Goal: Contribute content: Contribute content

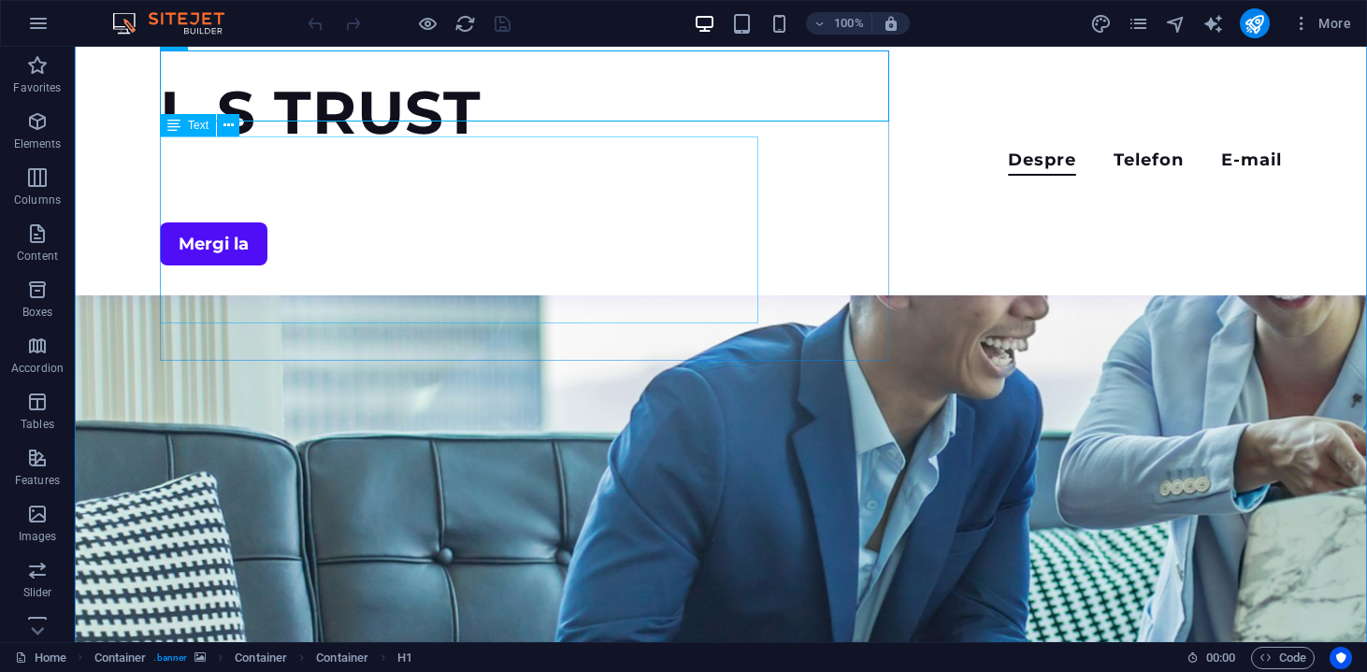
scroll to position [331, 0]
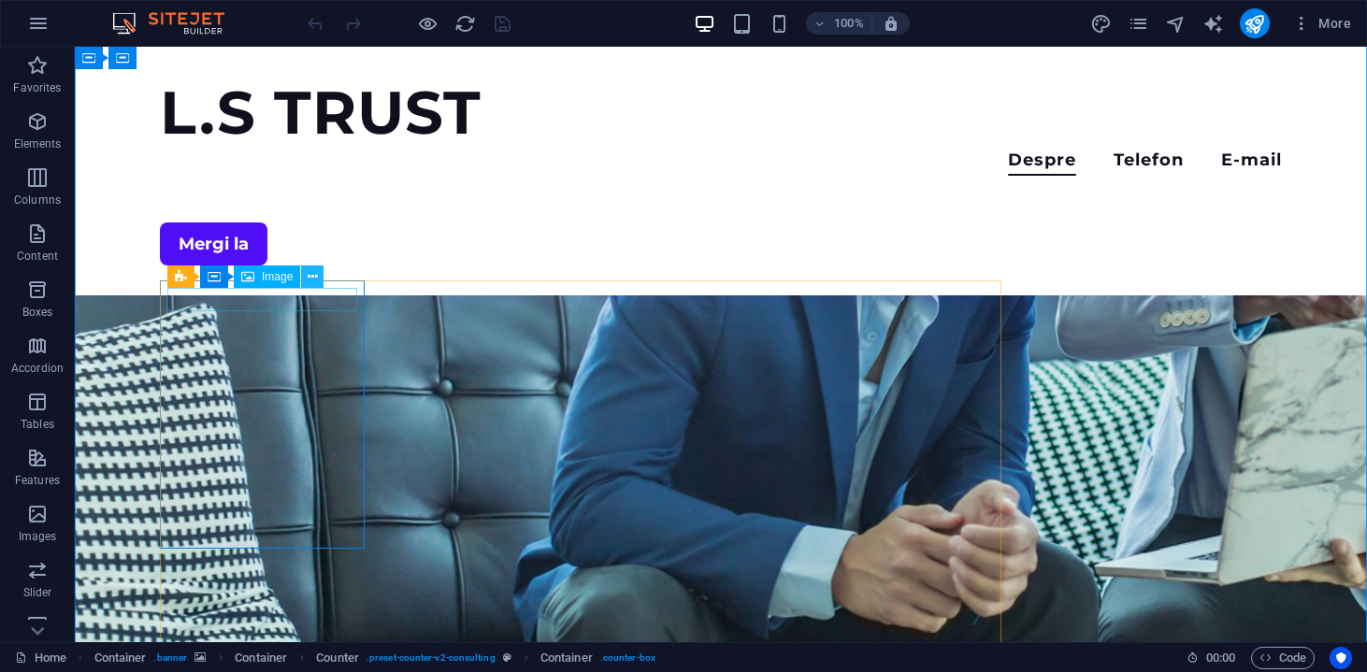
click at [316, 280] on icon at bounding box center [313, 277] width 10 height 20
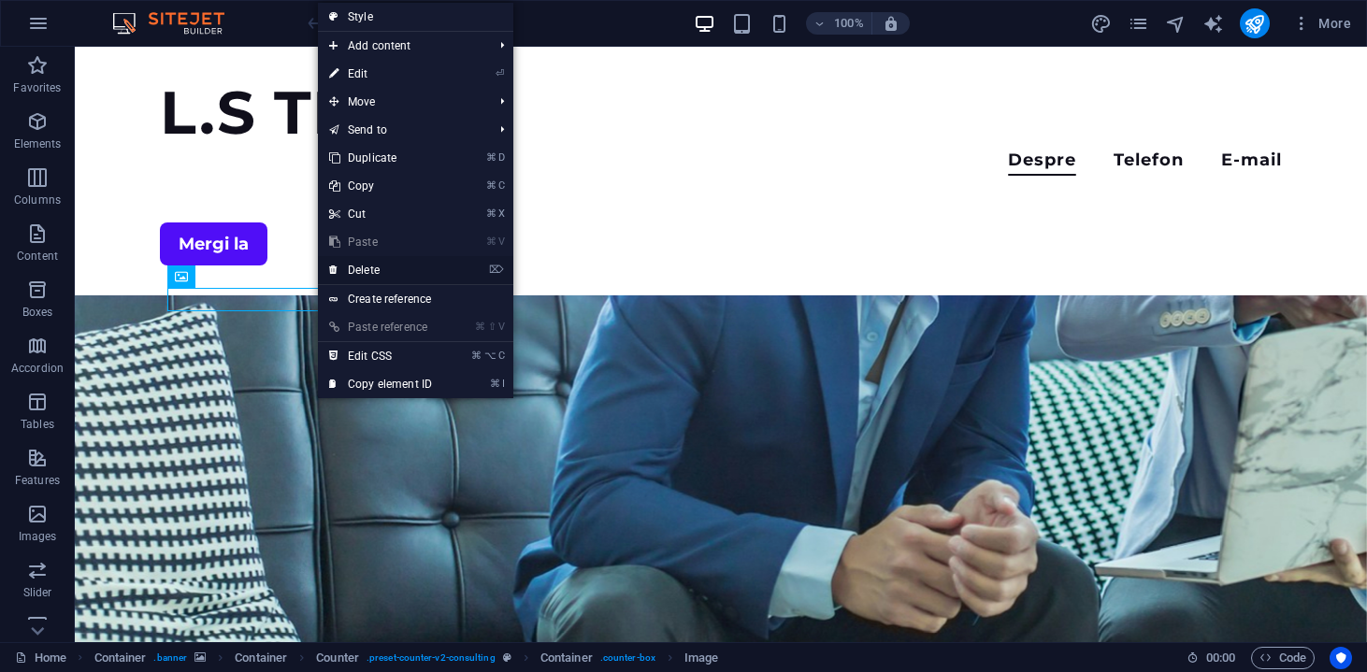
click at [361, 271] on link "⌦ Delete" at bounding box center [380, 270] width 125 height 28
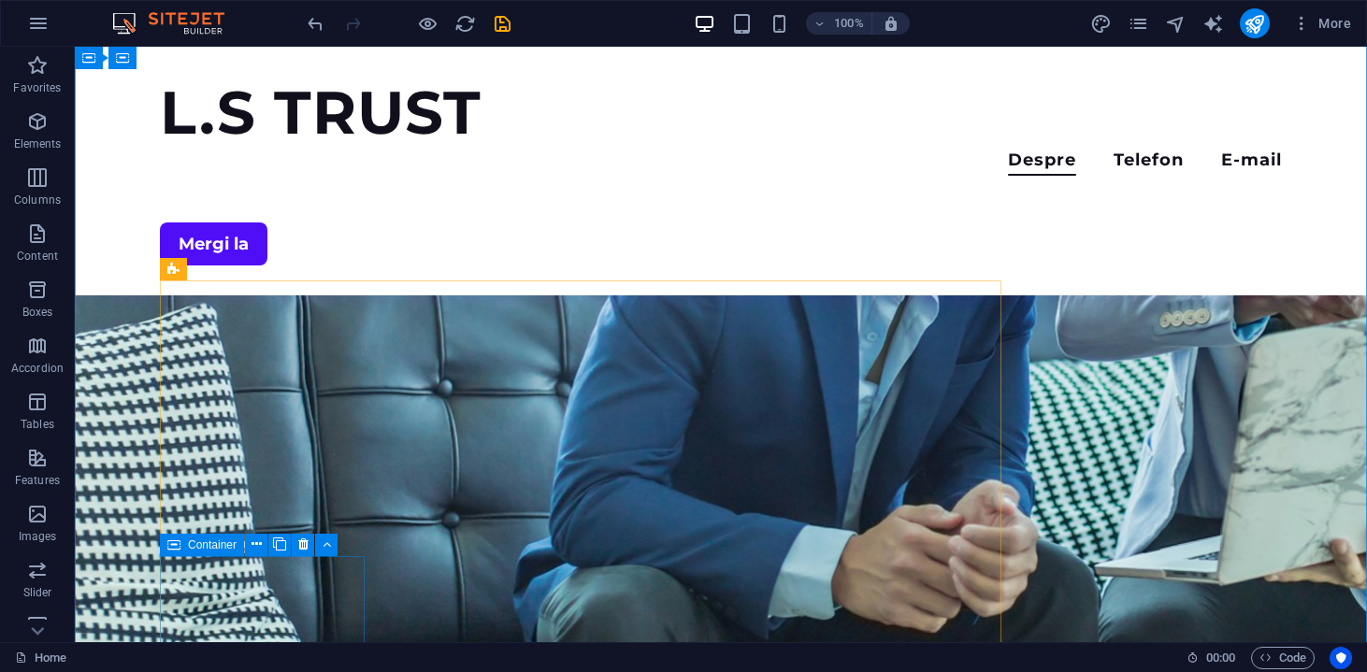
scroll to position [339, 0]
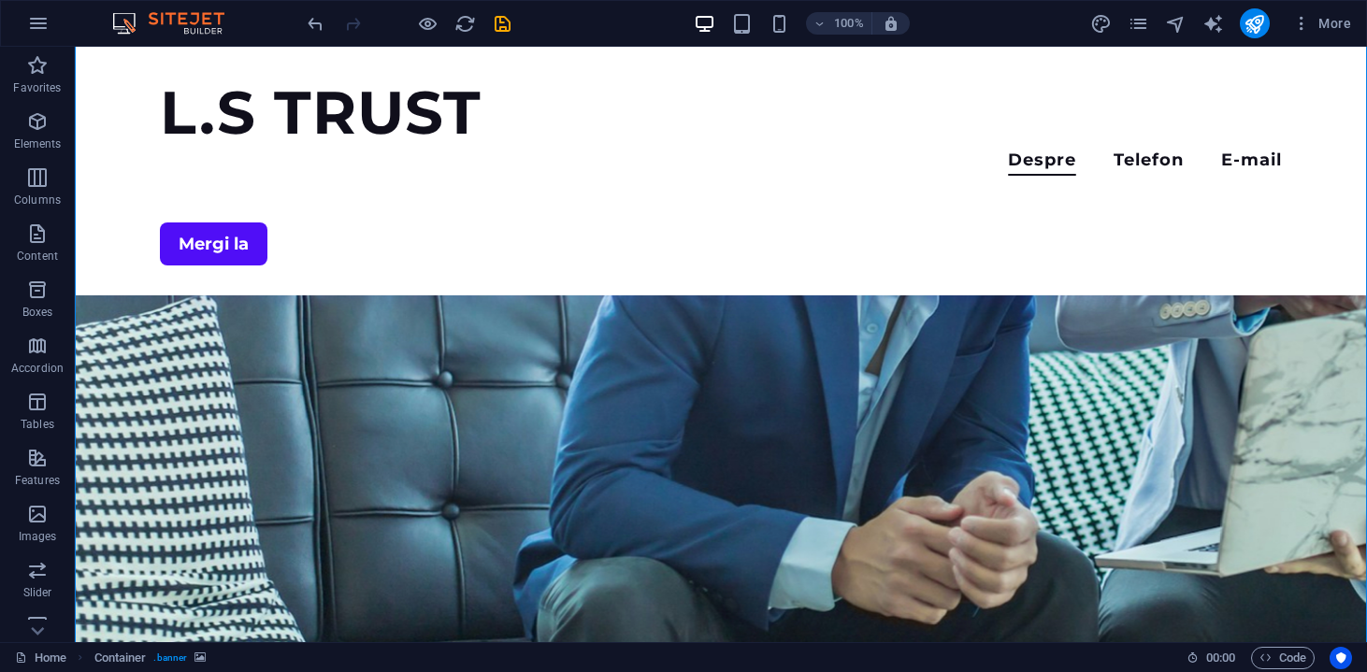
drag, startPoint x: 311, startPoint y: 580, endPoint x: 303, endPoint y: 337, distance: 243.2
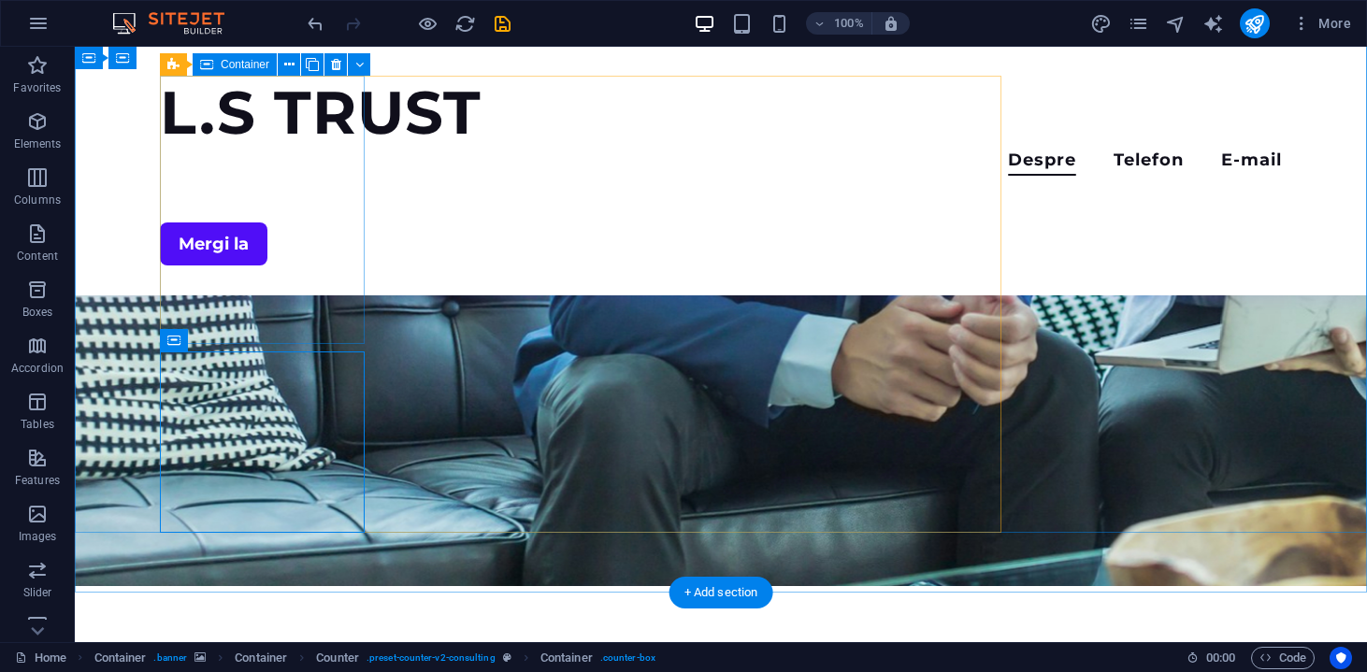
scroll to position [553, 0]
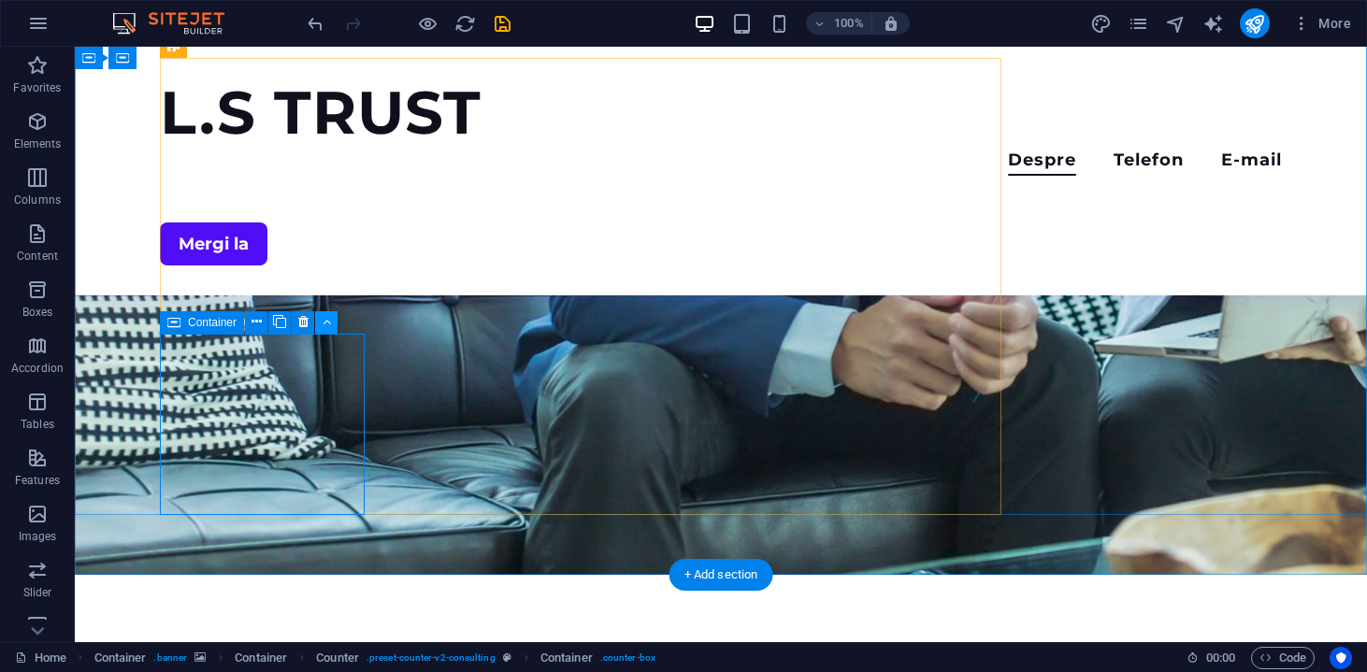
click at [329, 326] on icon at bounding box center [326, 322] width 8 height 20
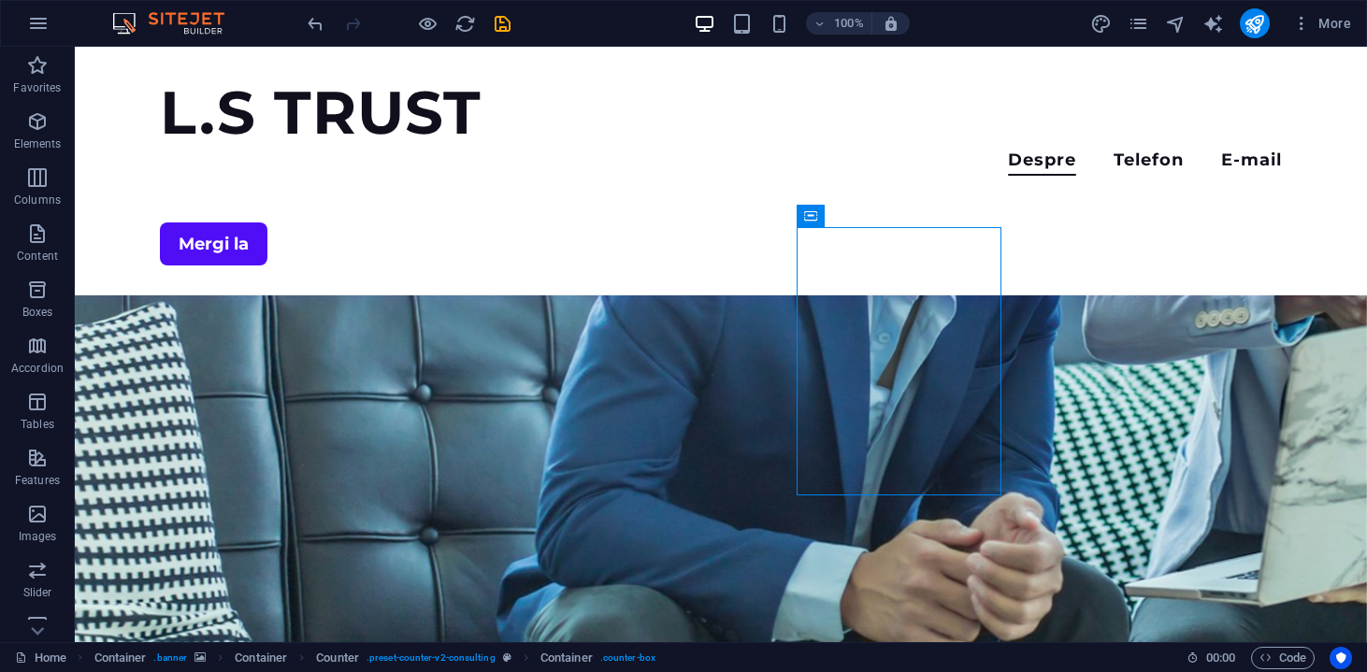
scroll to position [384, 0]
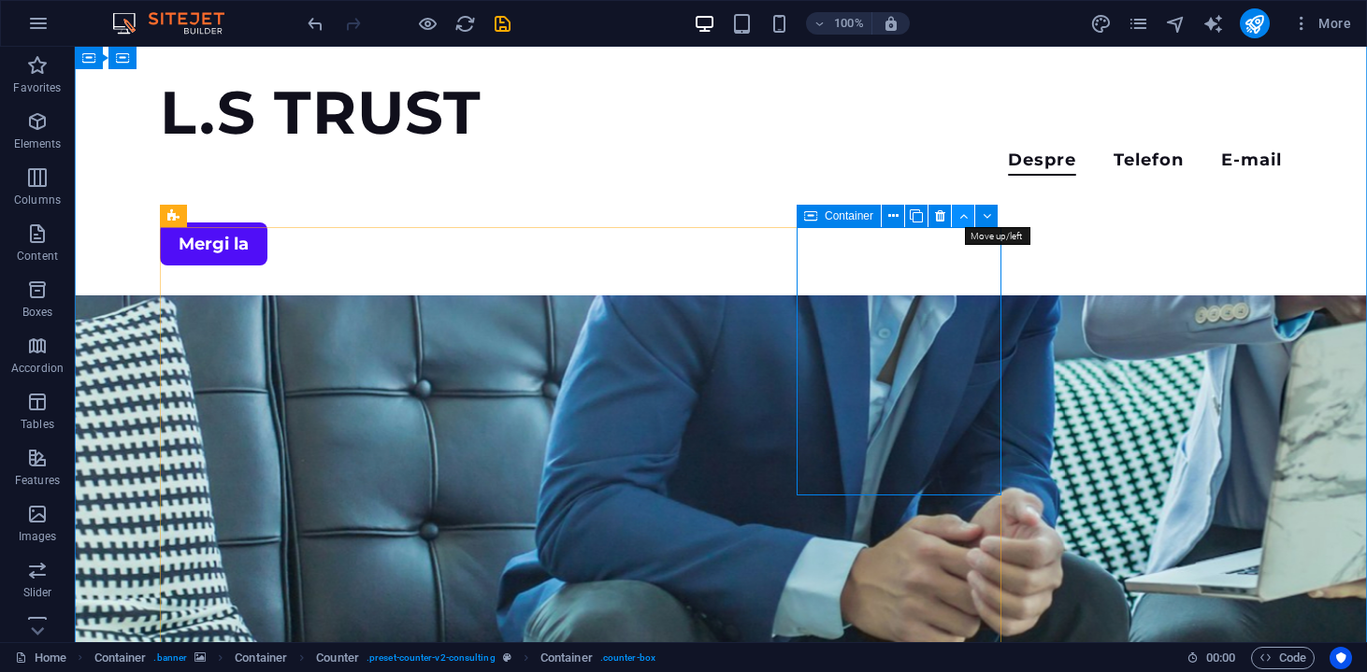
click at [962, 226] on button at bounding box center [963, 216] width 22 height 22
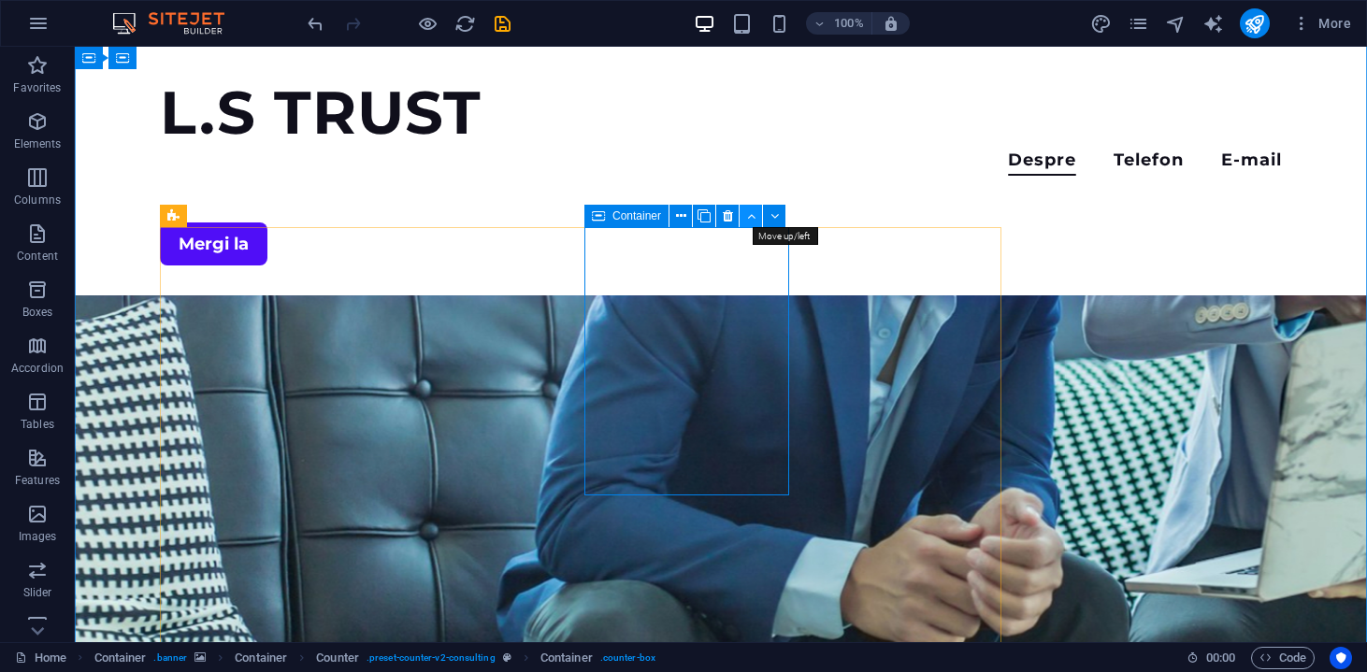
click at [752, 215] on icon at bounding box center [751, 217] width 8 height 20
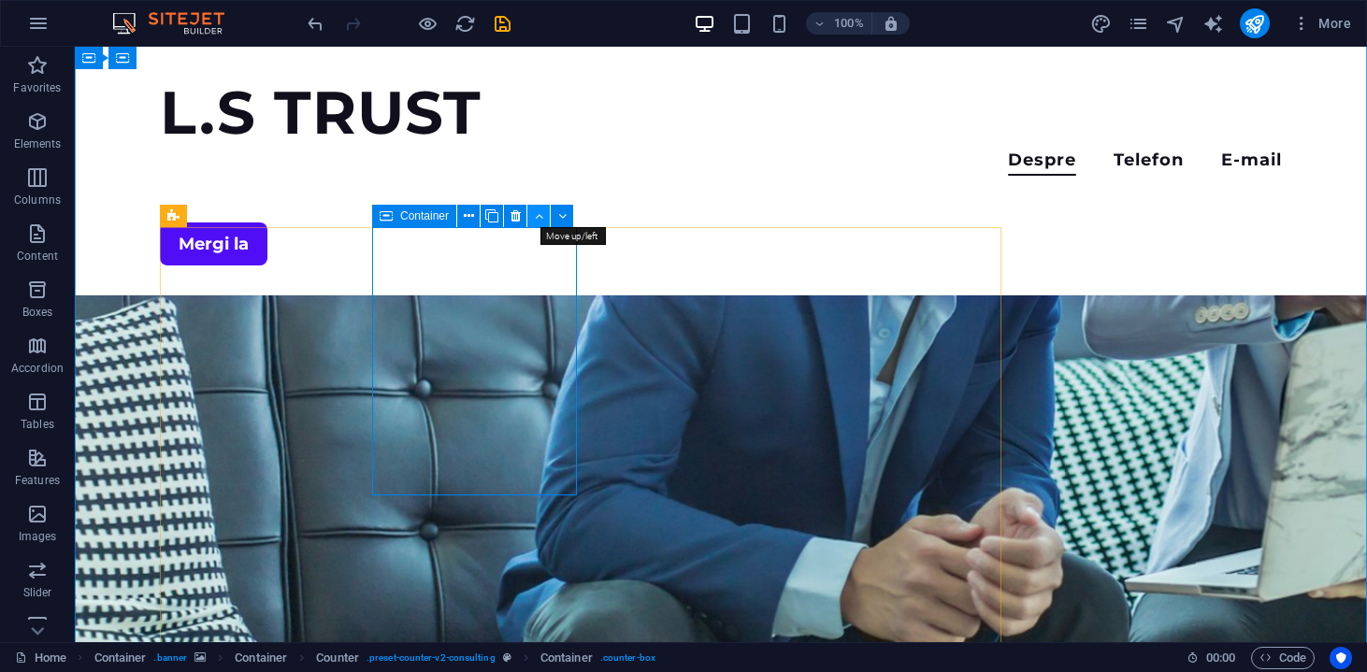
click at [539, 221] on icon at bounding box center [539, 217] width 8 height 20
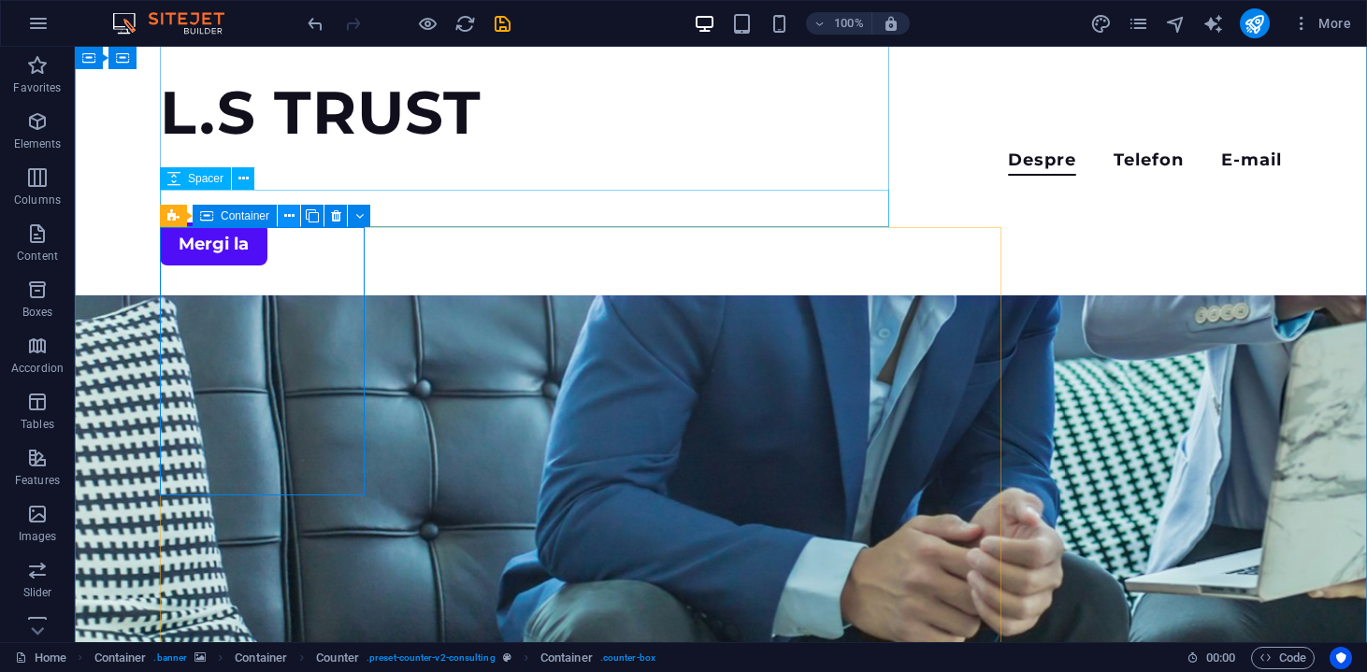
click at [284, 220] on icon at bounding box center [289, 217] width 10 height 20
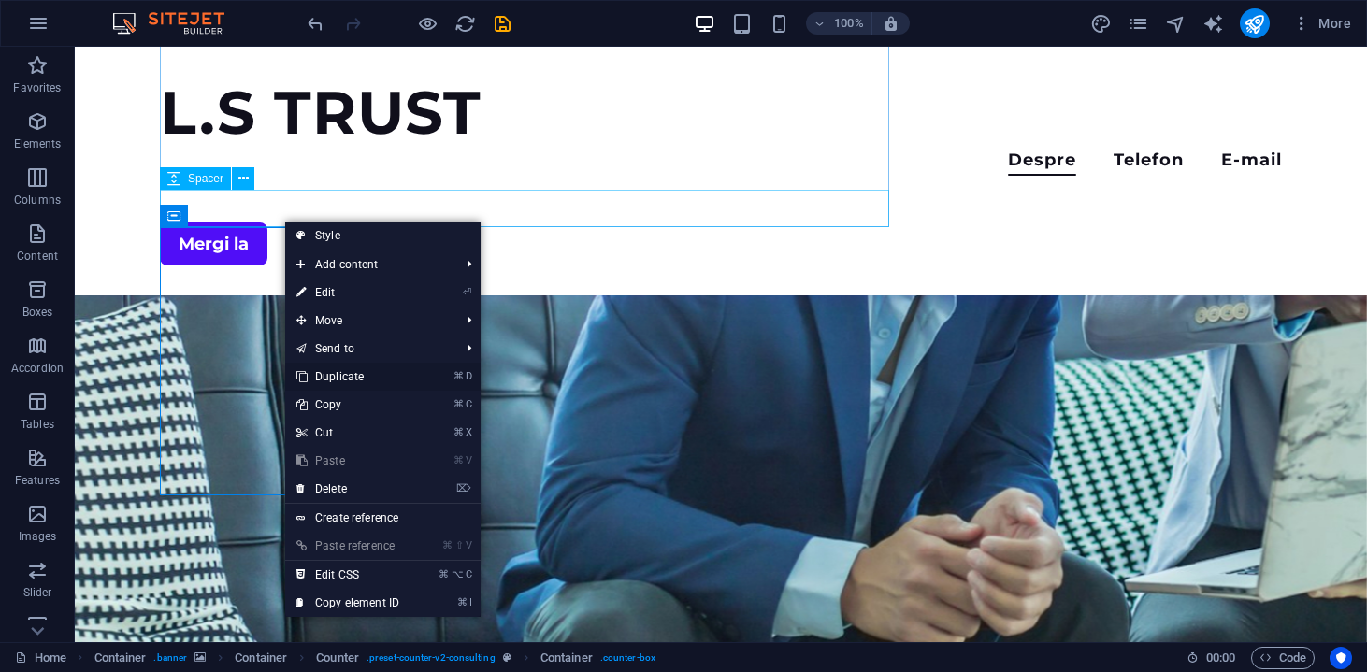
click at [332, 375] on link "⌘ D Duplicate" at bounding box center [347, 377] width 125 height 28
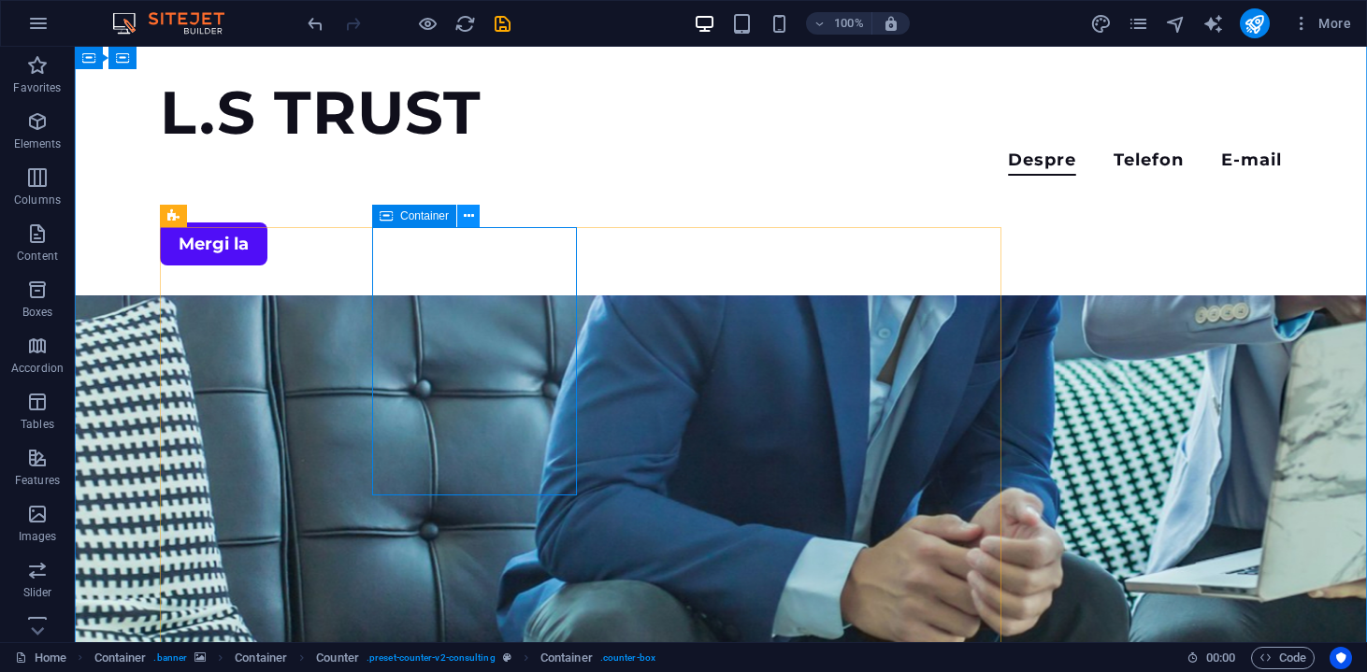
click at [465, 211] on icon at bounding box center [469, 217] width 10 height 20
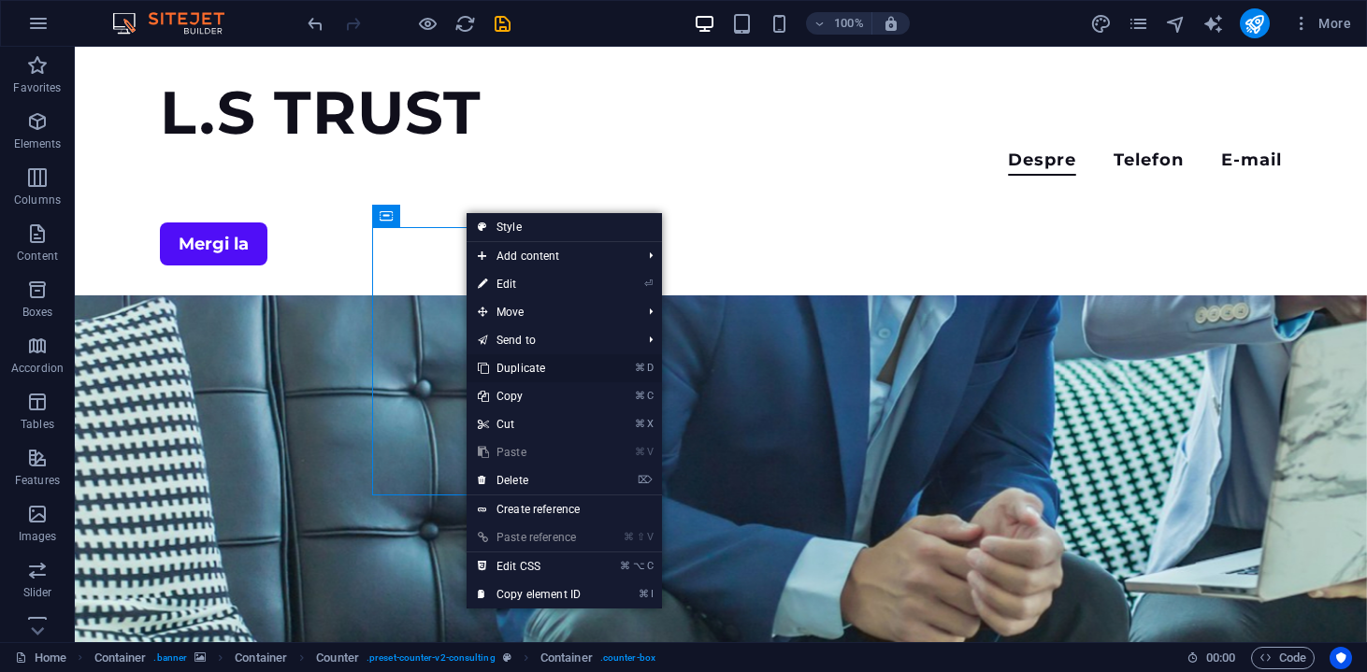
click at [517, 376] on link "⌘ D Duplicate" at bounding box center [528, 368] width 125 height 28
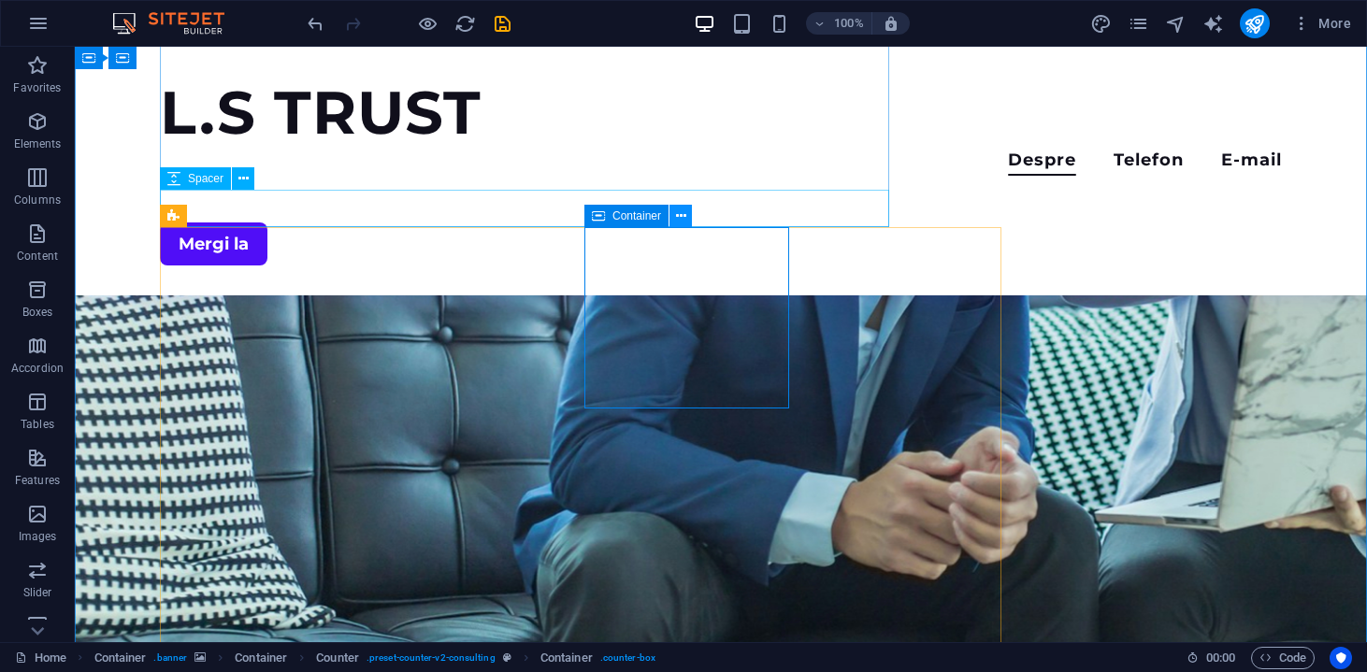
click at [676, 215] on icon at bounding box center [681, 217] width 10 height 20
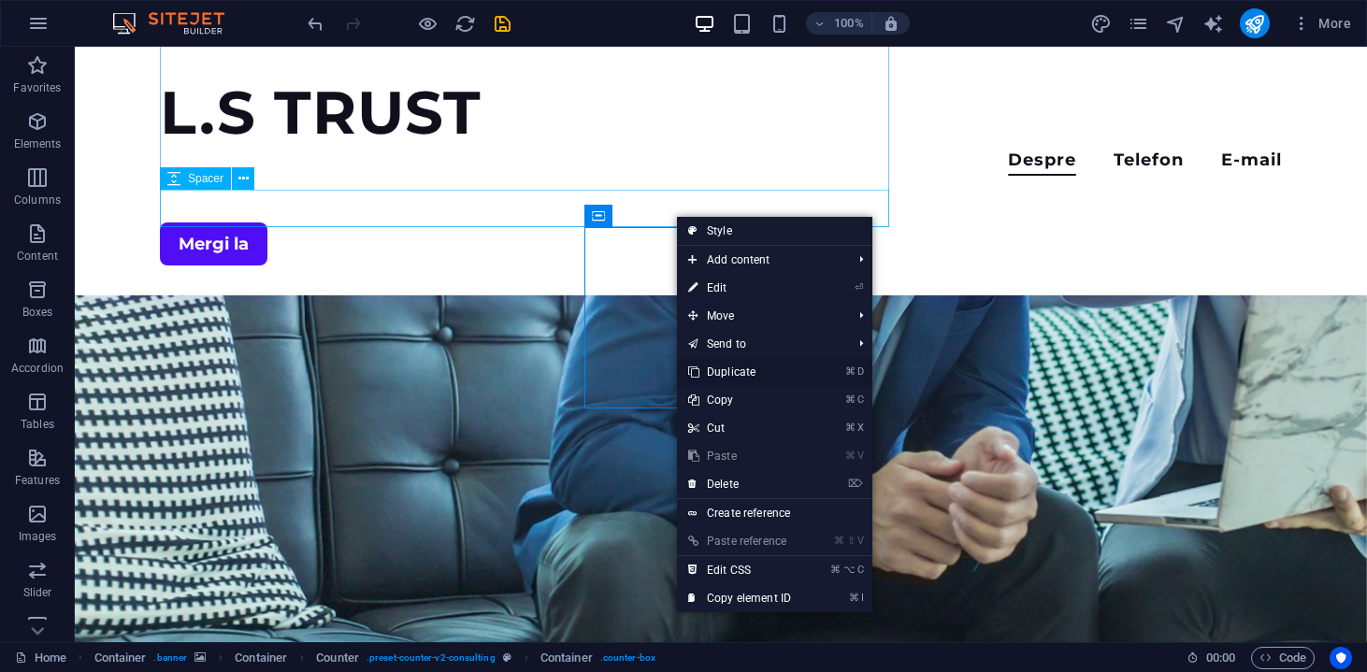
click at [739, 375] on link "⌘ D Duplicate" at bounding box center [739, 372] width 125 height 28
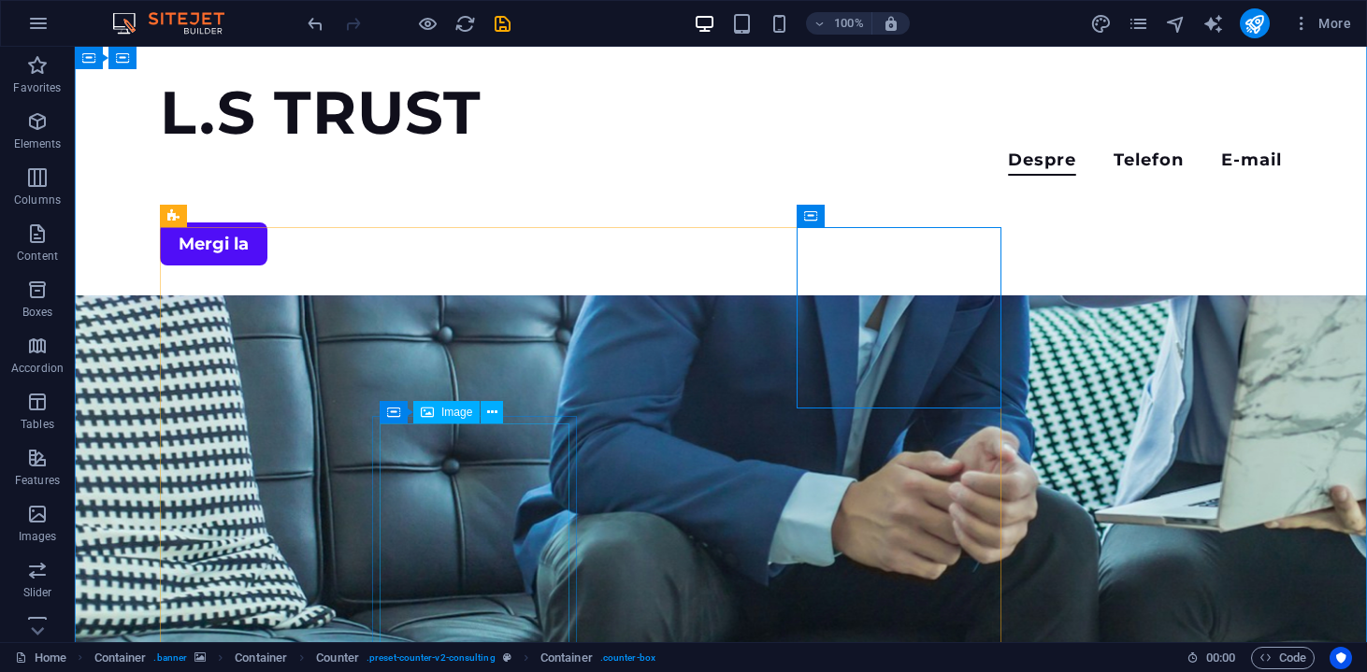
click at [495, 410] on icon at bounding box center [492, 413] width 10 height 20
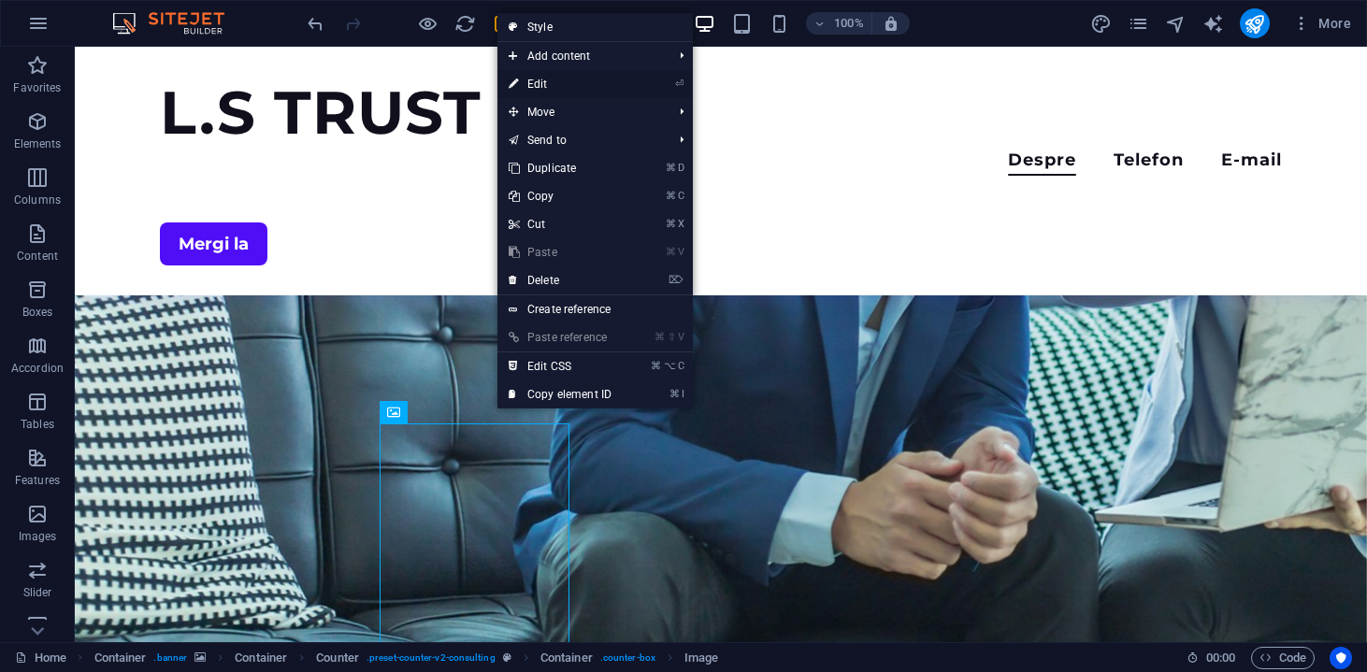
click at [556, 86] on link "⏎ Edit" at bounding box center [559, 84] width 125 height 28
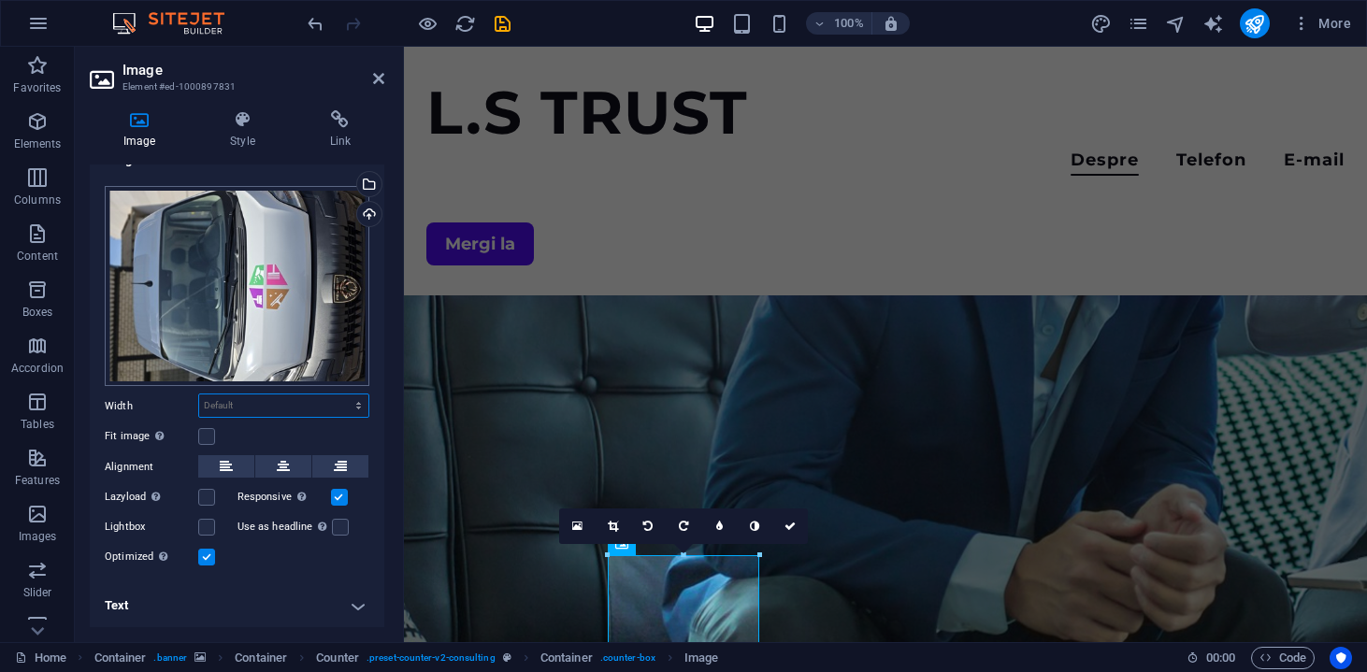
scroll to position [25, 0]
click at [272, 469] on button at bounding box center [283, 468] width 56 height 22
click at [340, 274] on div "Drag files here, click to choose files or select files from Files or our free s…" at bounding box center [237, 288] width 265 height 201
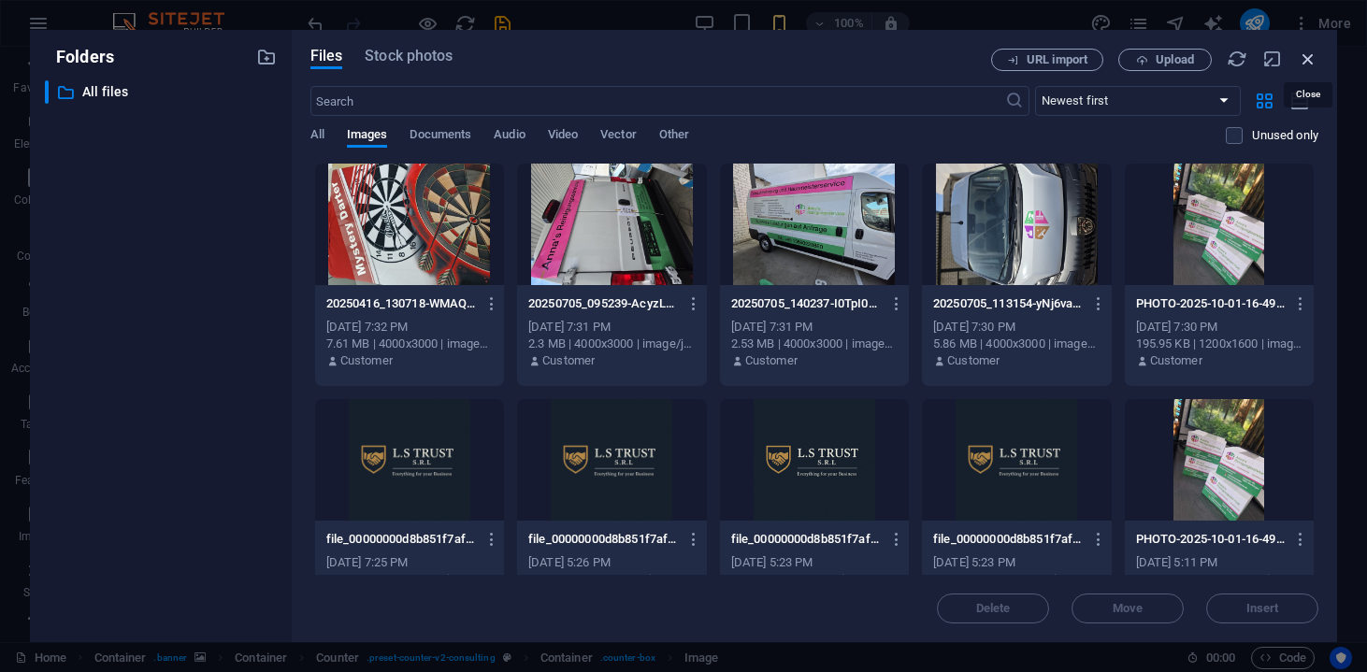
click at [1307, 55] on icon "button" at bounding box center [1307, 59] width 21 height 21
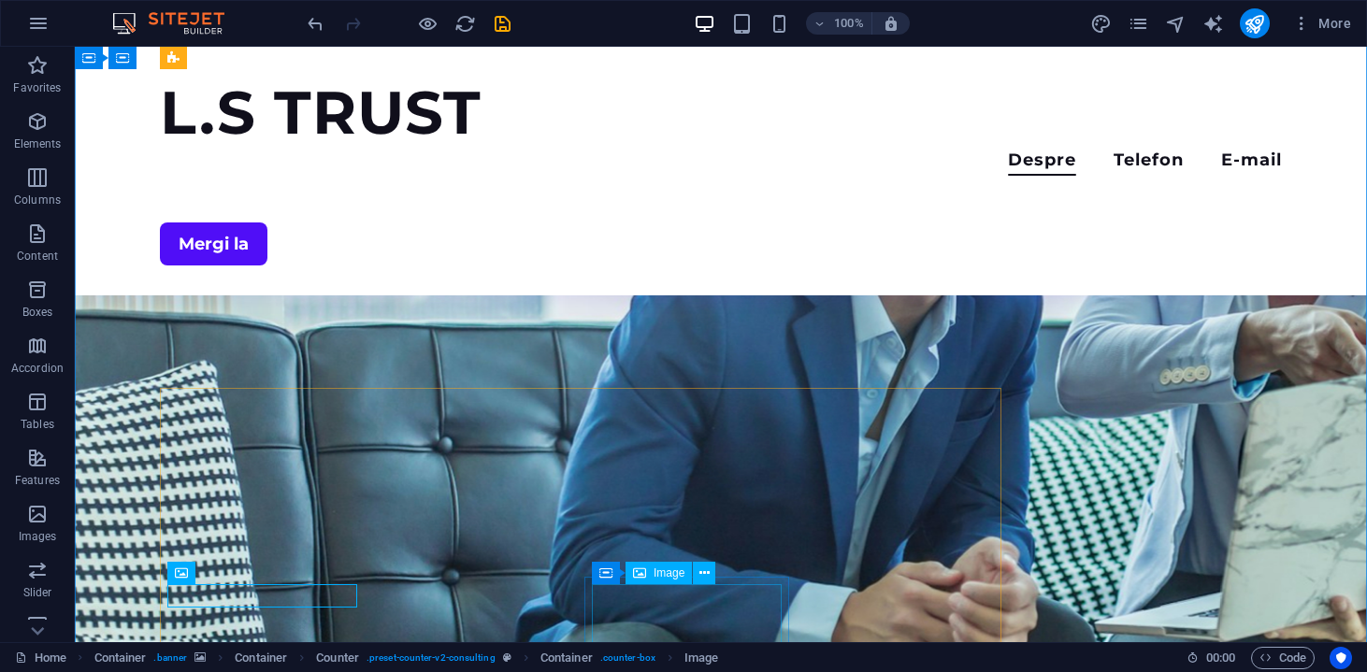
scroll to position [223, 0]
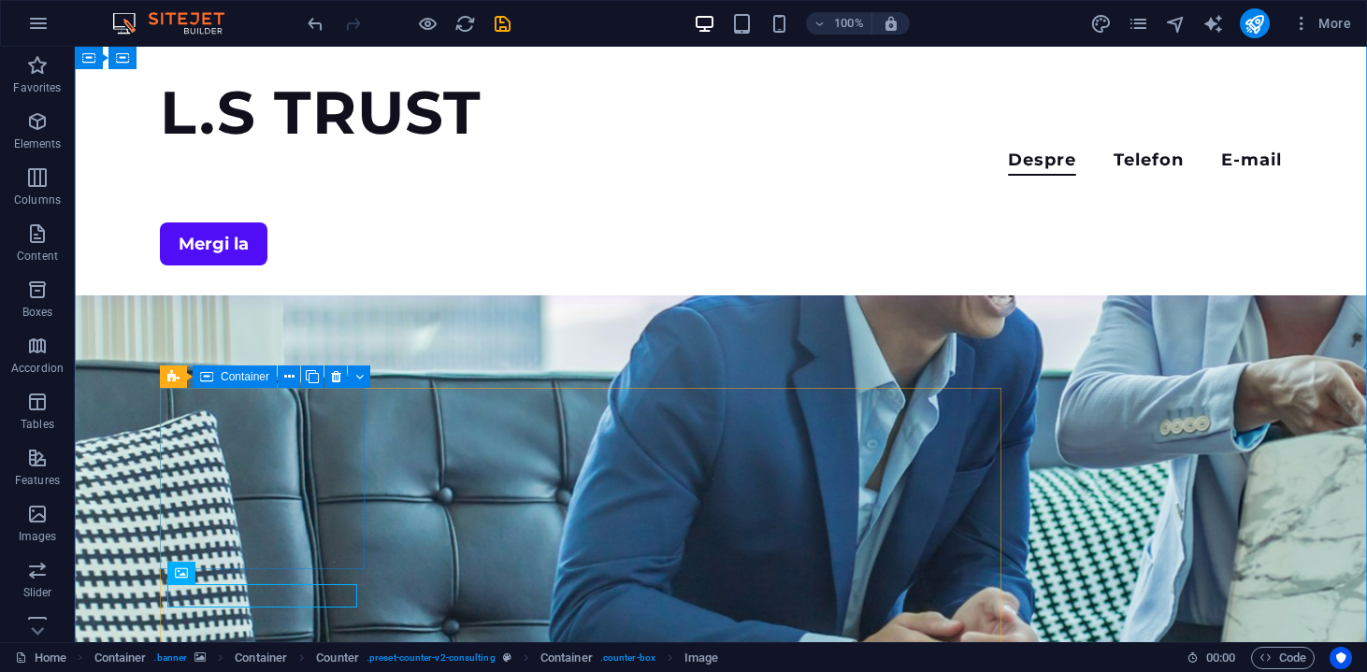
click at [356, 380] on icon at bounding box center [359, 377] width 8 height 20
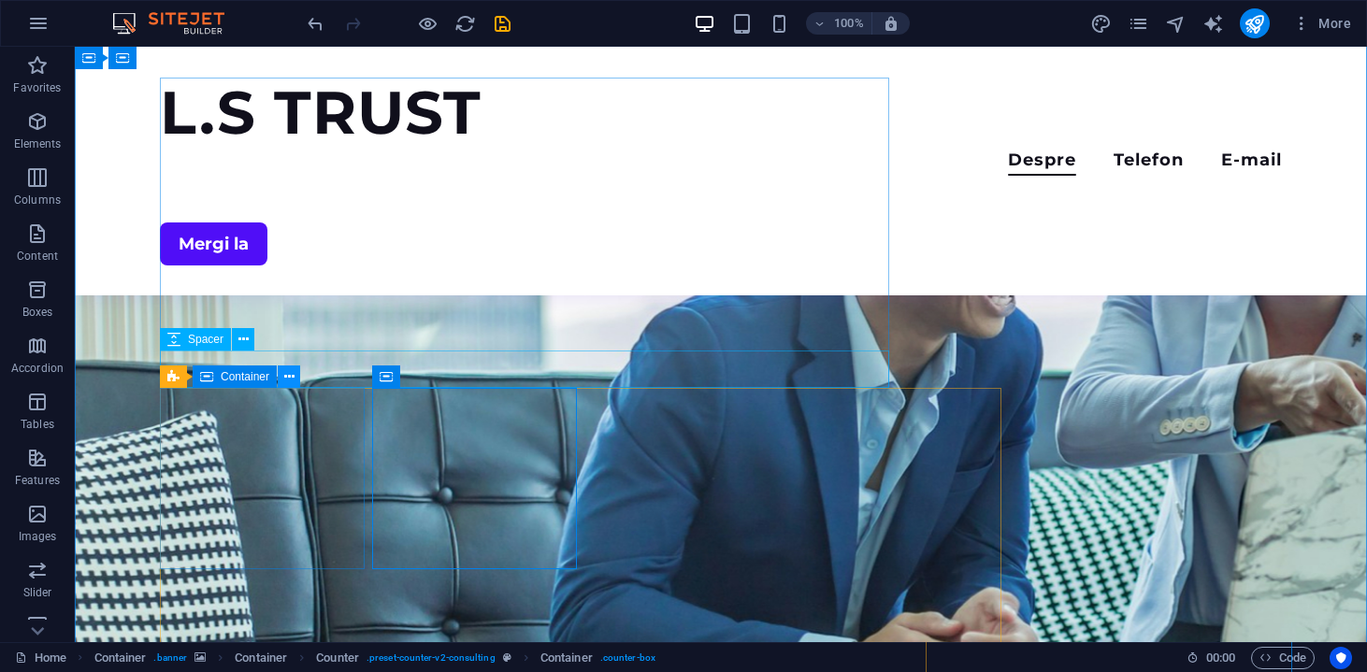
click at [291, 369] on icon at bounding box center [289, 377] width 10 height 20
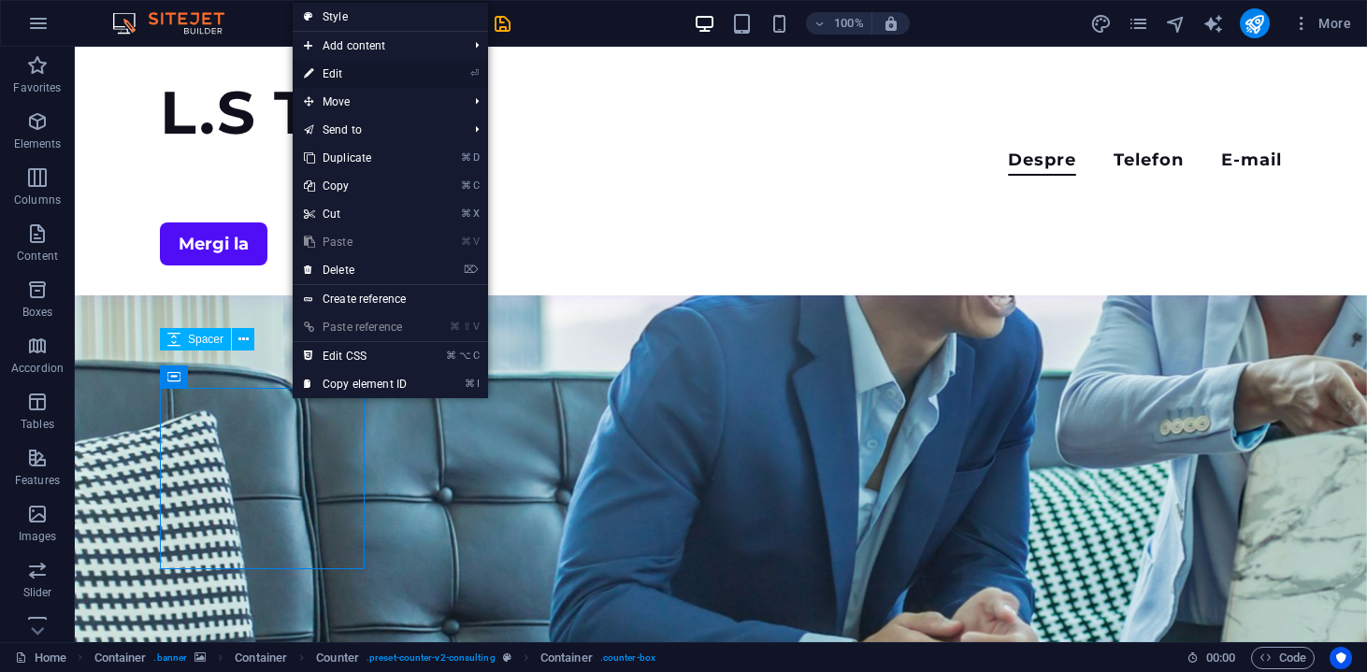
click at [402, 74] on link "⏎ Edit" at bounding box center [355, 74] width 125 height 28
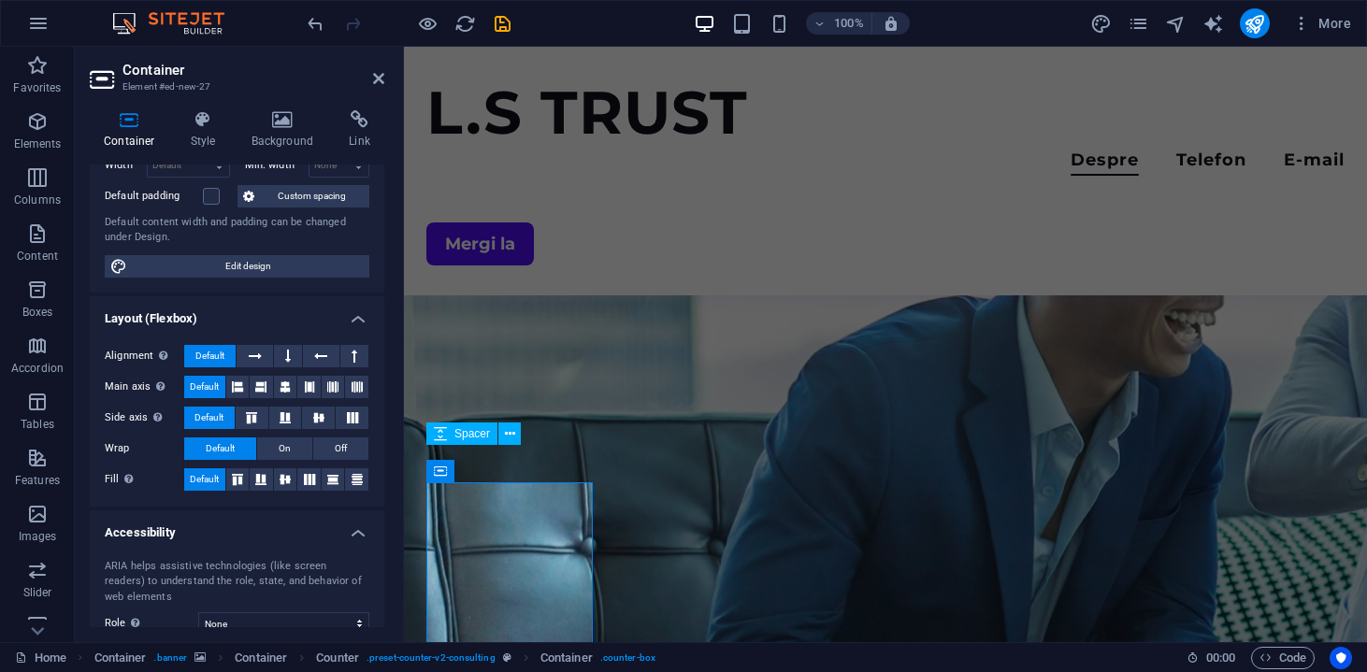
scroll to position [155, 0]
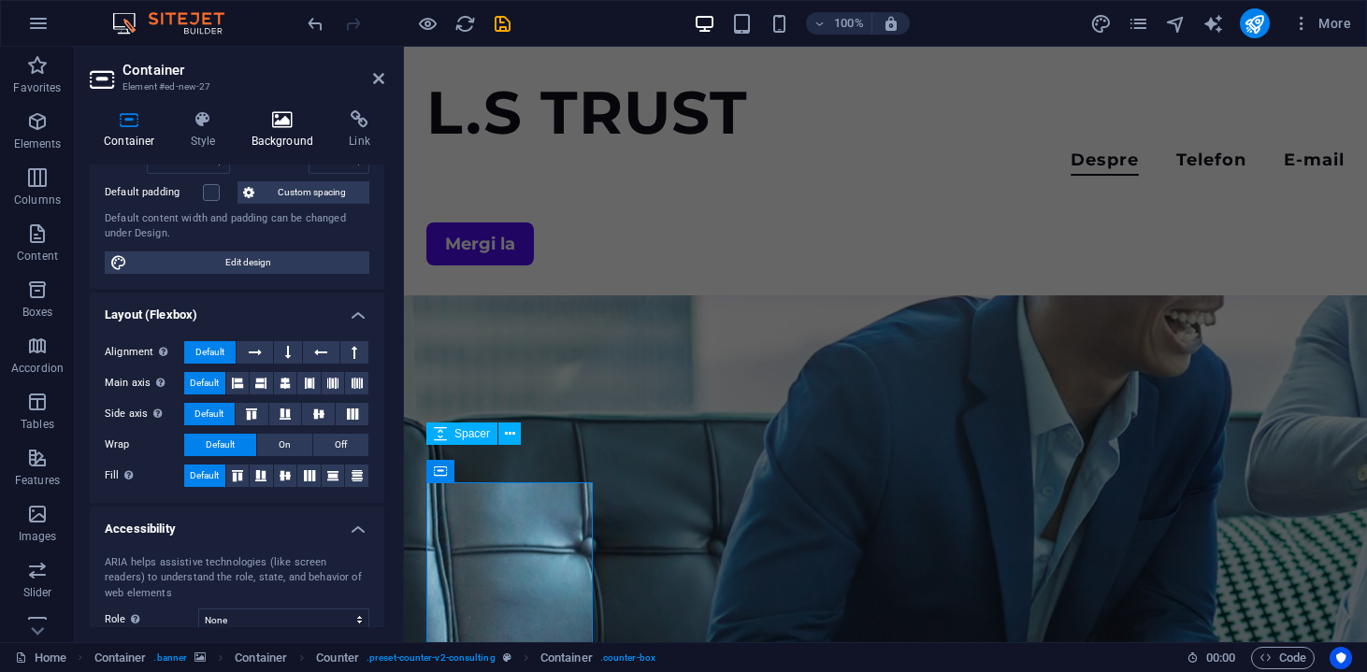
click at [279, 113] on icon at bounding box center [282, 119] width 91 height 19
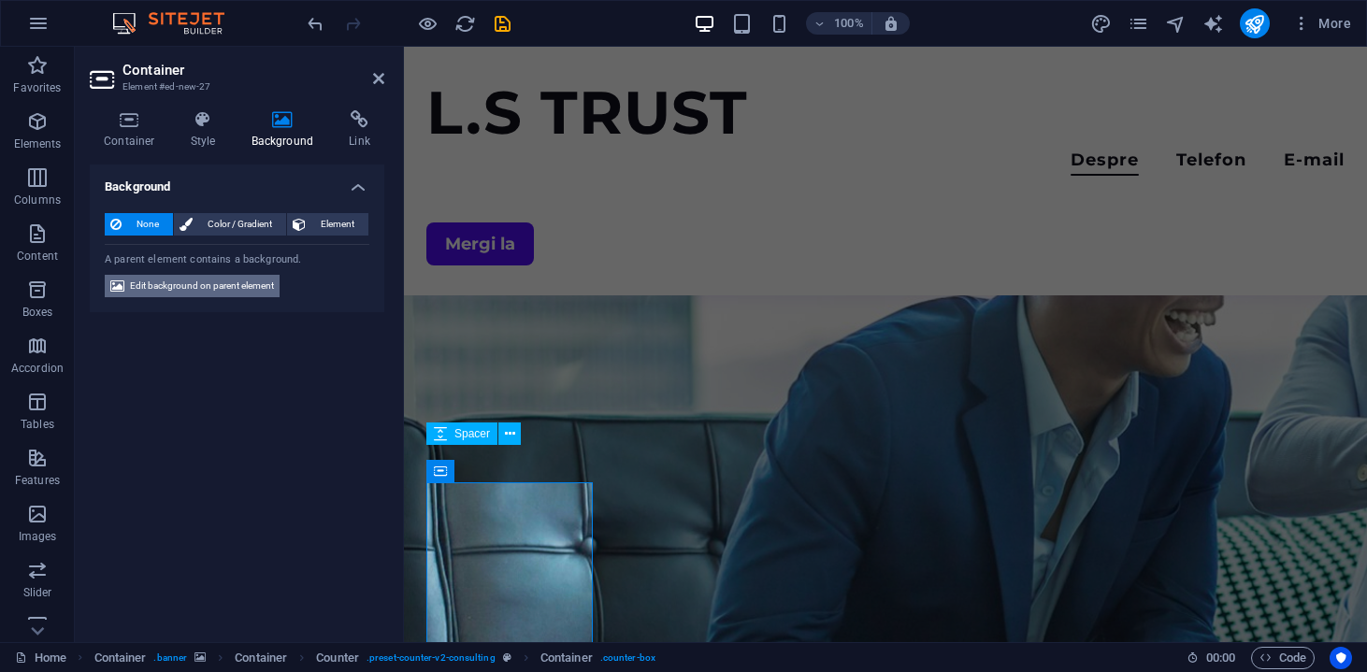
click at [239, 278] on span "Edit background on parent element" at bounding box center [202, 286] width 144 height 22
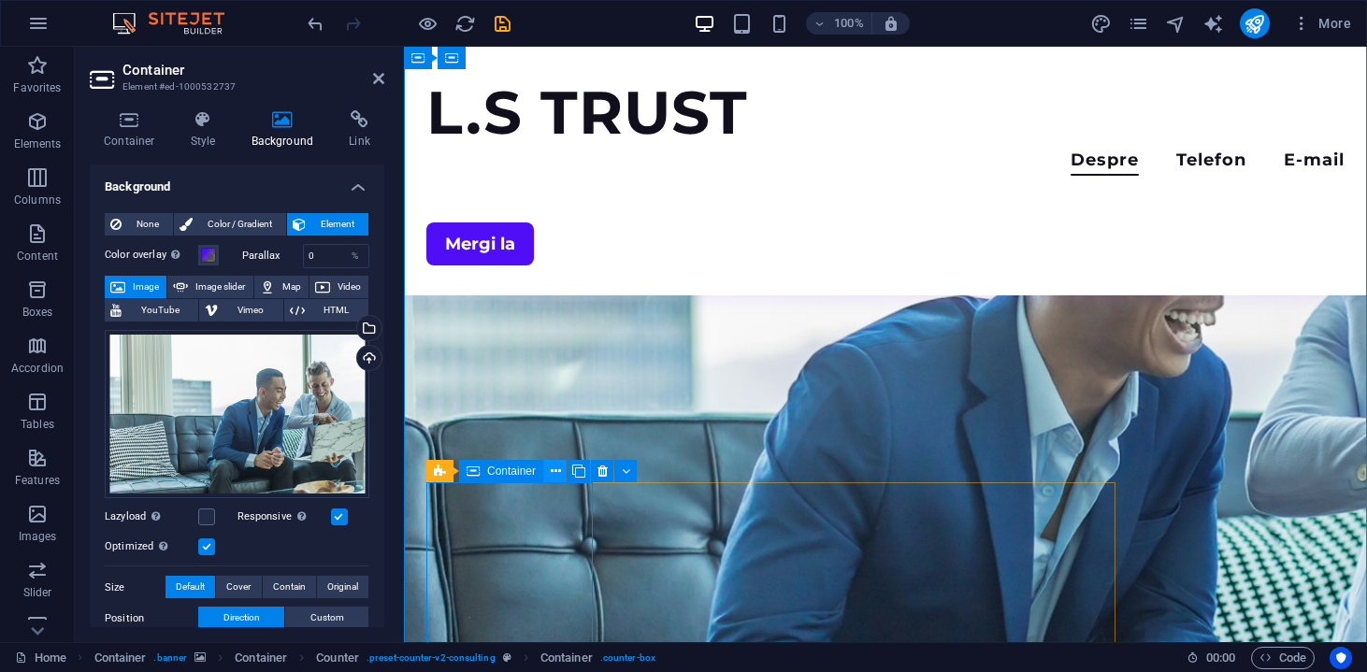
click at [557, 473] on icon at bounding box center [556, 472] width 10 height 20
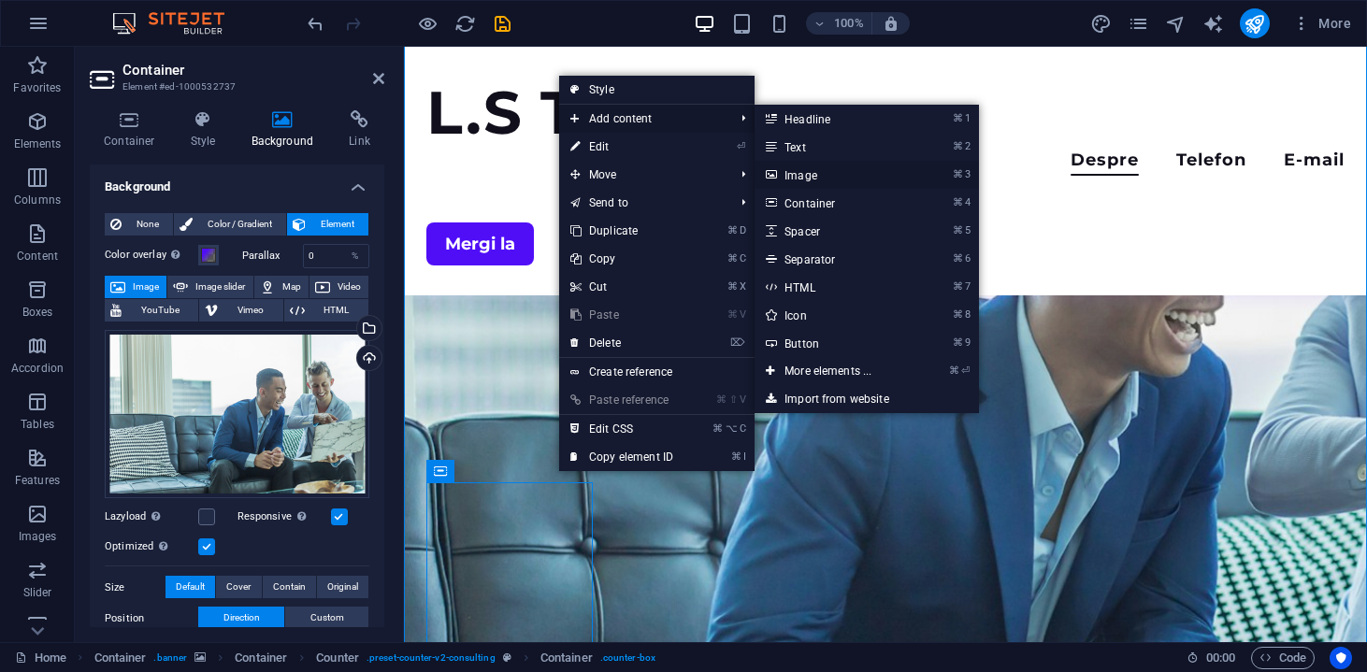
click at [792, 171] on link "⌘ 3 Image" at bounding box center [831, 175] width 154 height 28
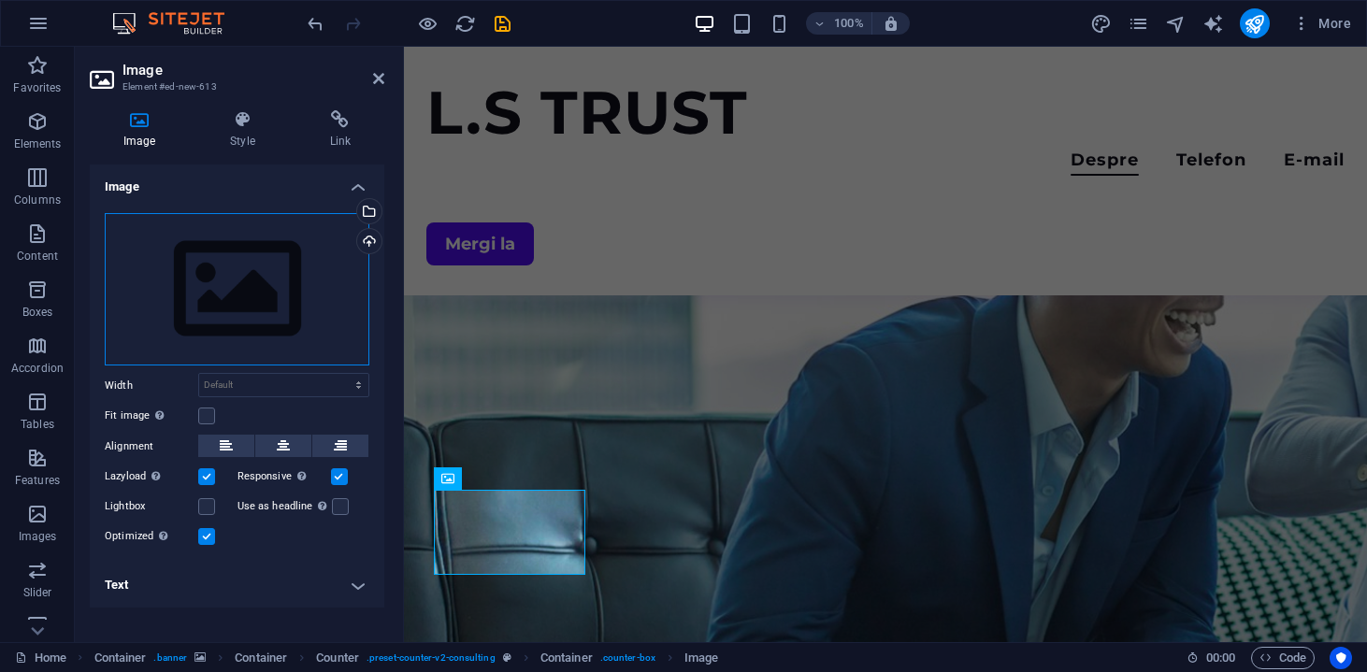
click at [256, 326] on div "Drag files here, click to choose files or select files from Files or our free s…" at bounding box center [237, 289] width 265 height 153
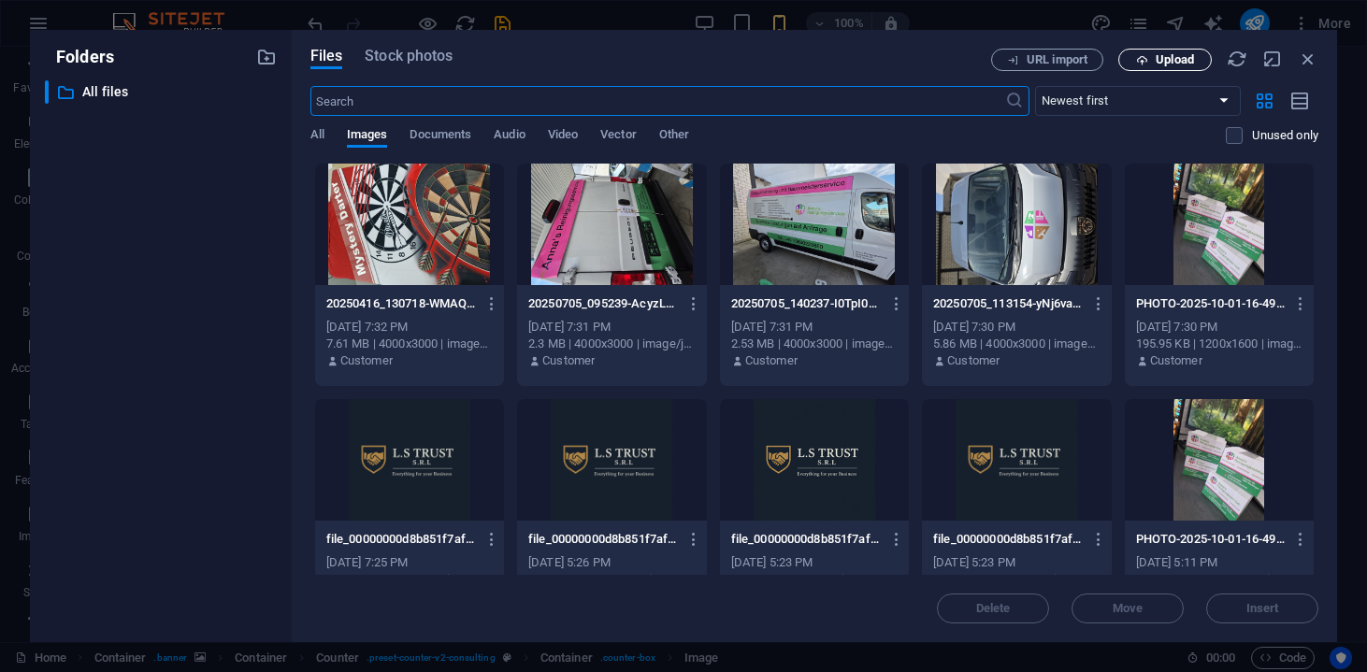
click at [1130, 52] on button "Upload" at bounding box center [1164, 60] width 93 height 22
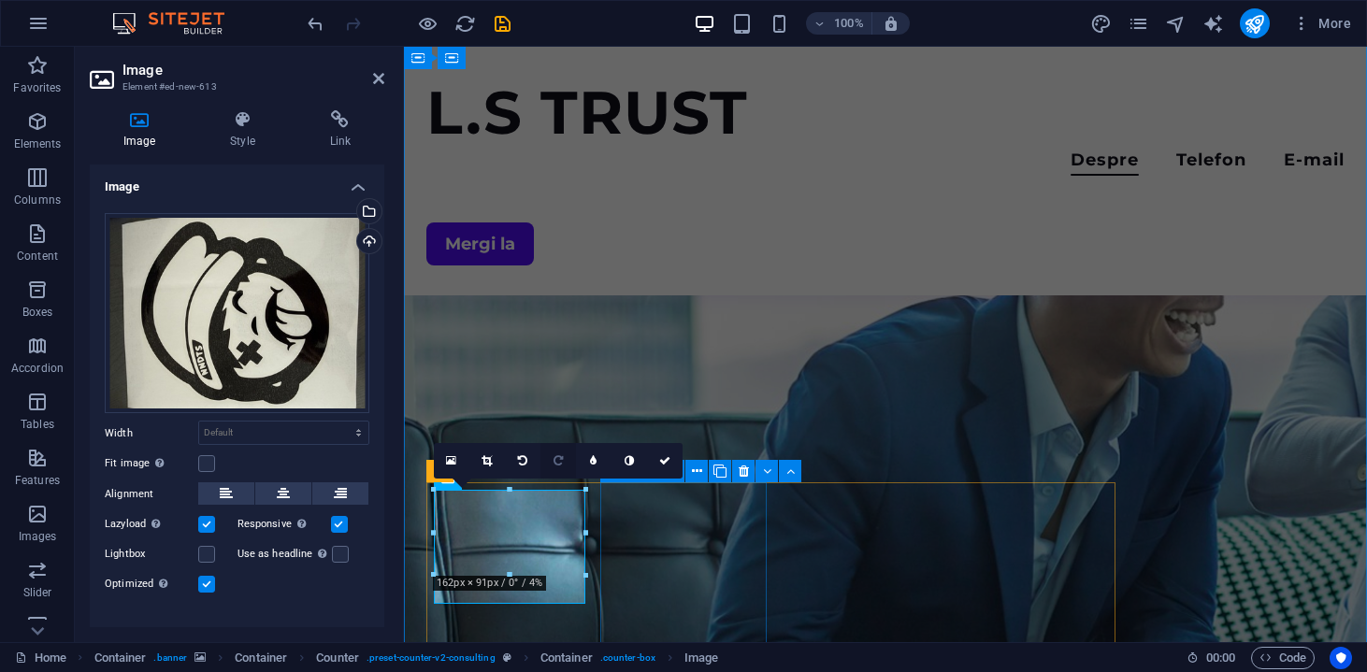
click at [563, 461] on icon at bounding box center [557, 460] width 9 height 11
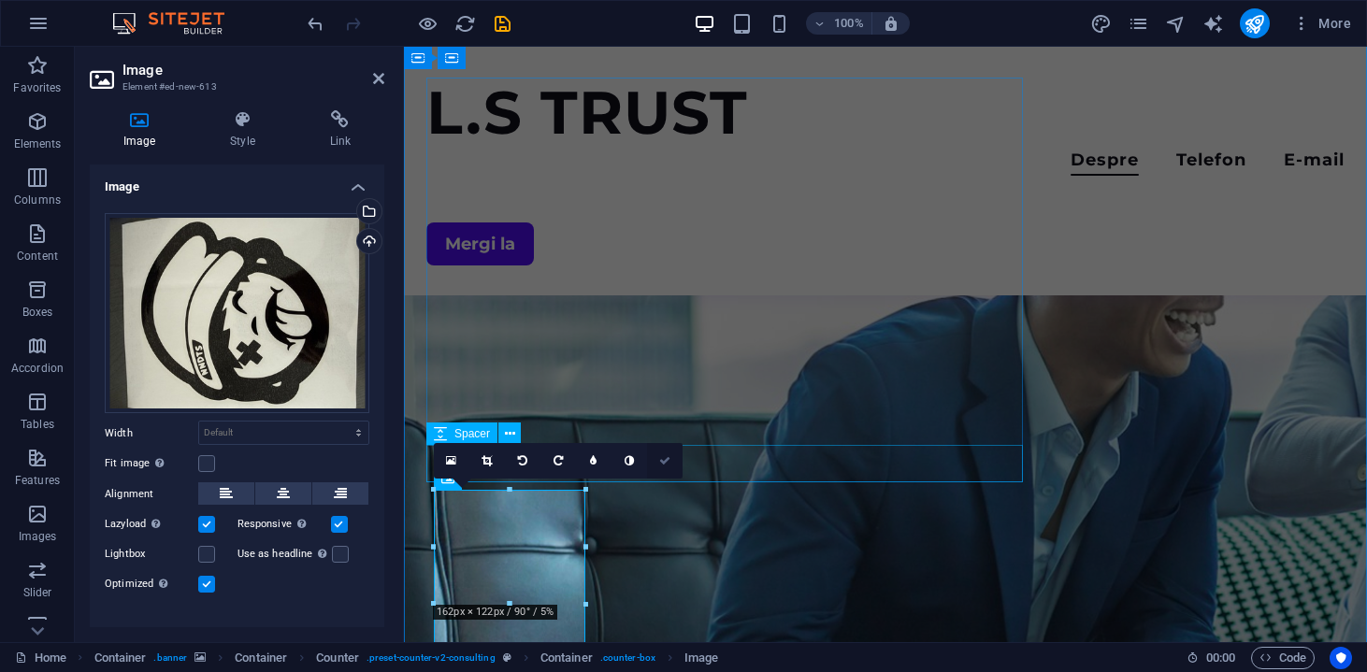
click at [661, 458] on icon at bounding box center [664, 460] width 11 height 11
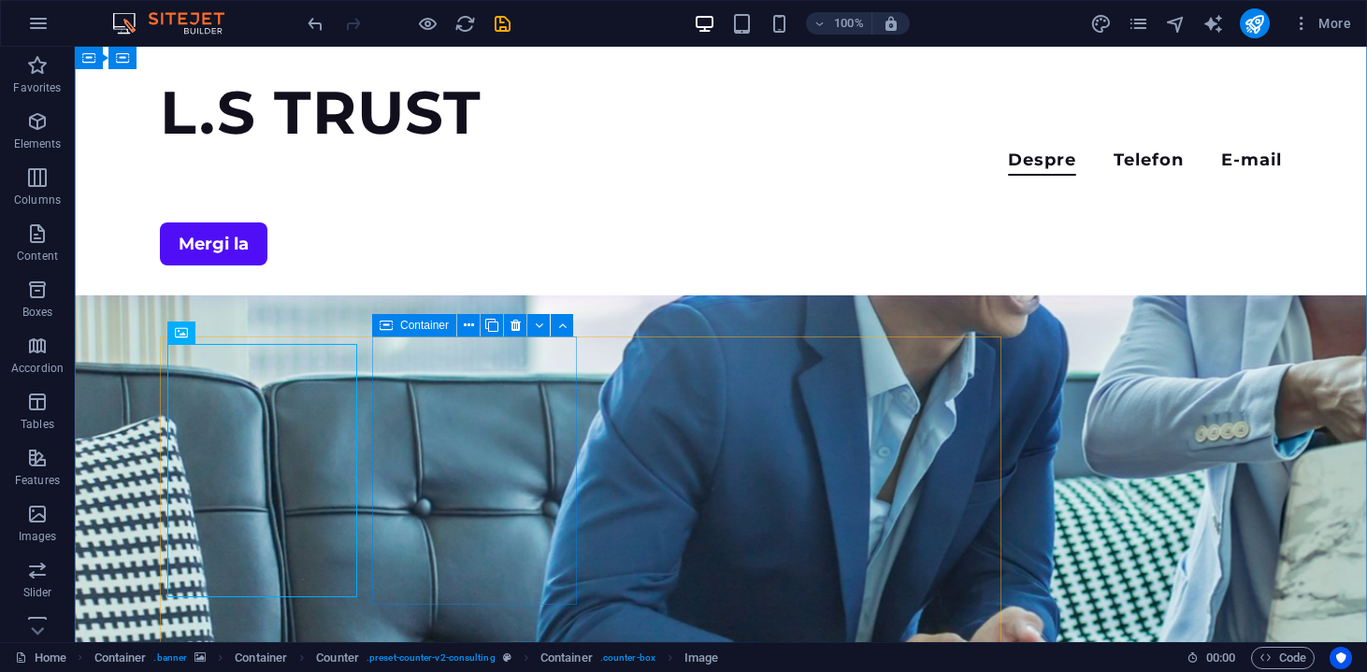
scroll to position [277, 0]
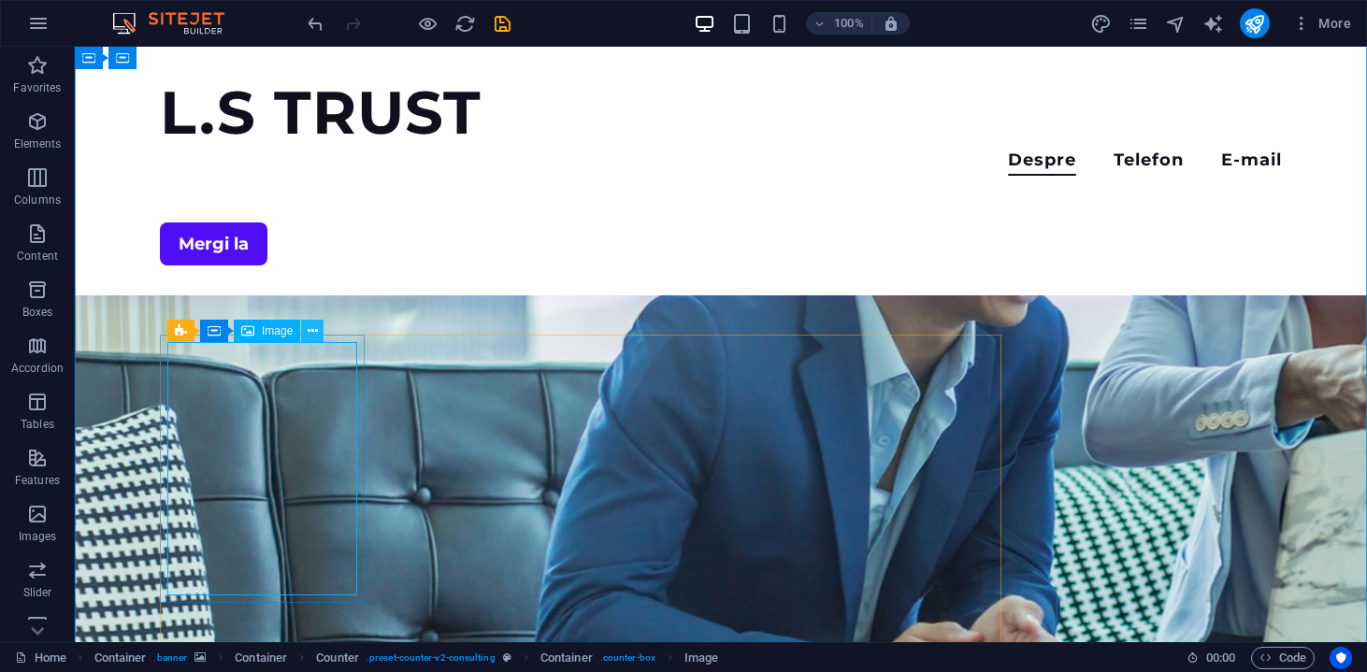
click at [315, 322] on icon at bounding box center [313, 332] width 10 height 20
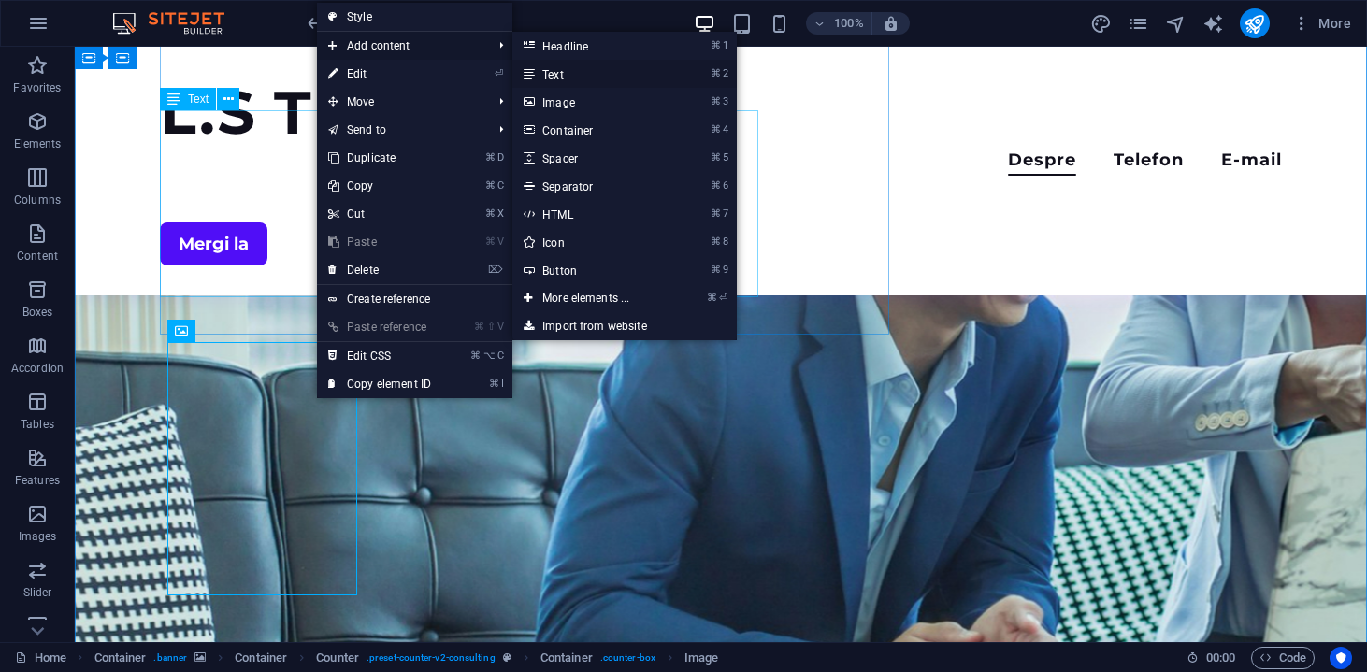
click at [555, 78] on link "⌘ 2 Text" at bounding box center [589, 74] width 154 height 28
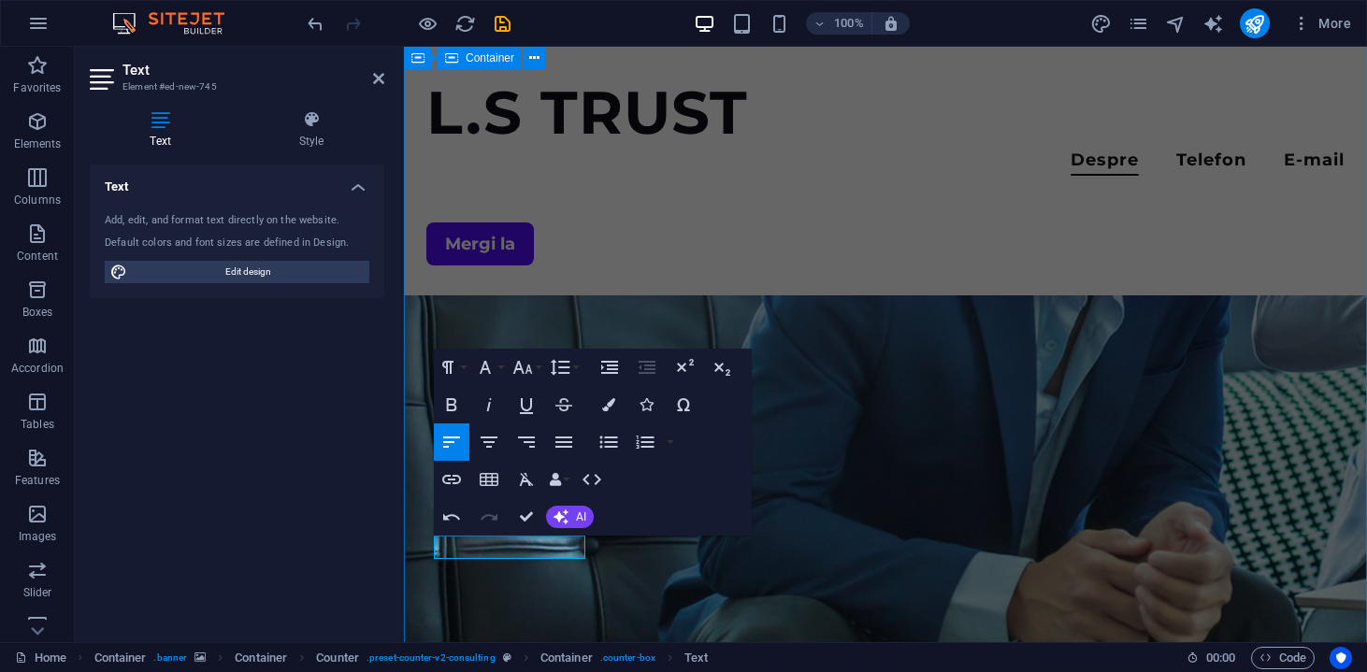
scroll to position [385, 0]
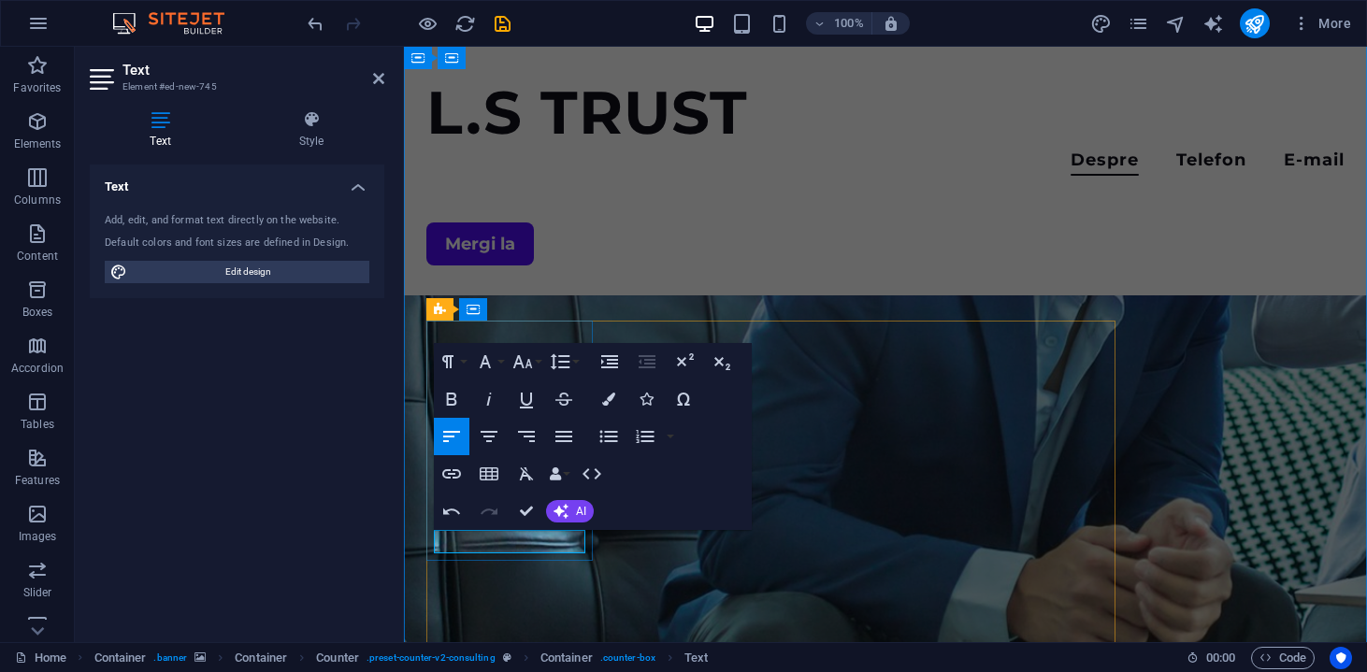
click at [500, 353] on button "Font Family" at bounding box center [489, 361] width 36 height 37
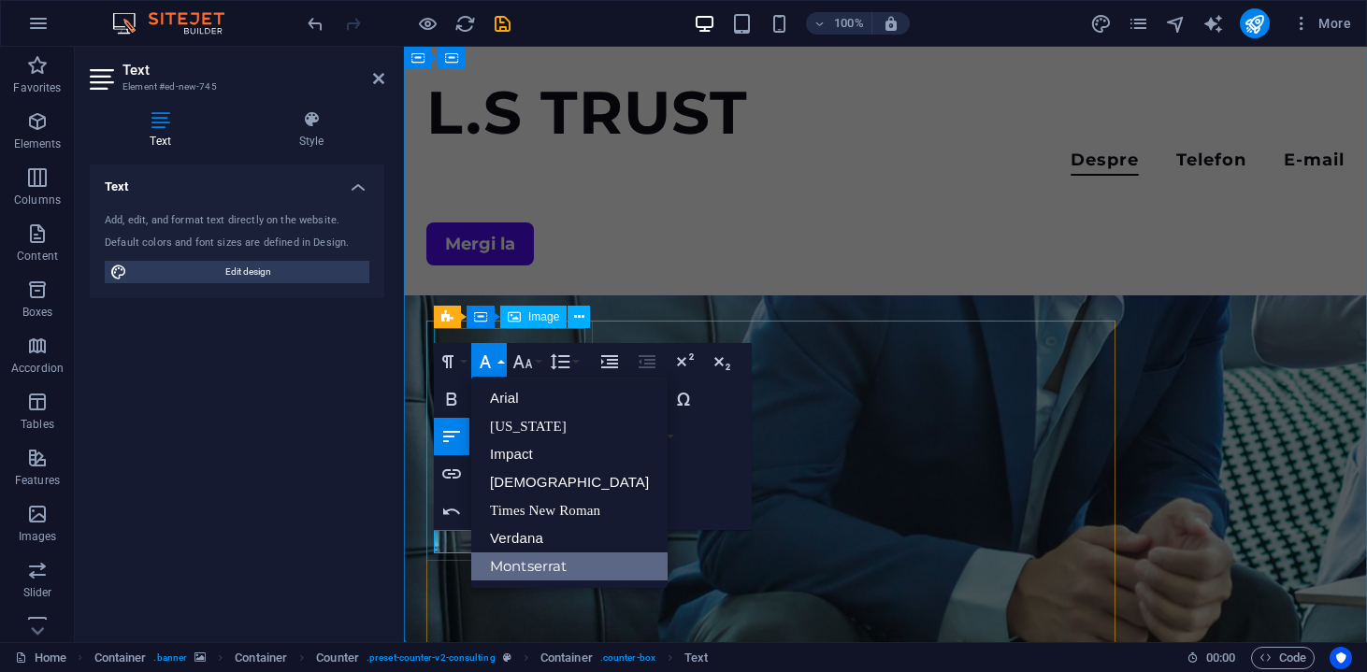
scroll to position [0, 0]
click at [723, 466] on div "Paragraph Format Normal Heading 1 Heading 2 Heading 3 Heading 4 Heading 5 Headi…" at bounding box center [593, 436] width 318 height 187
click at [535, 363] on button "Font Size" at bounding box center [526, 361] width 36 height 37
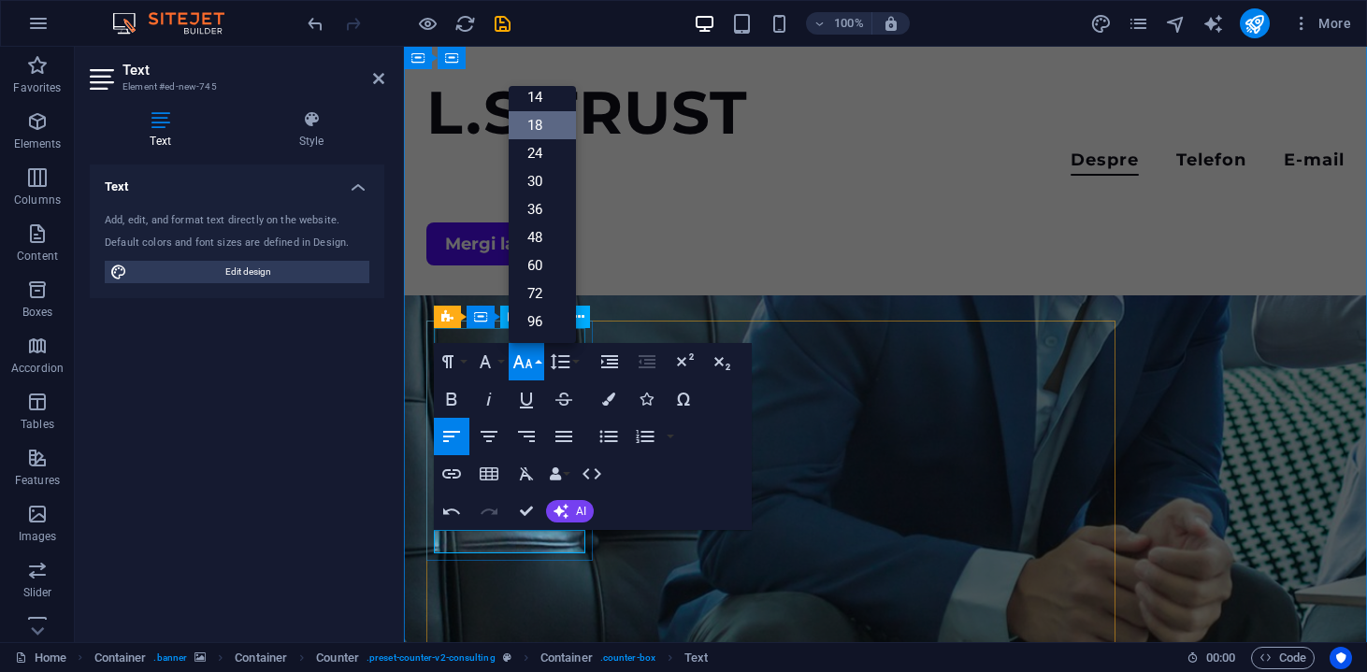
scroll to position [150, 0]
click at [535, 363] on button "Font Size" at bounding box center [526, 361] width 36 height 37
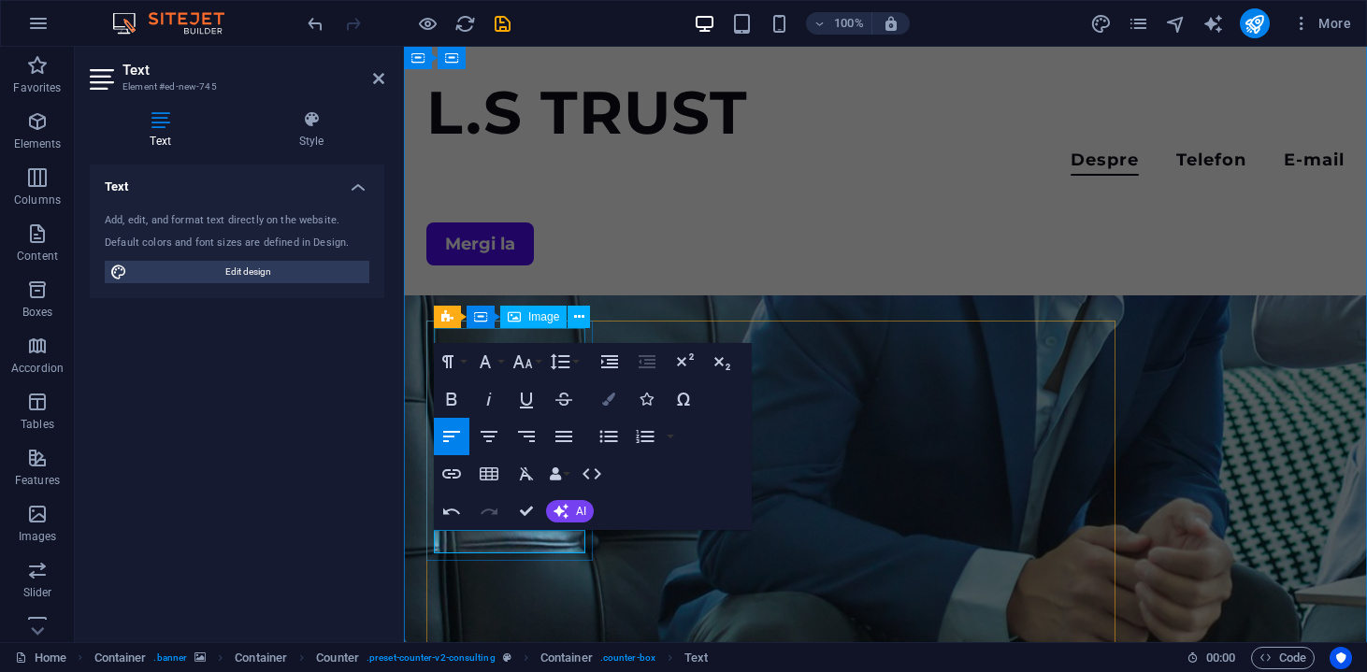
click at [622, 397] on button "Colors" at bounding box center [609, 398] width 36 height 37
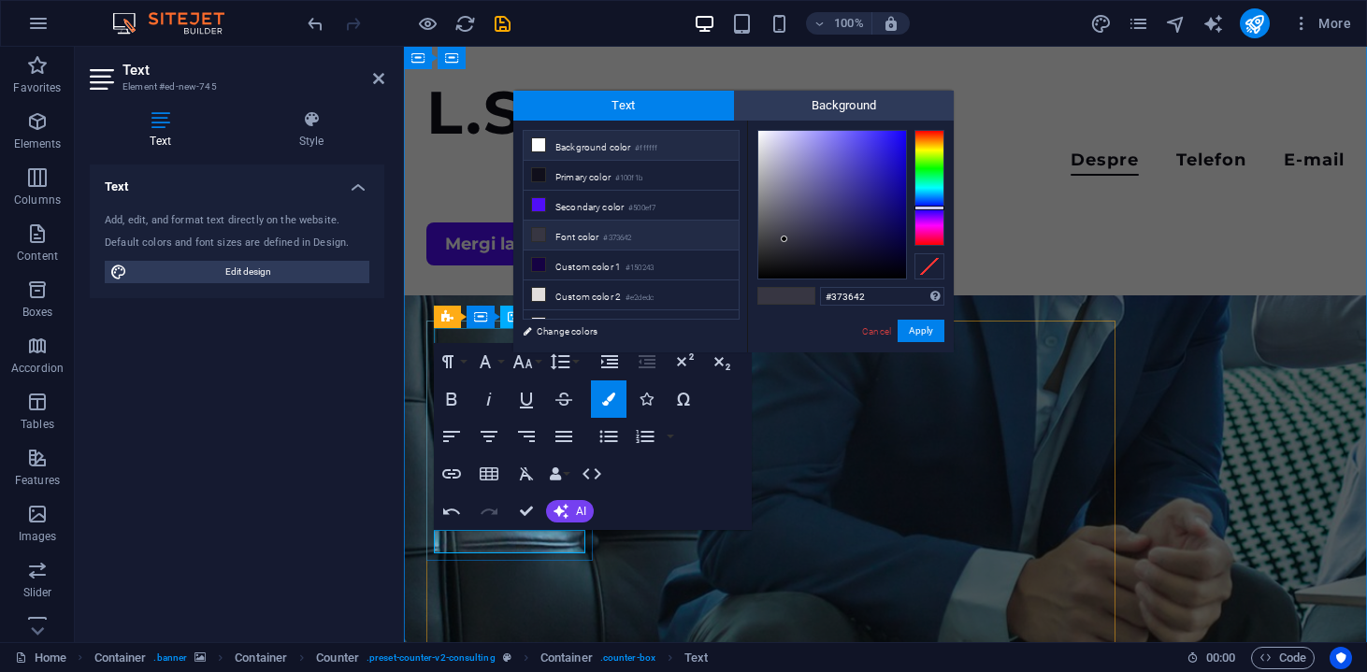
click at [541, 148] on icon at bounding box center [538, 144] width 13 height 13
type input "#ffffff"
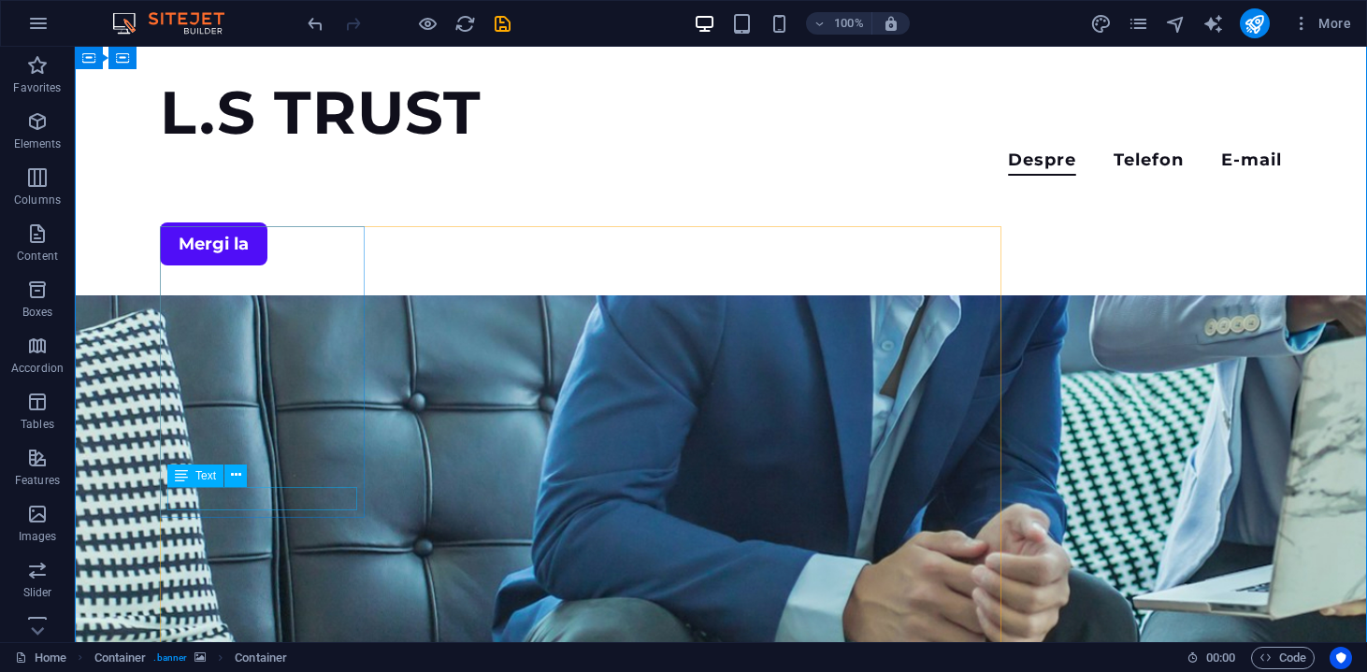
click at [244, 474] on button at bounding box center [235, 476] width 22 height 22
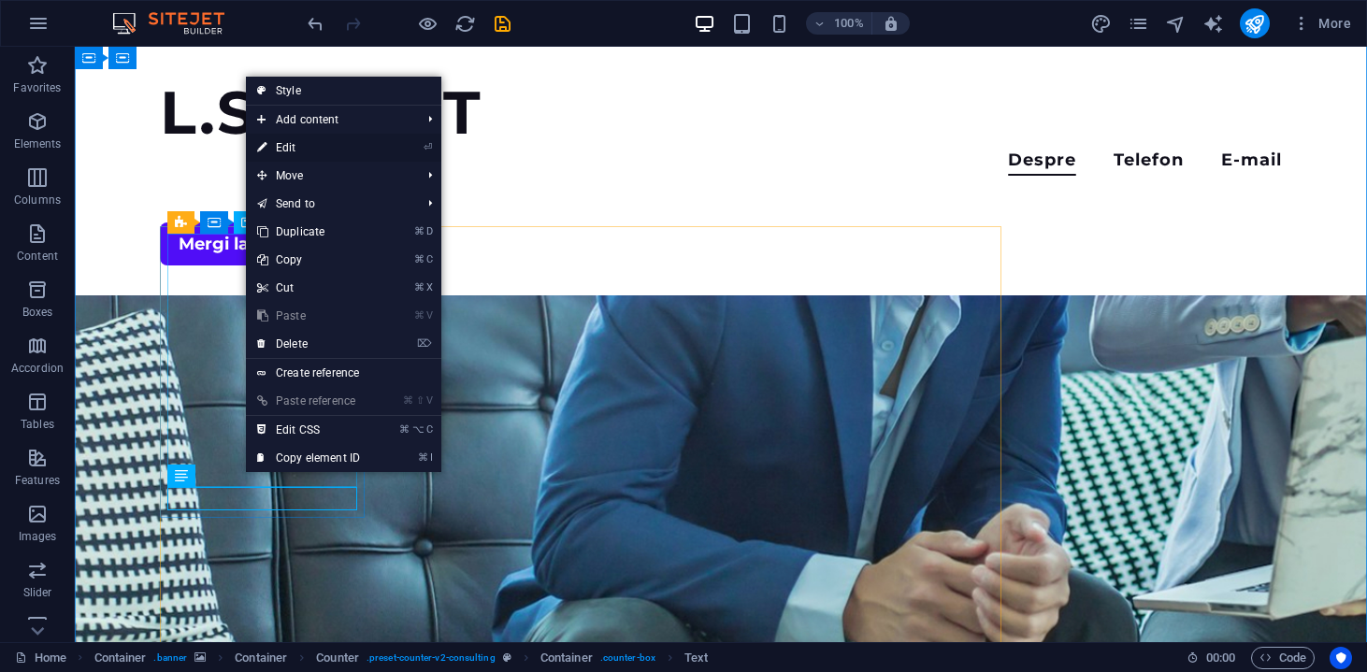
click at [301, 152] on link "⏎ Edit" at bounding box center [308, 148] width 125 height 28
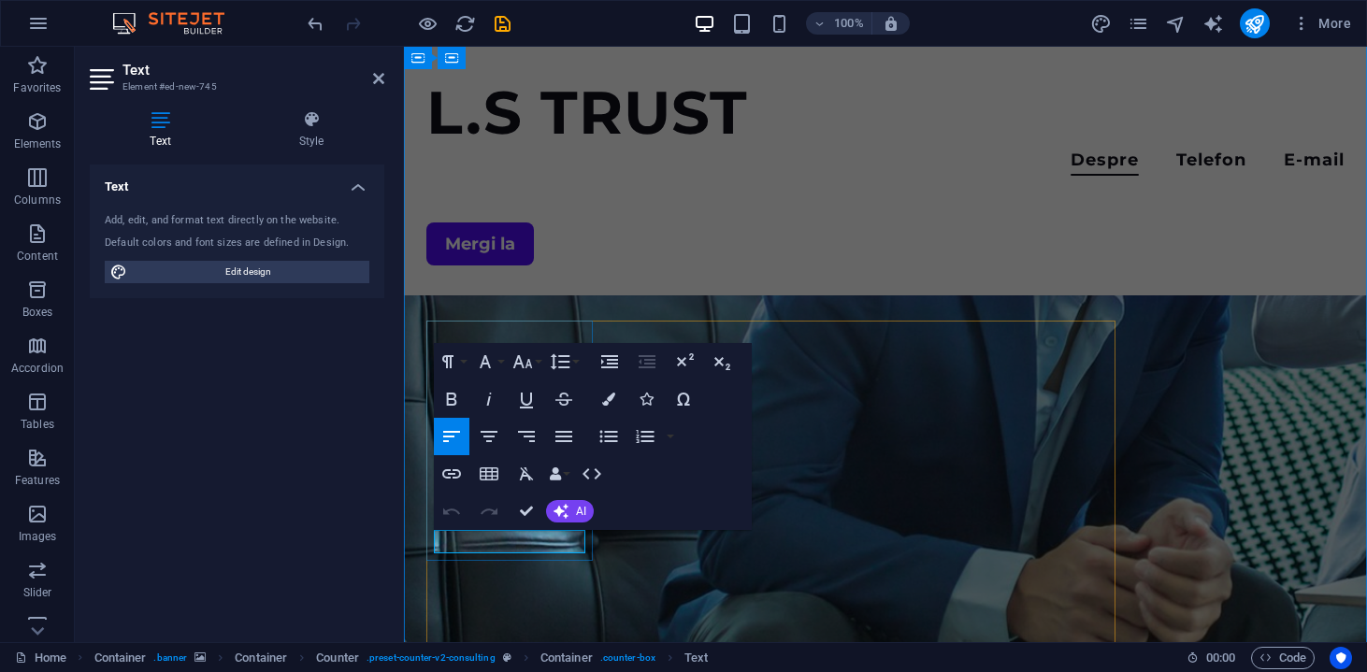
click at [608, 396] on icon "button" at bounding box center [608, 399] width 13 height 13
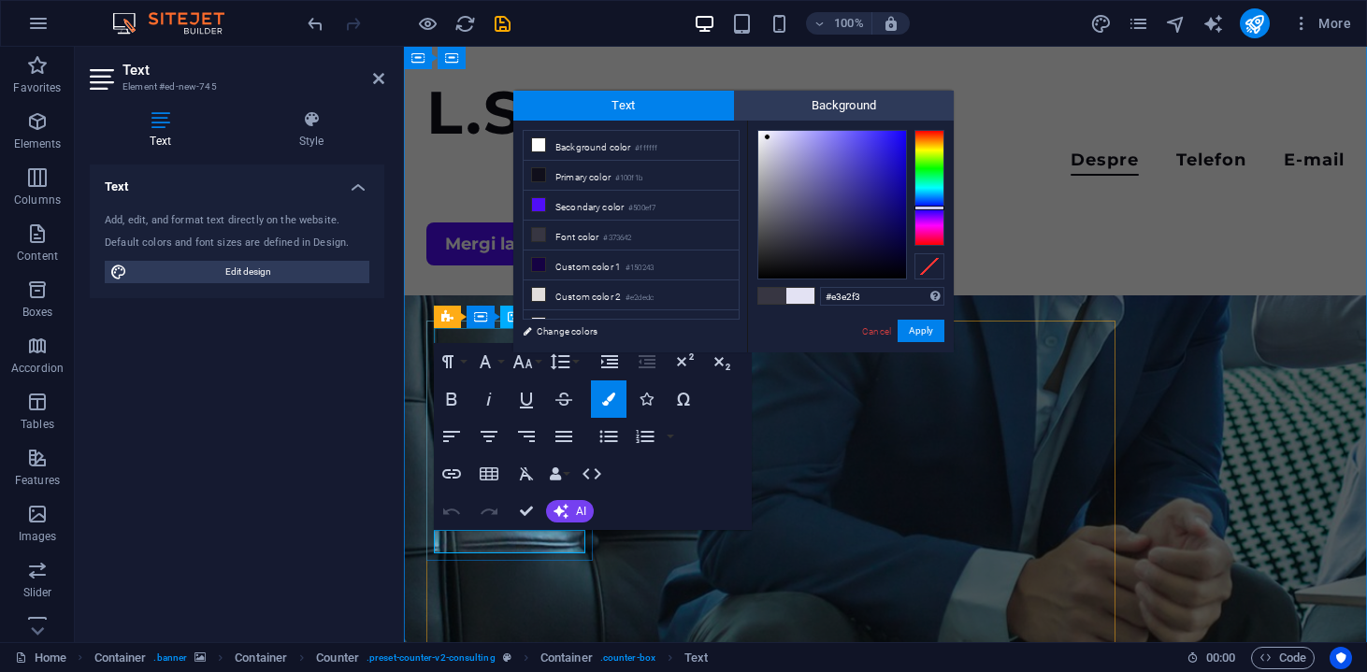
click at [767, 137] on div at bounding box center [832, 205] width 148 height 148
type input "#f4f4f7"
click at [759, 135] on div at bounding box center [832, 205] width 148 height 148
click at [936, 322] on button "Apply" at bounding box center [920, 331] width 47 height 22
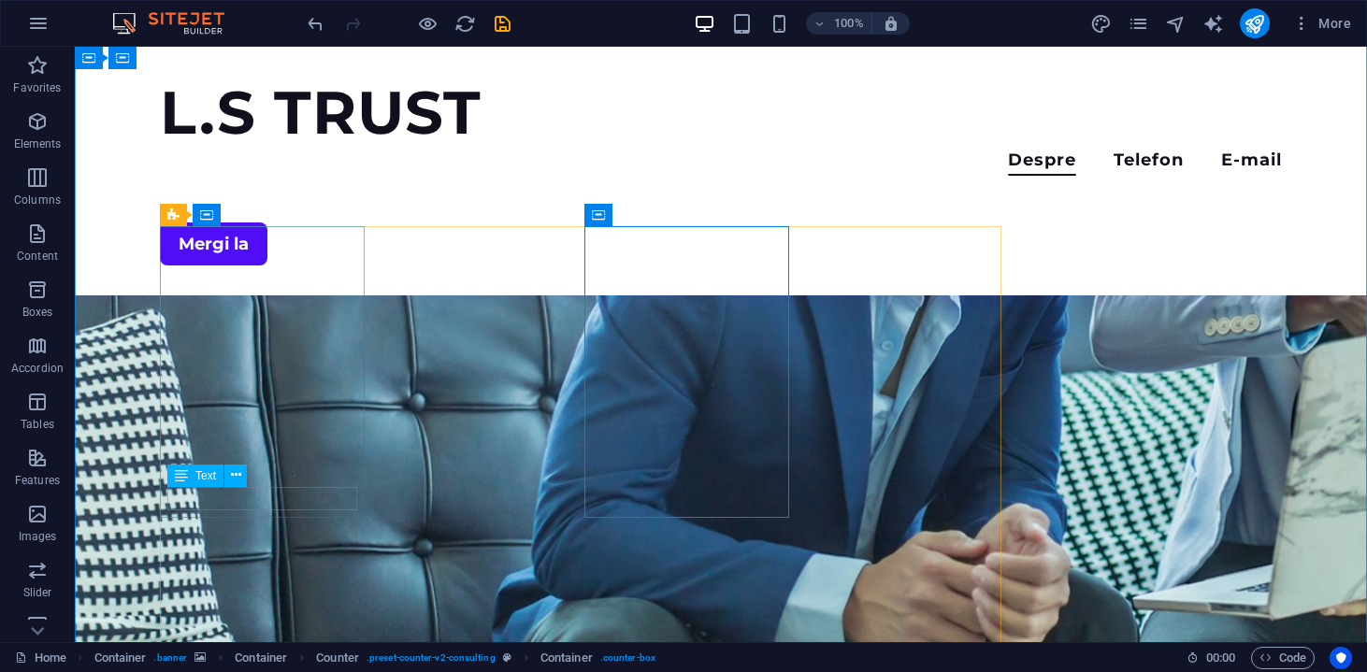
click at [232, 472] on icon at bounding box center [236, 475] width 10 height 20
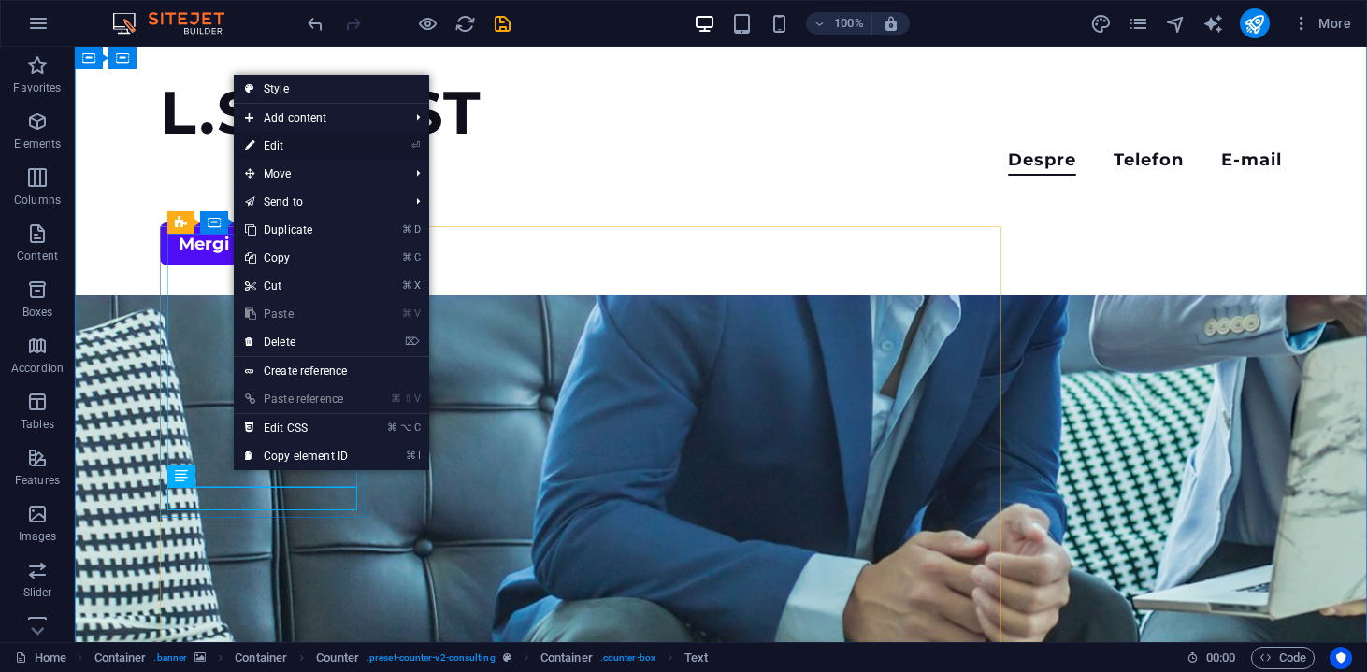
click at [308, 158] on link "⏎ Edit" at bounding box center [296, 146] width 125 height 28
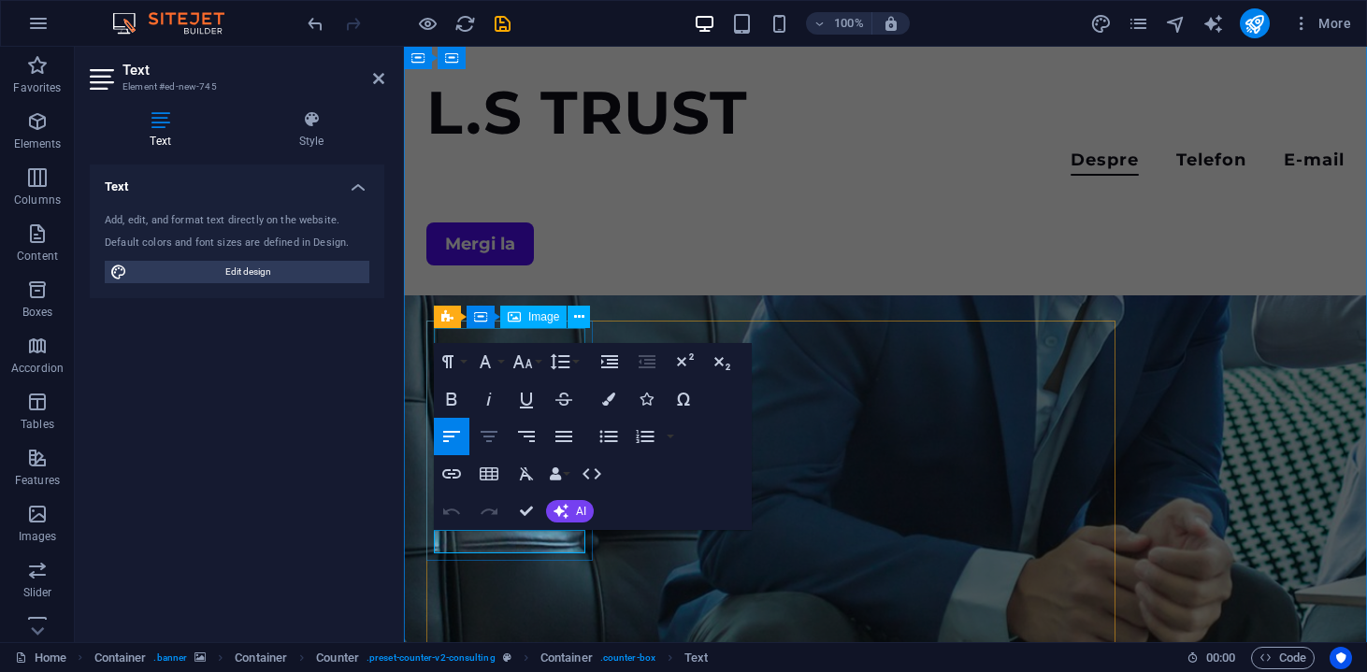
click at [500, 430] on button "Align Center" at bounding box center [489, 436] width 36 height 37
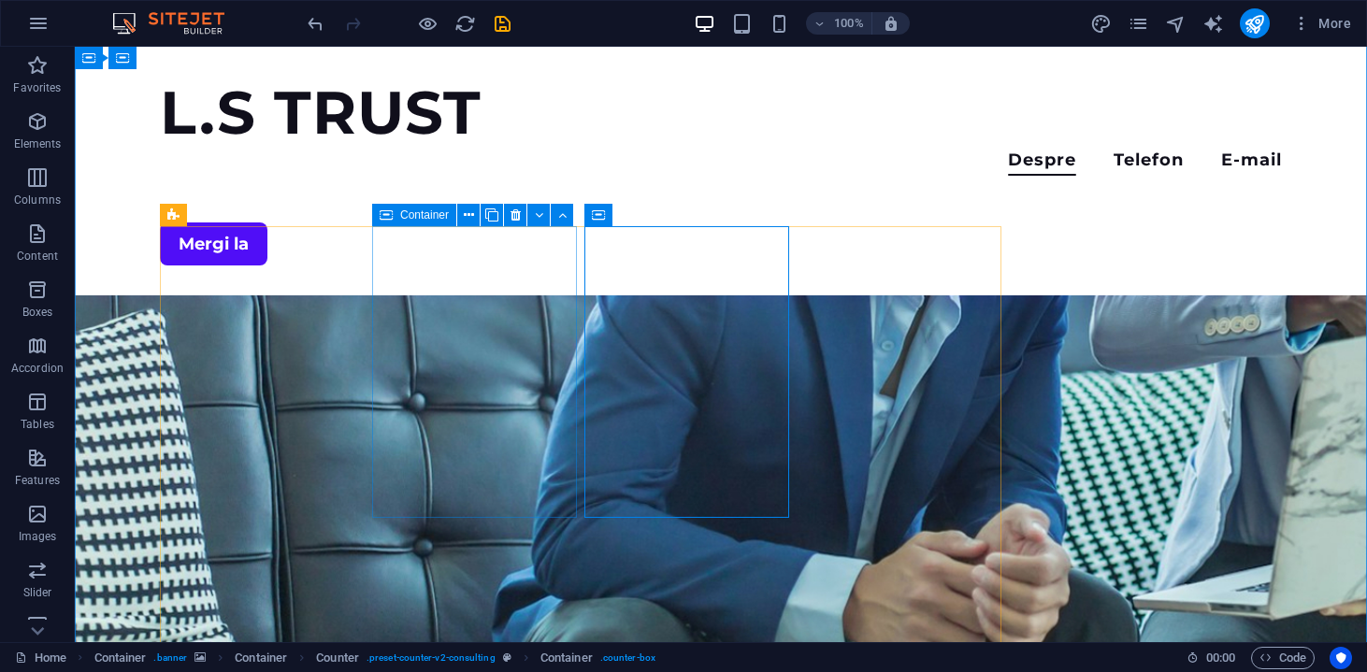
click at [476, 216] on button at bounding box center [468, 215] width 22 height 22
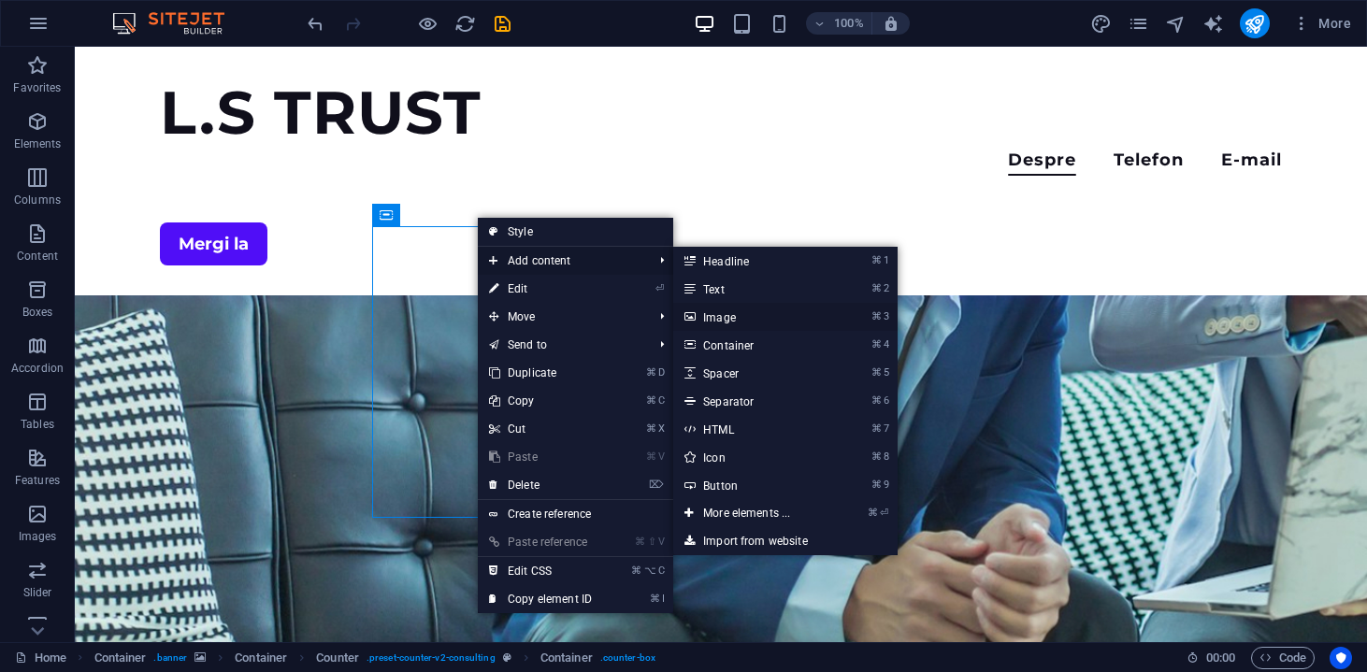
click at [692, 312] on icon at bounding box center [688, 317] width 9 height 28
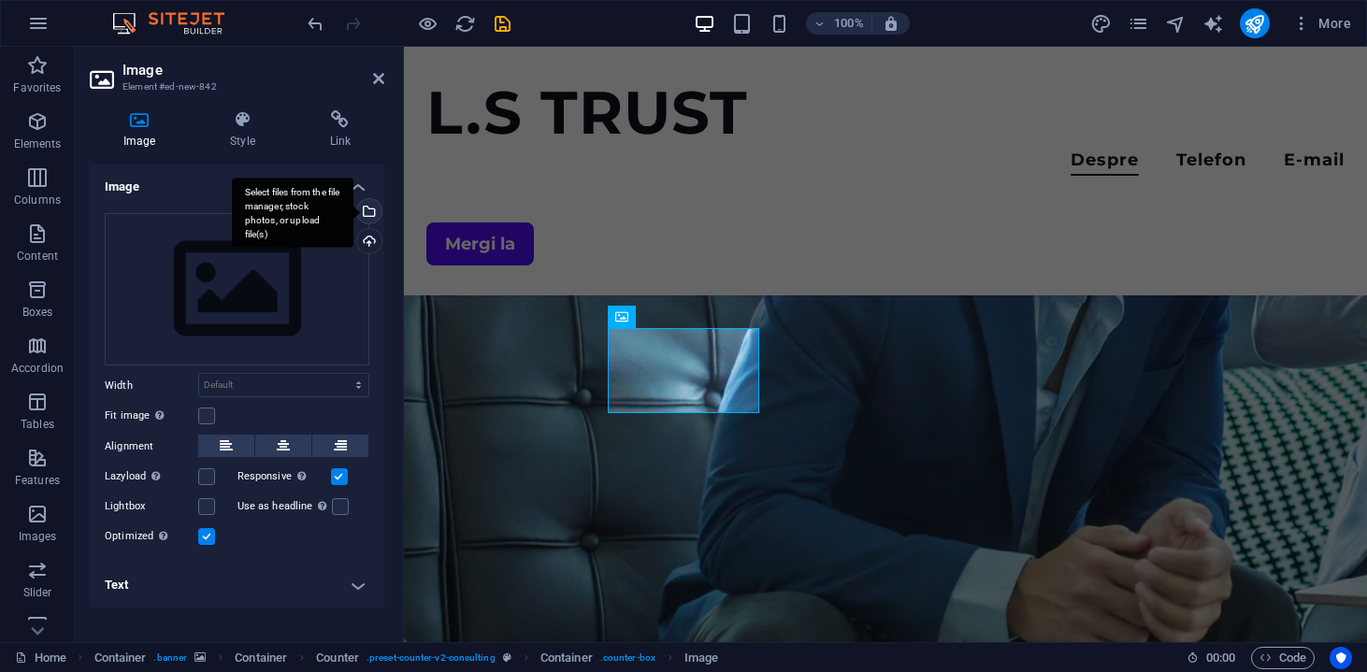
click at [371, 217] on div "Select files from the file manager, stock photos, or upload file(s)" at bounding box center [367, 213] width 28 height 28
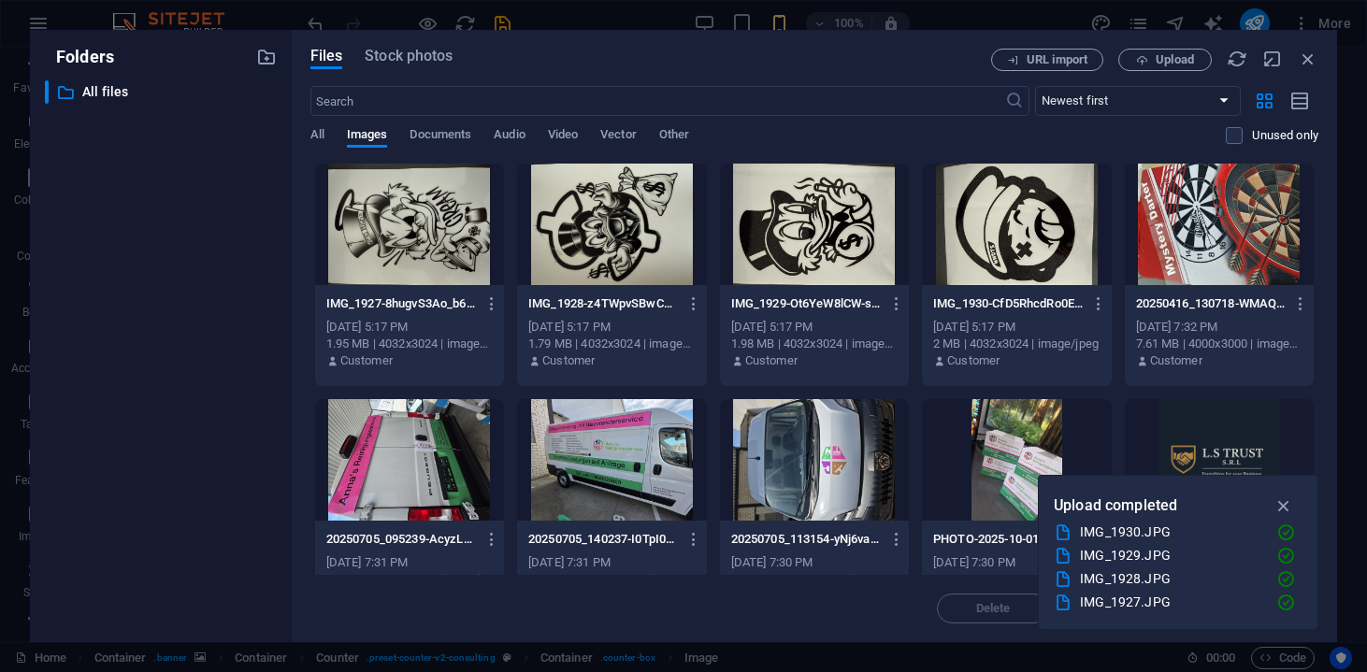
click at [447, 226] on div at bounding box center [409, 225] width 189 height 122
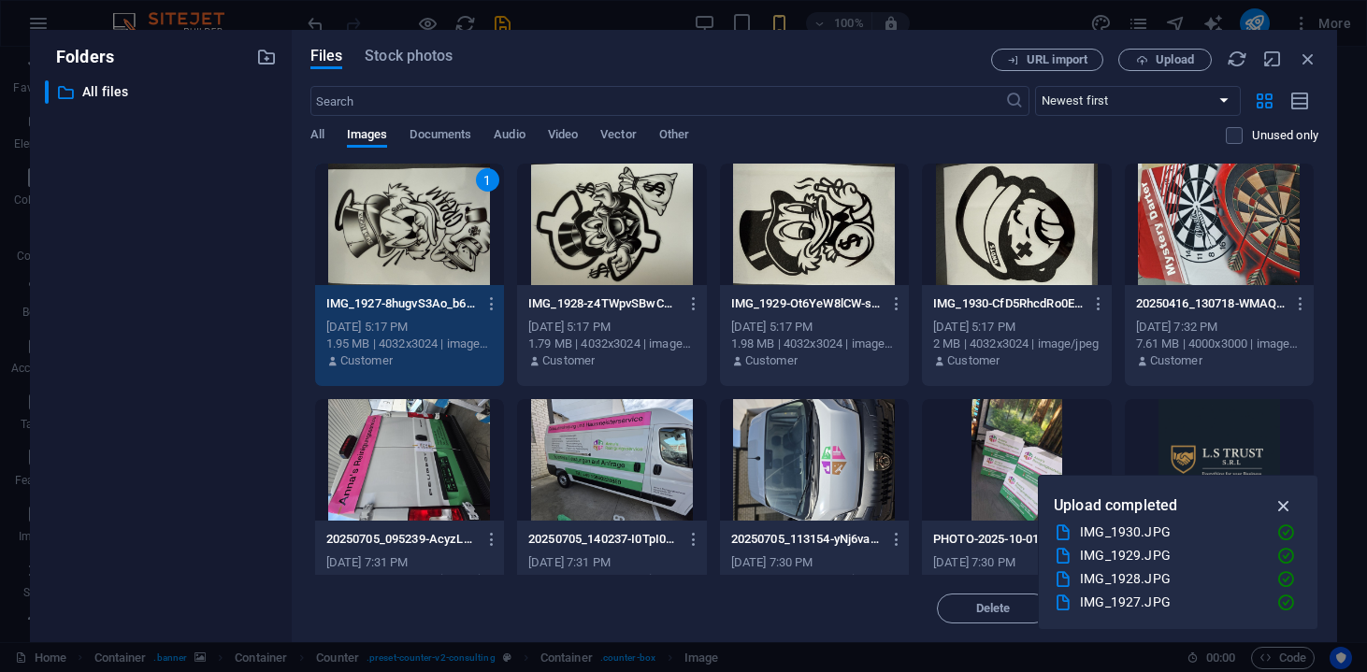
click at [1282, 504] on icon "button" at bounding box center [1283, 505] width 21 height 21
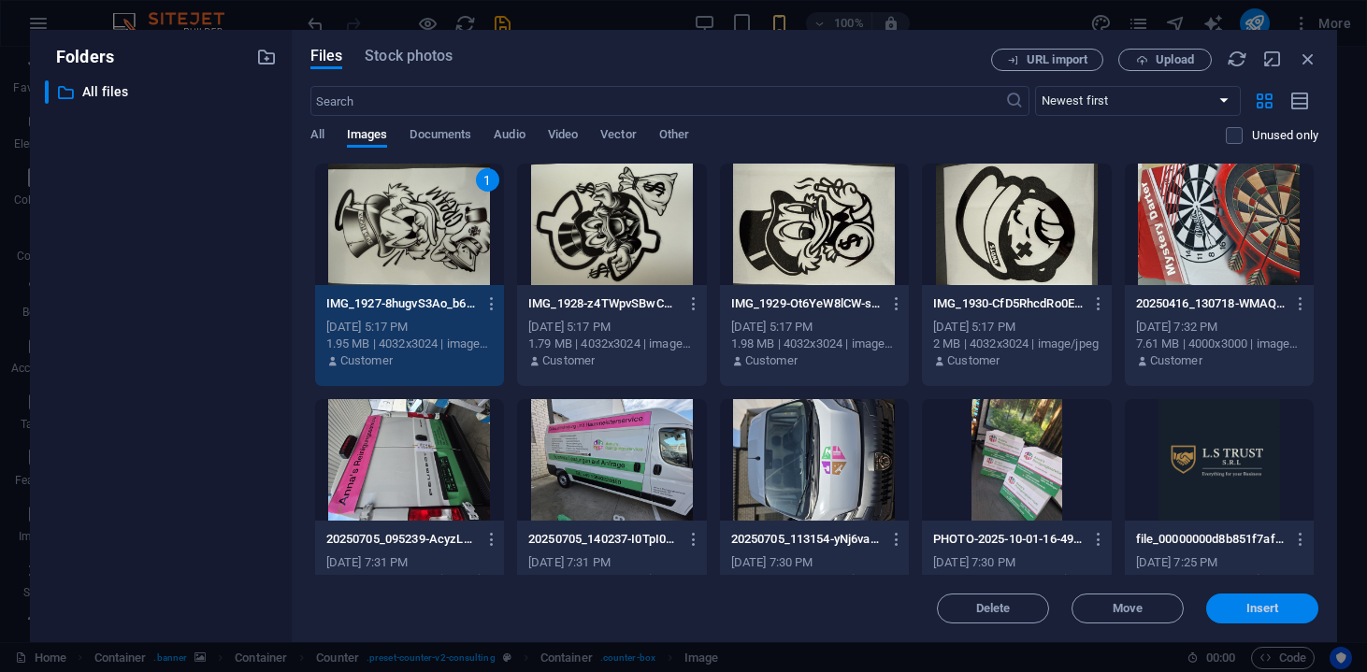
click at [1259, 611] on span "Insert" at bounding box center [1262, 608] width 33 height 11
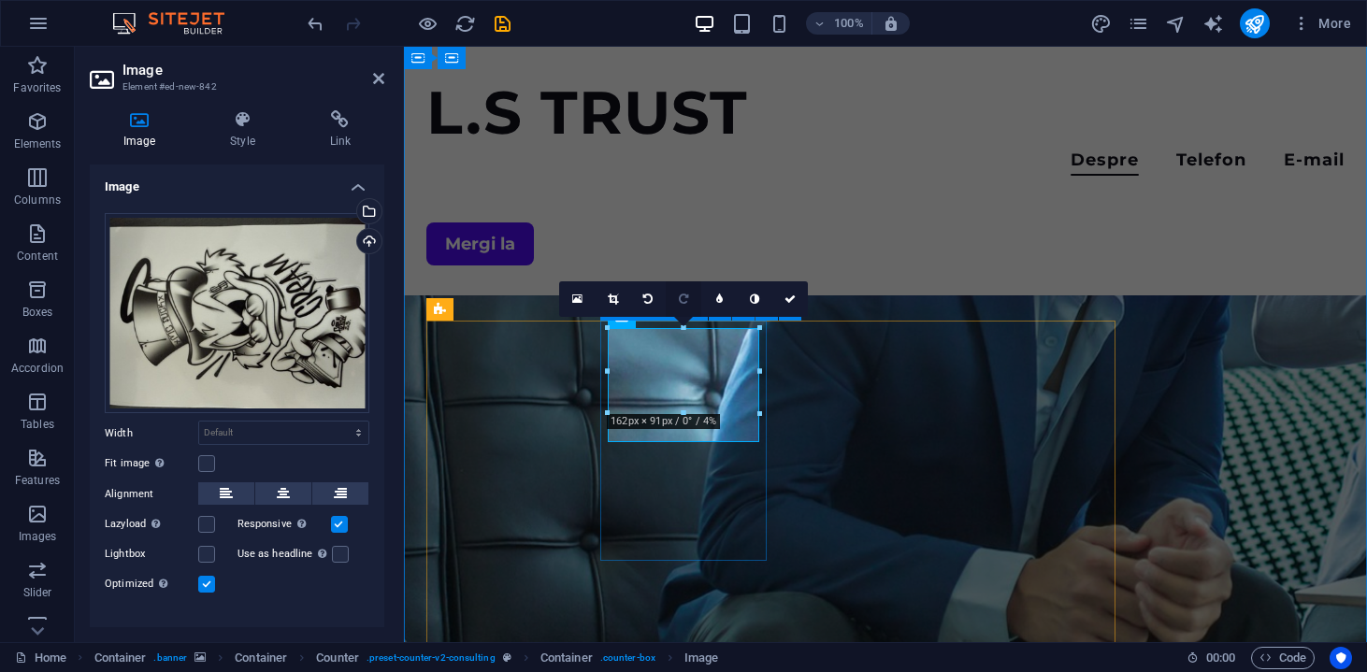
click at [688, 299] on icon at bounding box center [683, 299] width 9 height 11
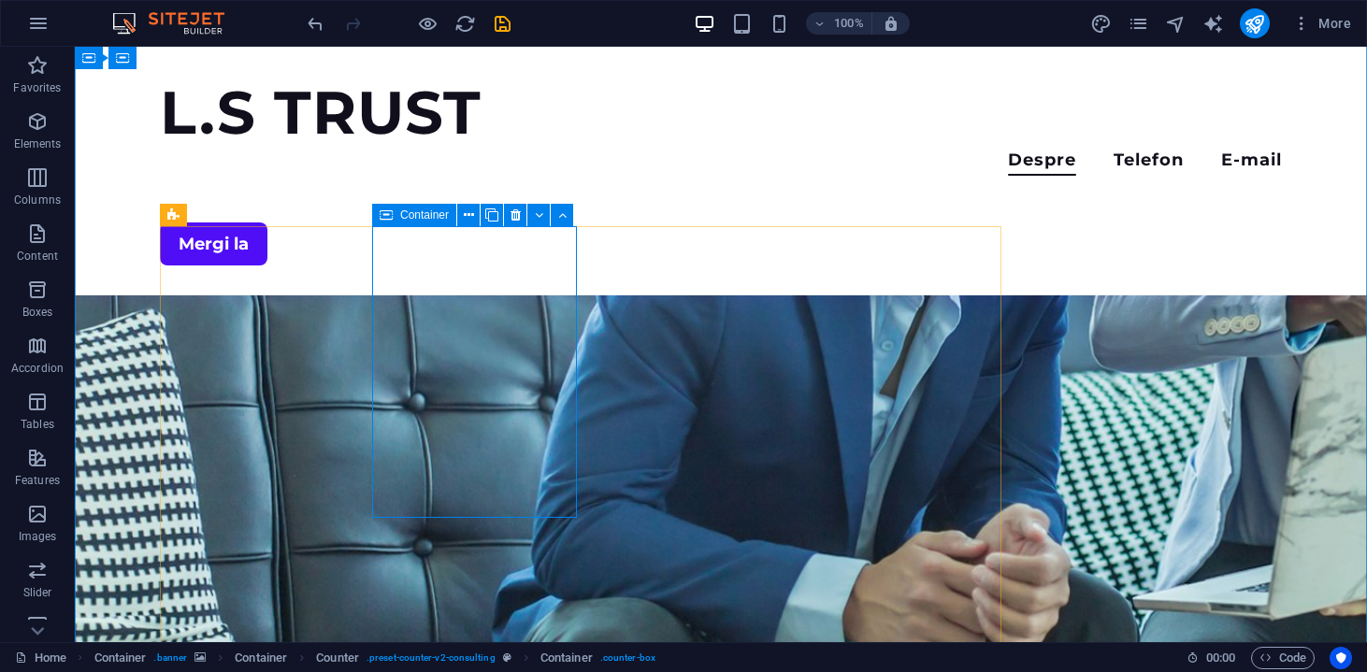
click at [497, 227] on button at bounding box center [491, 222] width 22 height 22
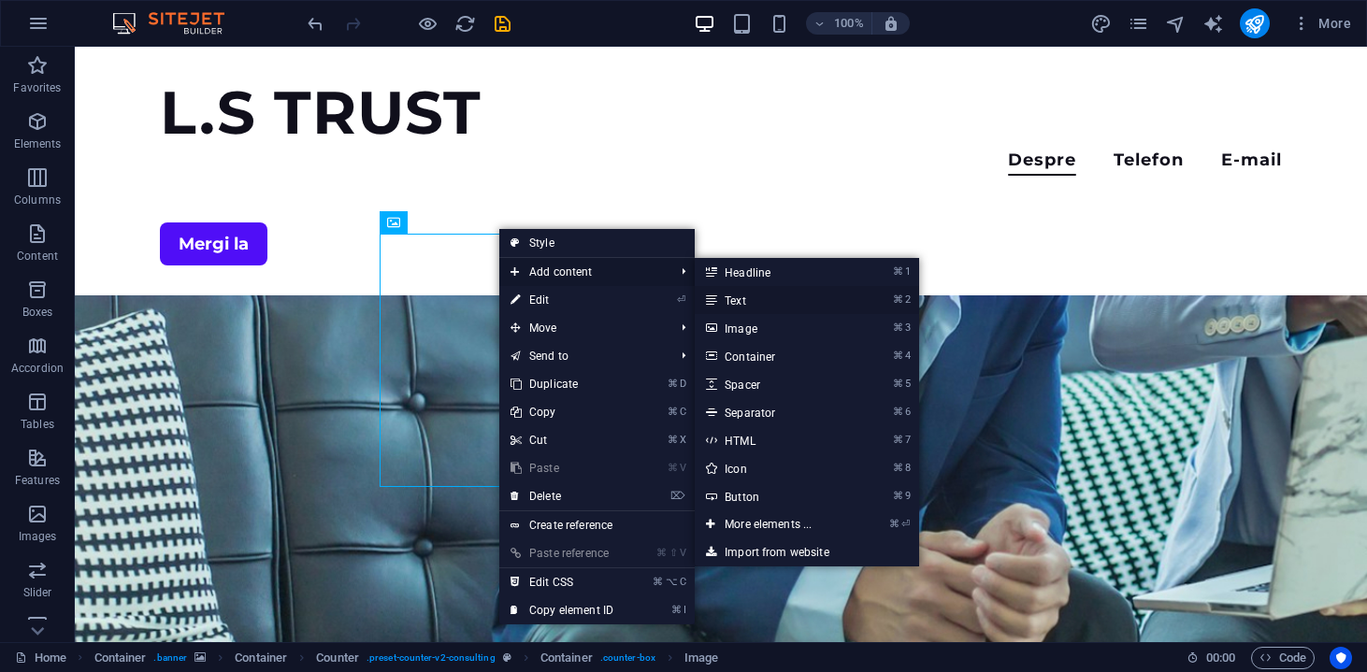
click at [727, 296] on link "⌘ 2 Text" at bounding box center [772, 300] width 154 height 28
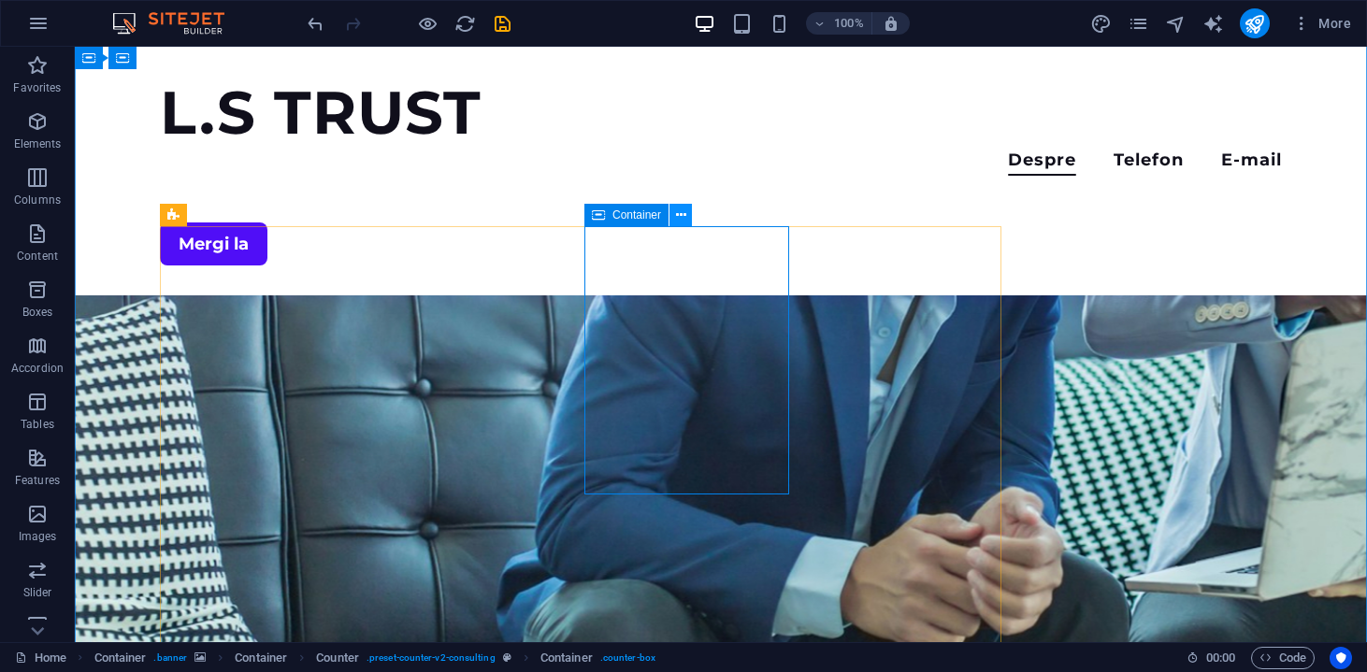
click at [680, 217] on icon at bounding box center [681, 216] width 10 height 20
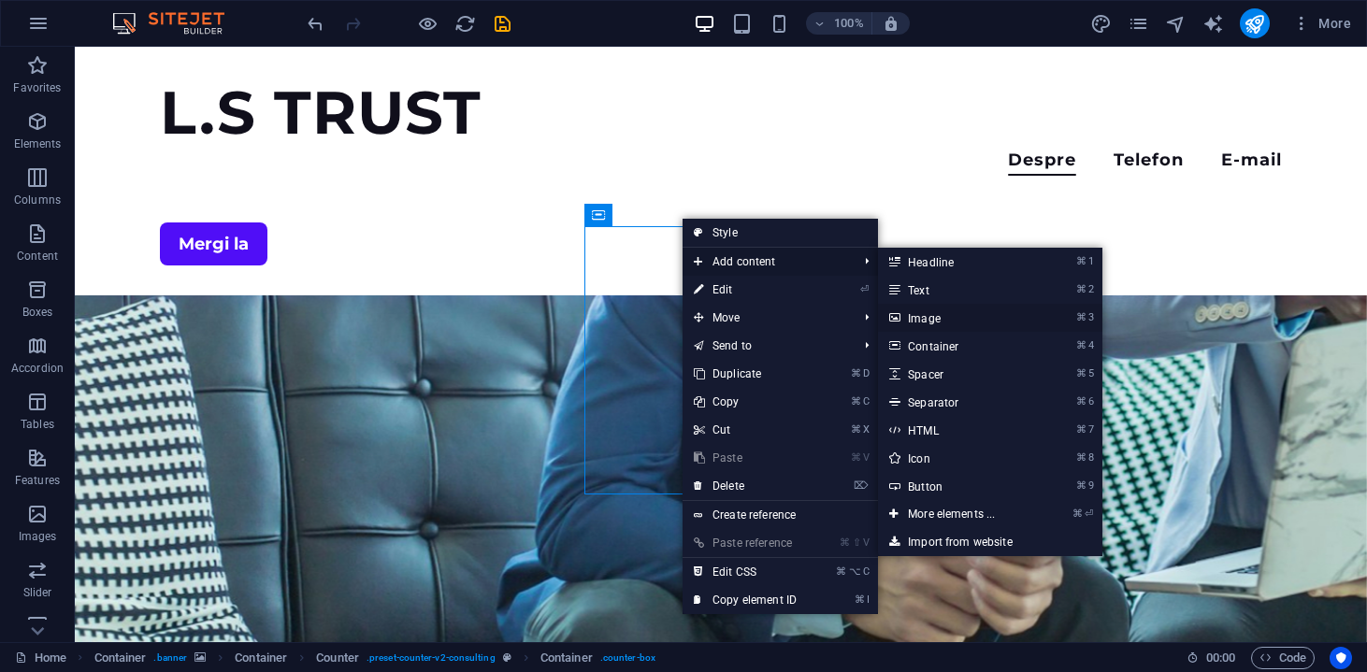
click at [927, 320] on link "⌘ 3 Image" at bounding box center [955, 318] width 154 height 28
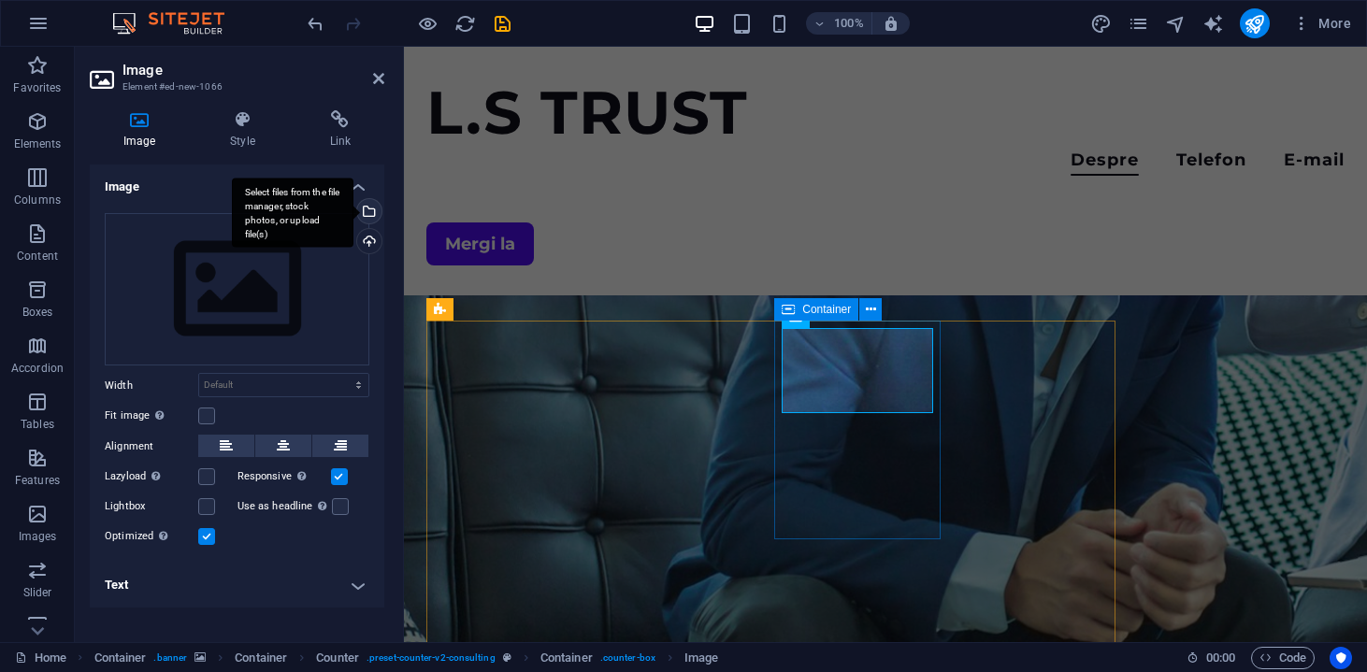
click at [374, 207] on div "Select files from the file manager, stock photos, or upload file(s)" at bounding box center [367, 213] width 28 height 28
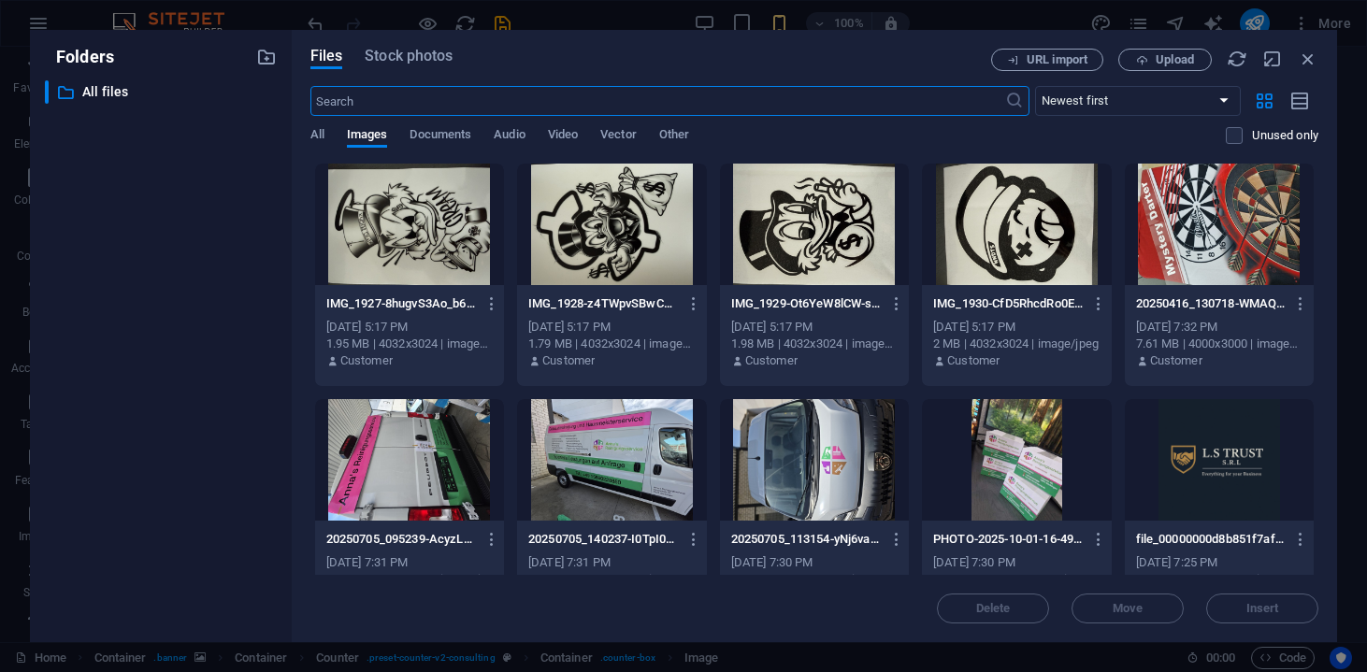
click at [648, 222] on div at bounding box center [611, 225] width 189 height 122
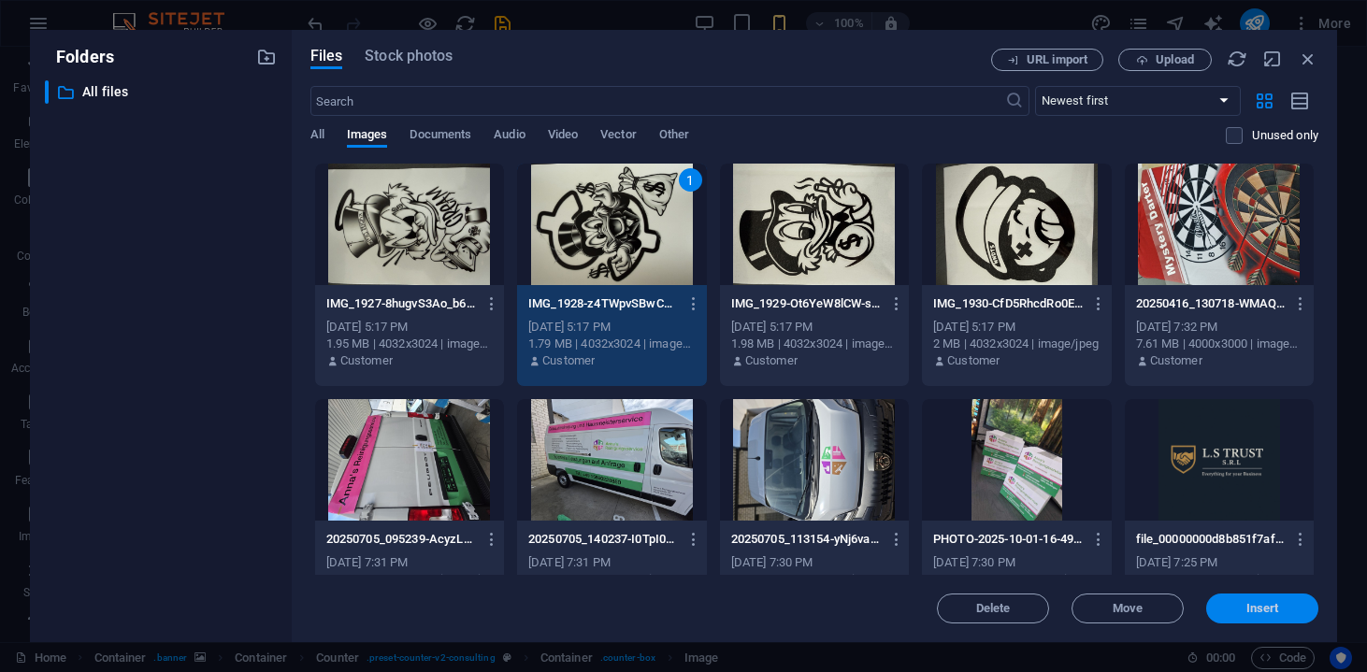
click at [1227, 601] on button "Insert" at bounding box center [1262, 609] width 112 height 30
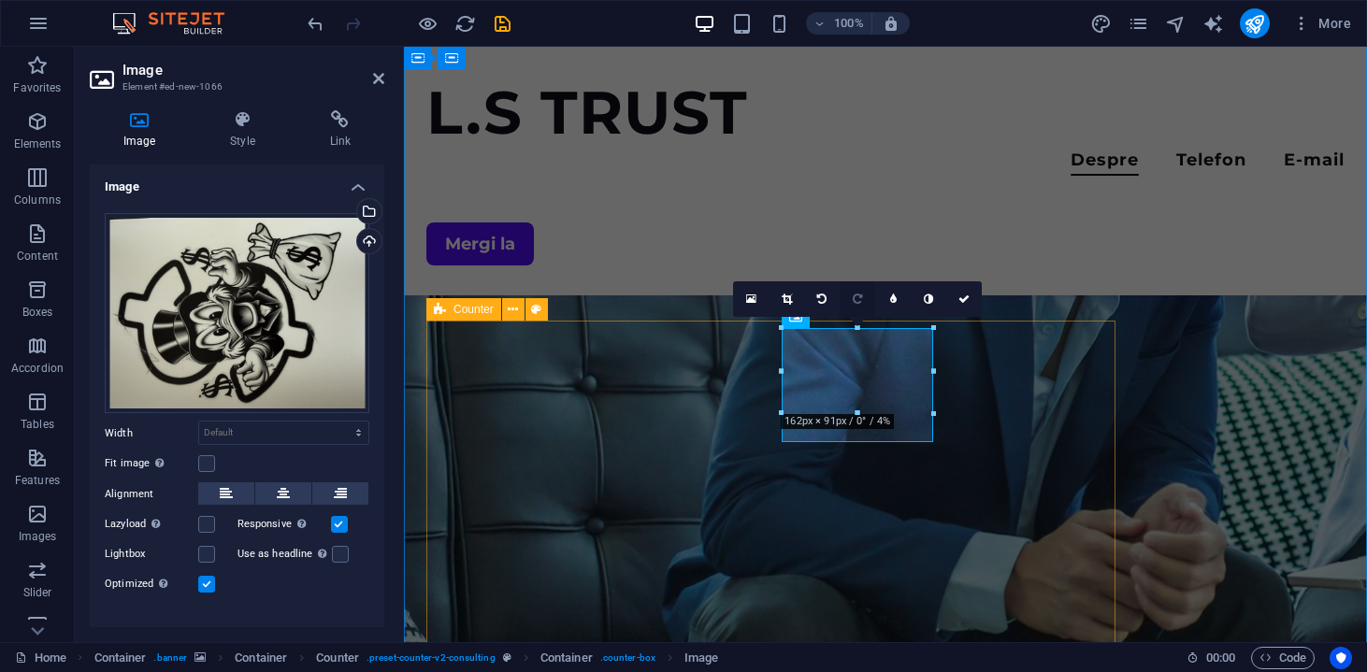
click at [856, 309] on link at bounding box center [857, 299] width 36 height 36
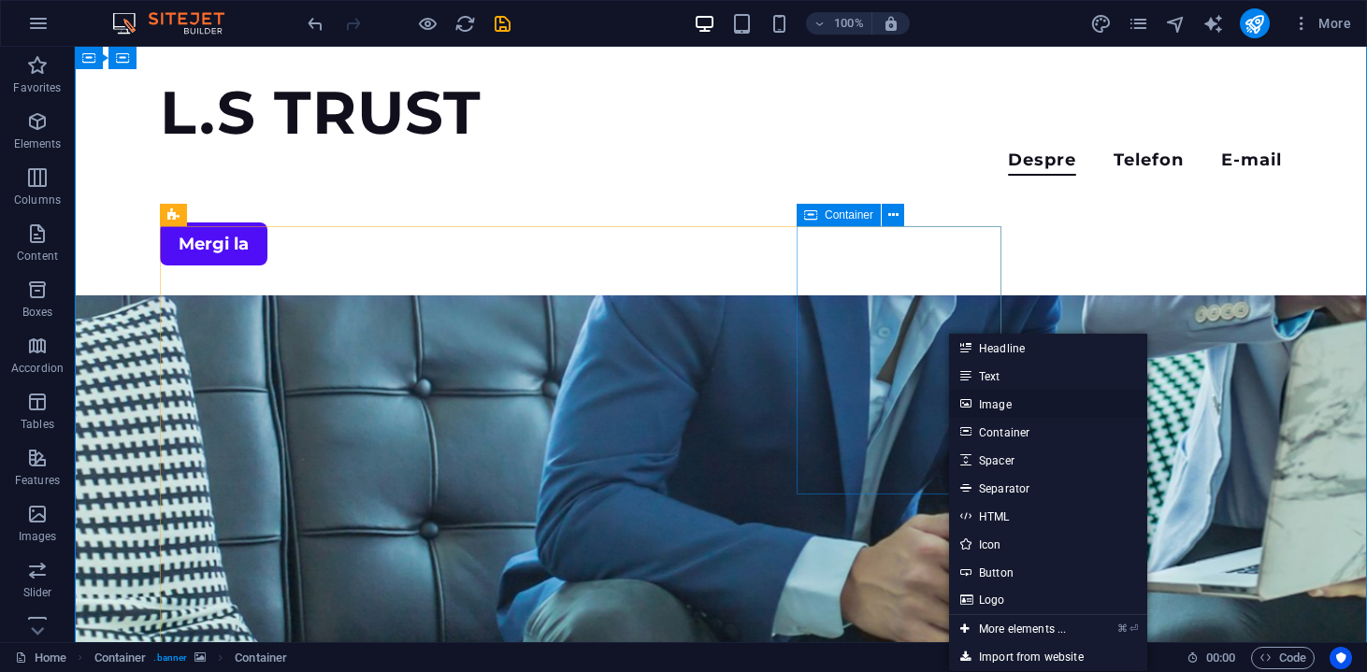
click at [1010, 416] on link "Image" at bounding box center [1048, 404] width 198 height 28
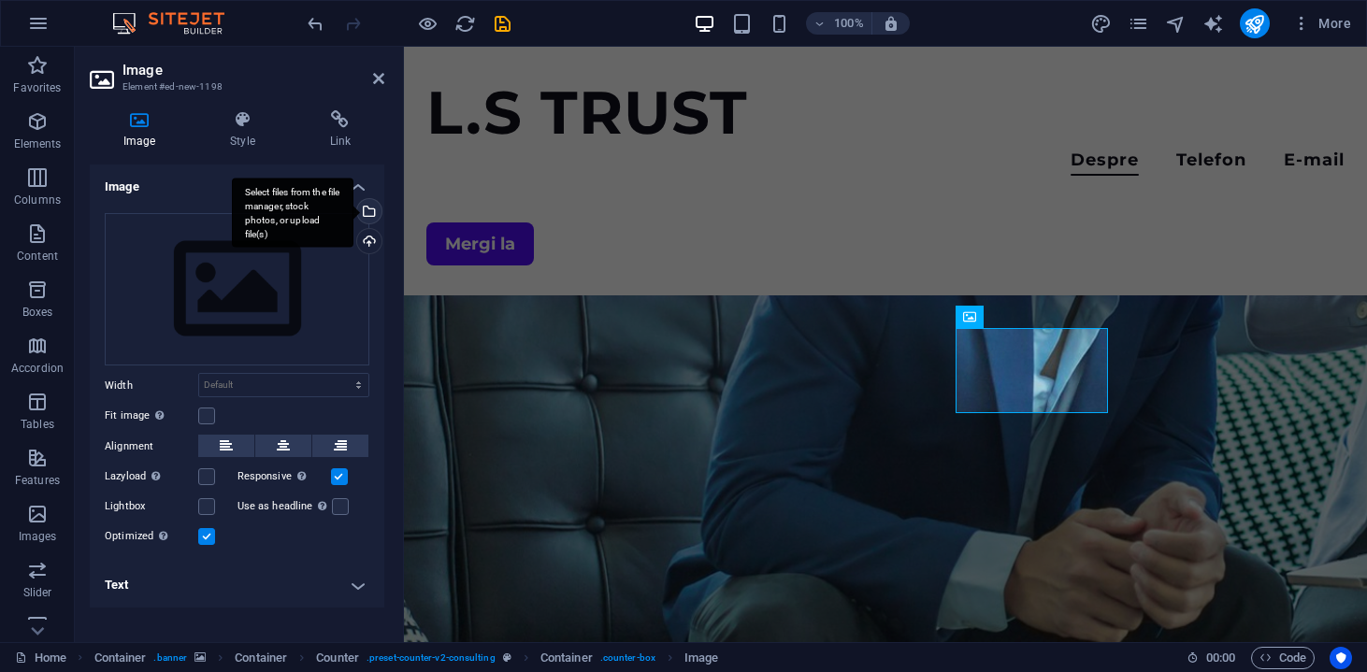
click at [373, 209] on div "Select files from the file manager, stock photos, or upload file(s)" at bounding box center [367, 213] width 28 height 28
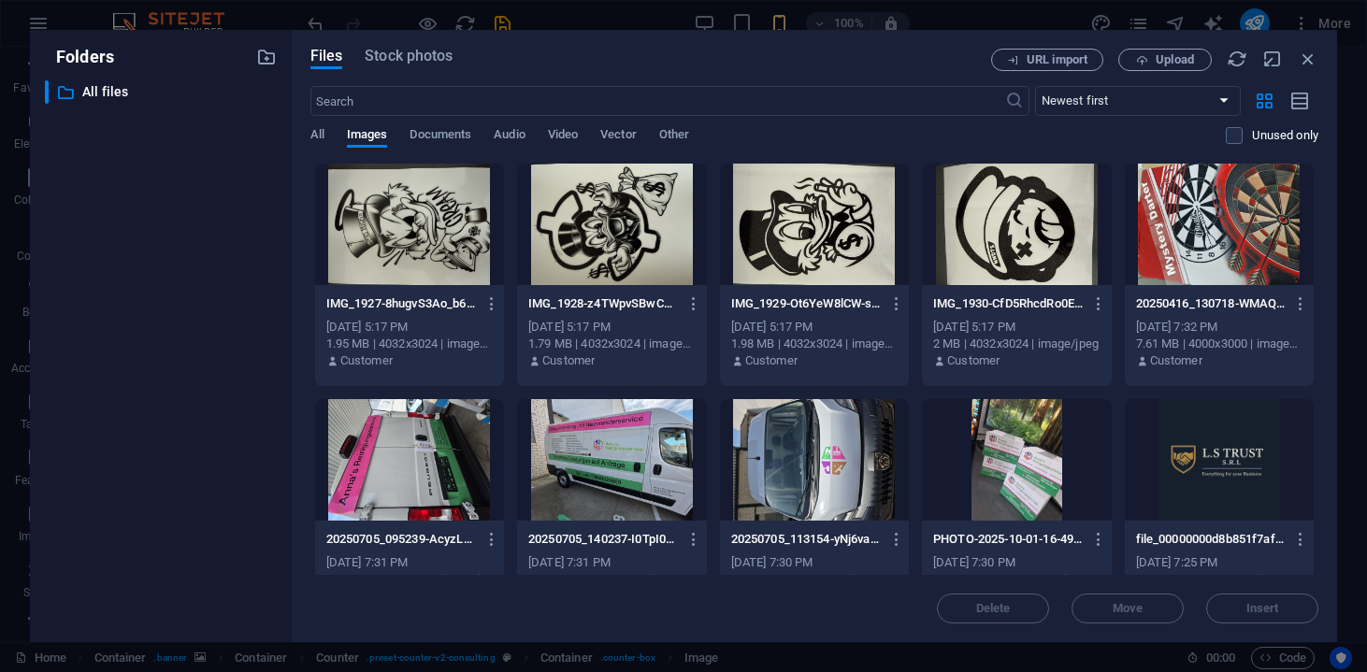
click at [833, 243] on div at bounding box center [814, 225] width 189 height 122
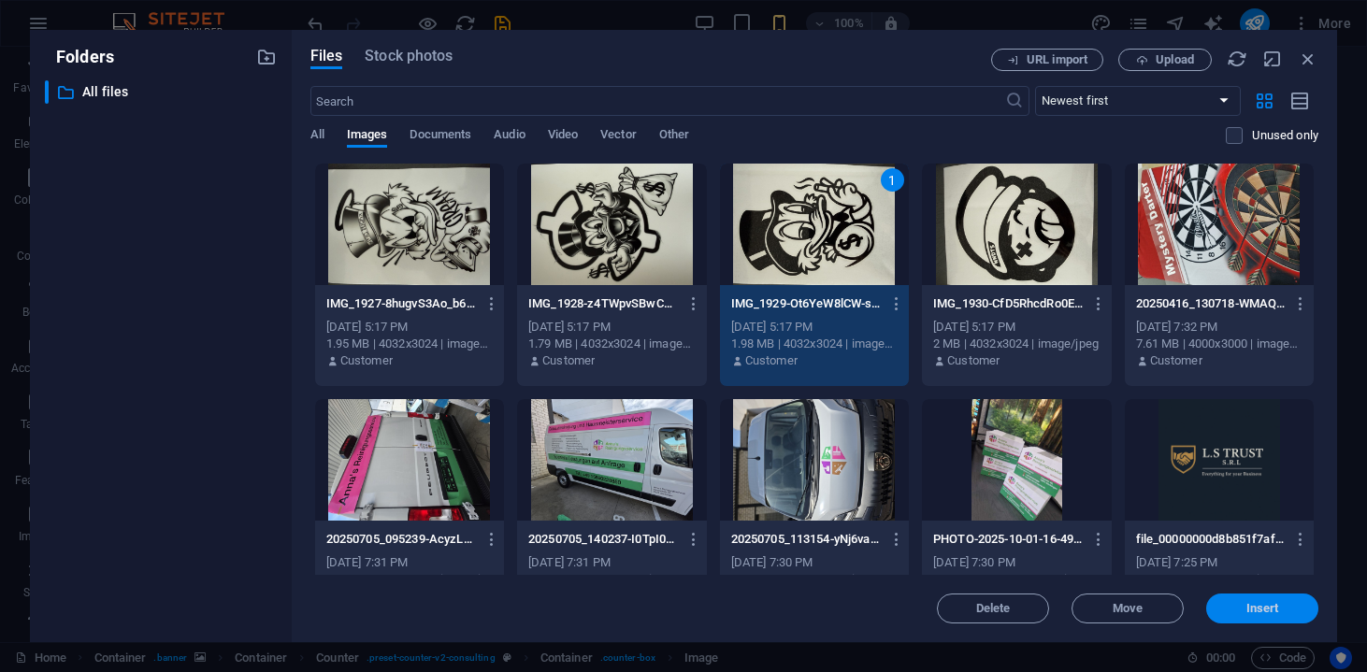
click at [1229, 596] on button "Insert" at bounding box center [1262, 609] width 112 height 30
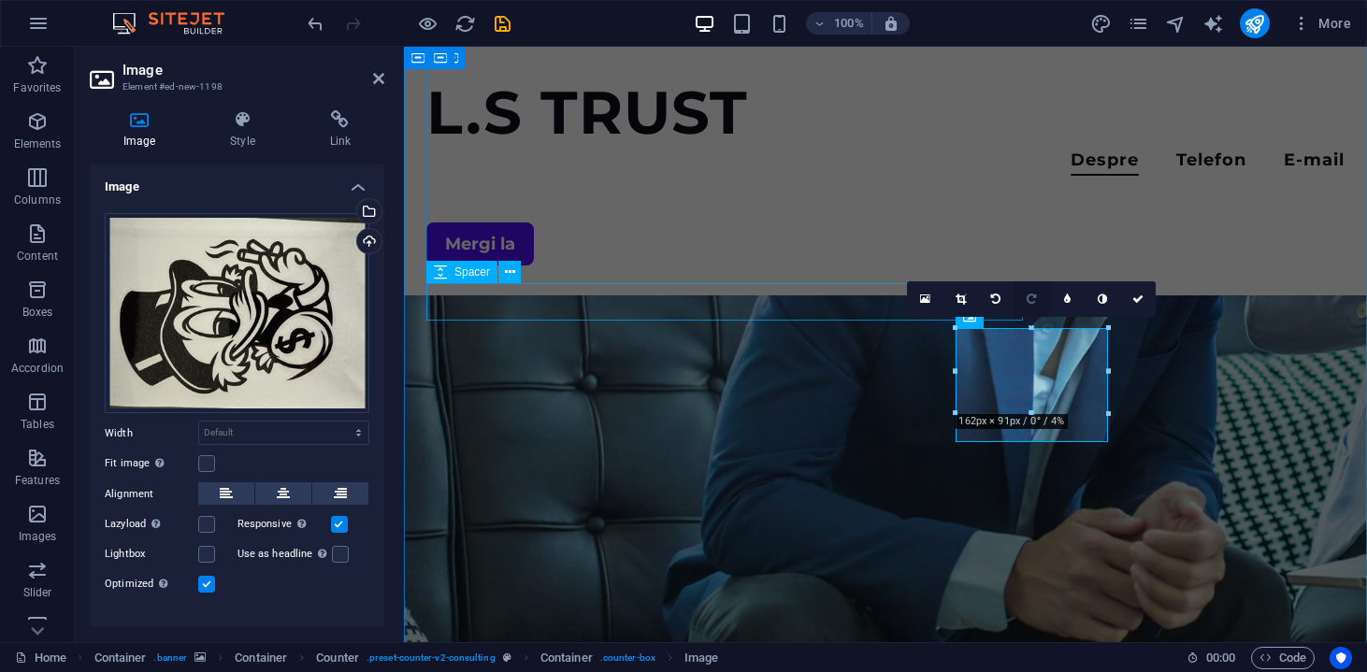
click at [1033, 293] on link at bounding box center [1031, 299] width 36 height 36
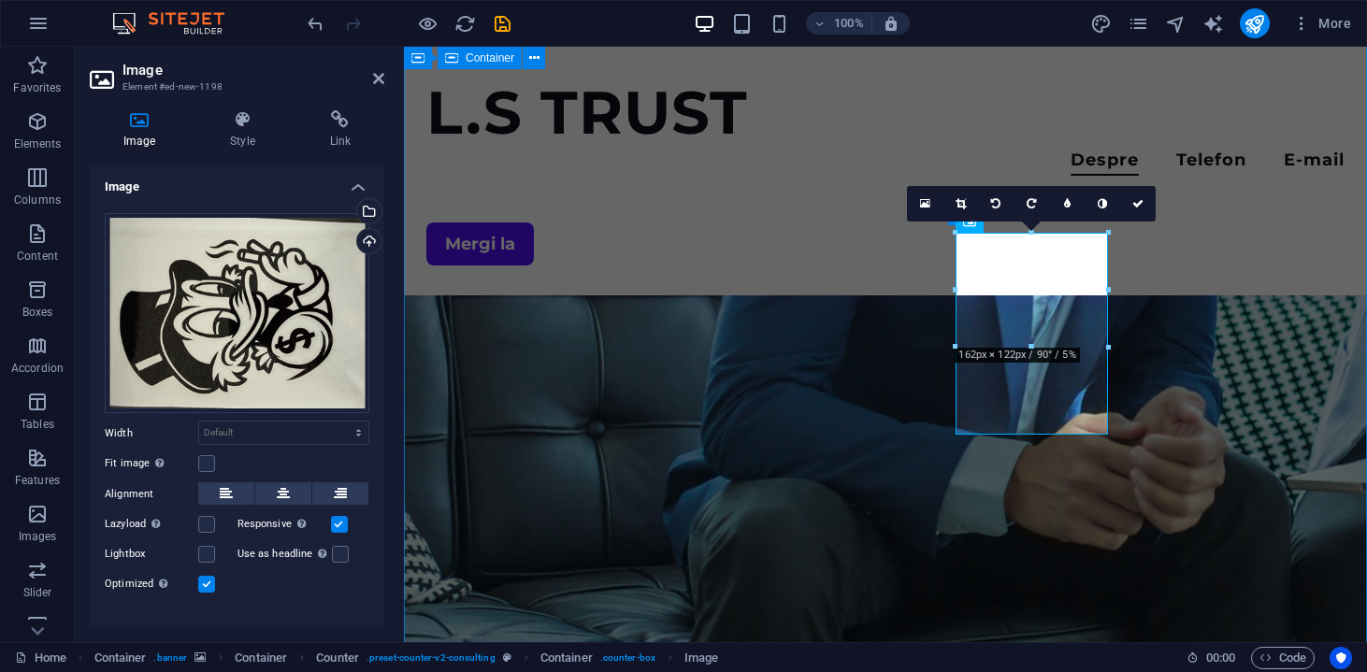
scroll to position [493, 0]
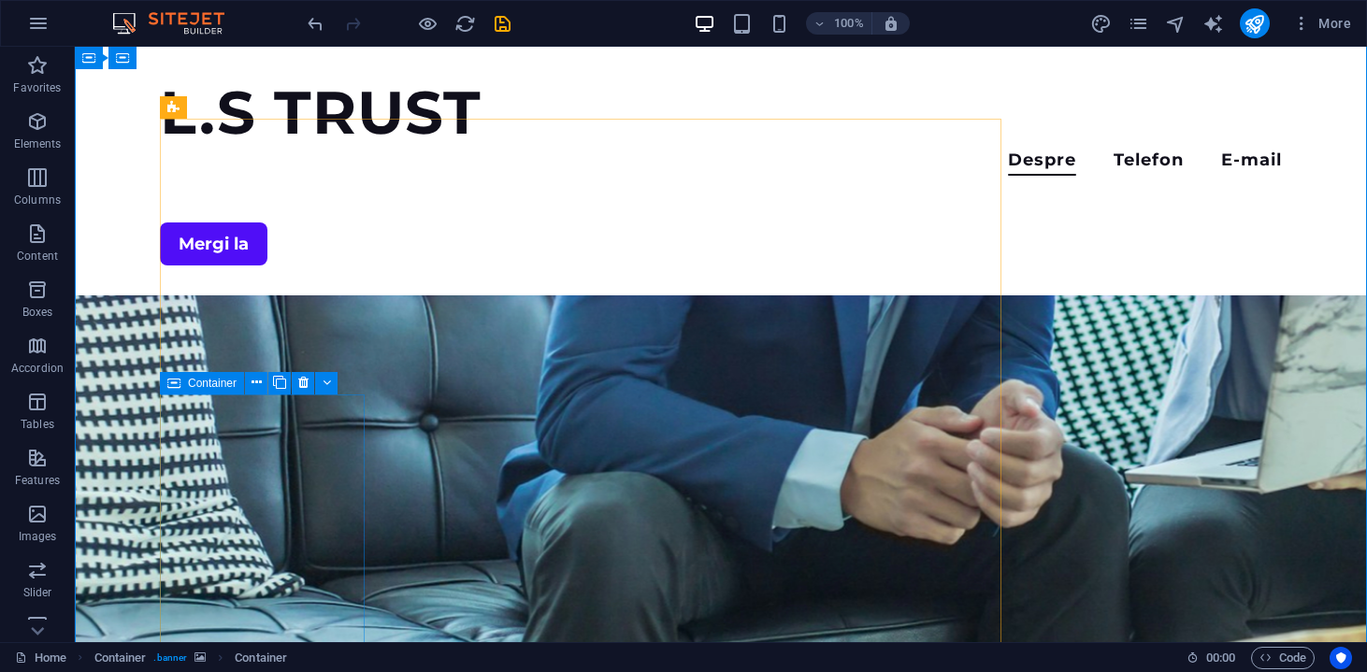
click at [250, 384] on button at bounding box center [256, 383] width 22 height 22
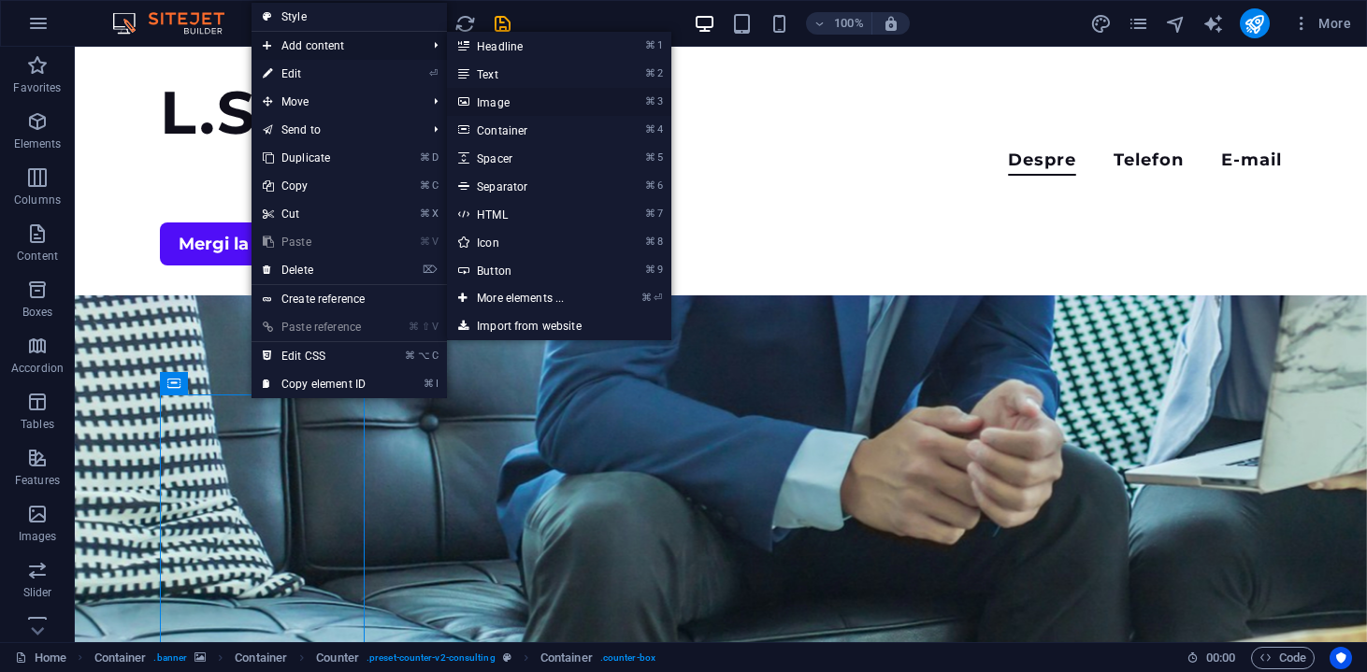
click at [503, 101] on link "⌘ 3 Image" at bounding box center [524, 102] width 154 height 28
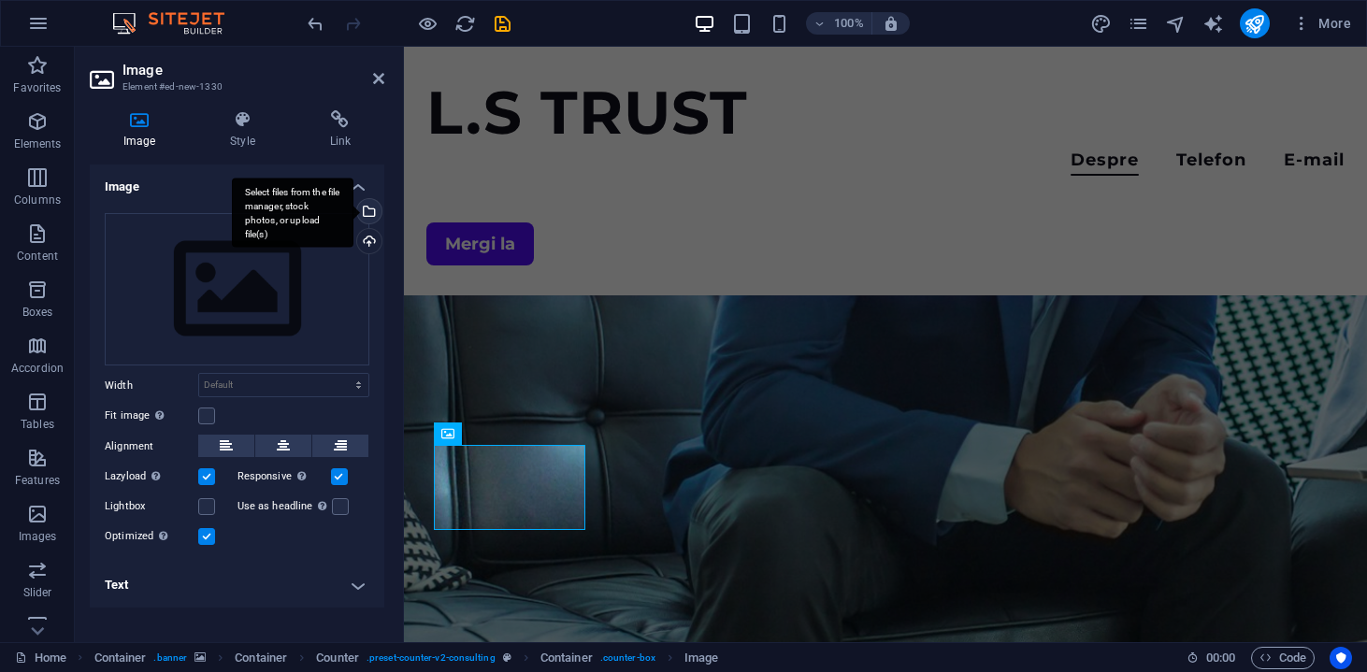
click at [369, 216] on div "Select files from the file manager, stock photos, or upload file(s)" at bounding box center [367, 213] width 28 height 28
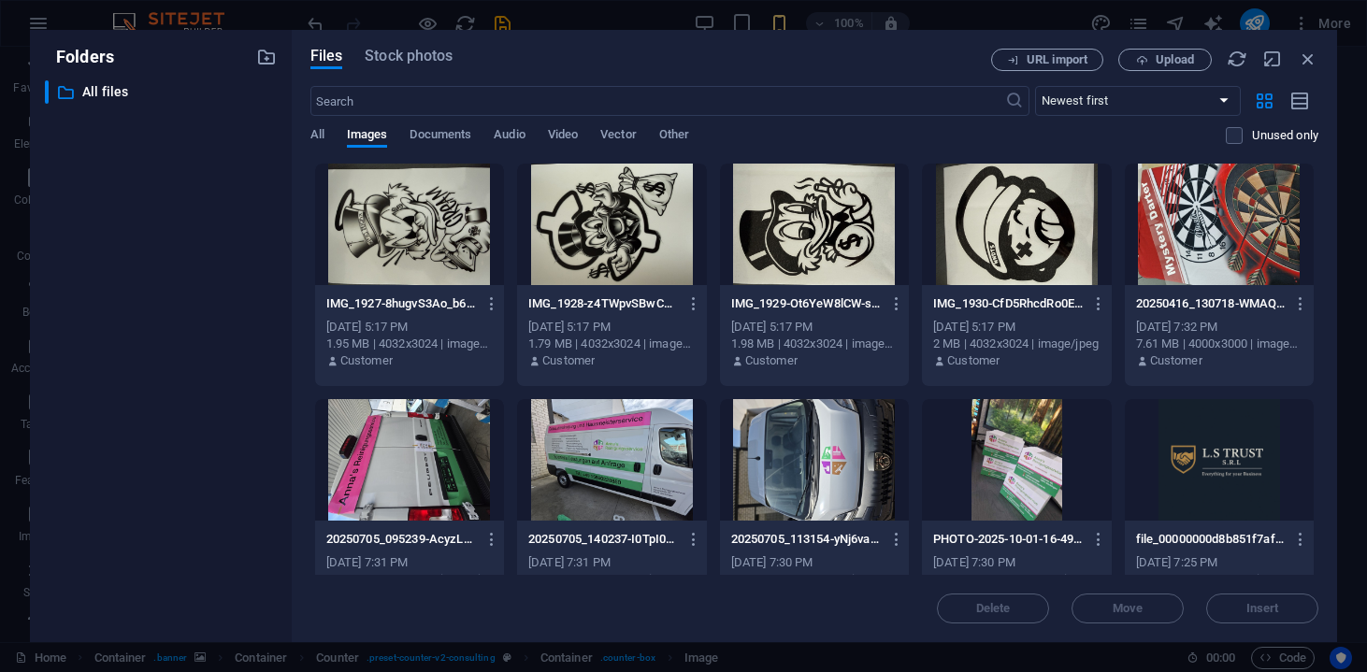
click at [972, 447] on div at bounding box center [1016, 460] width 189 height 122
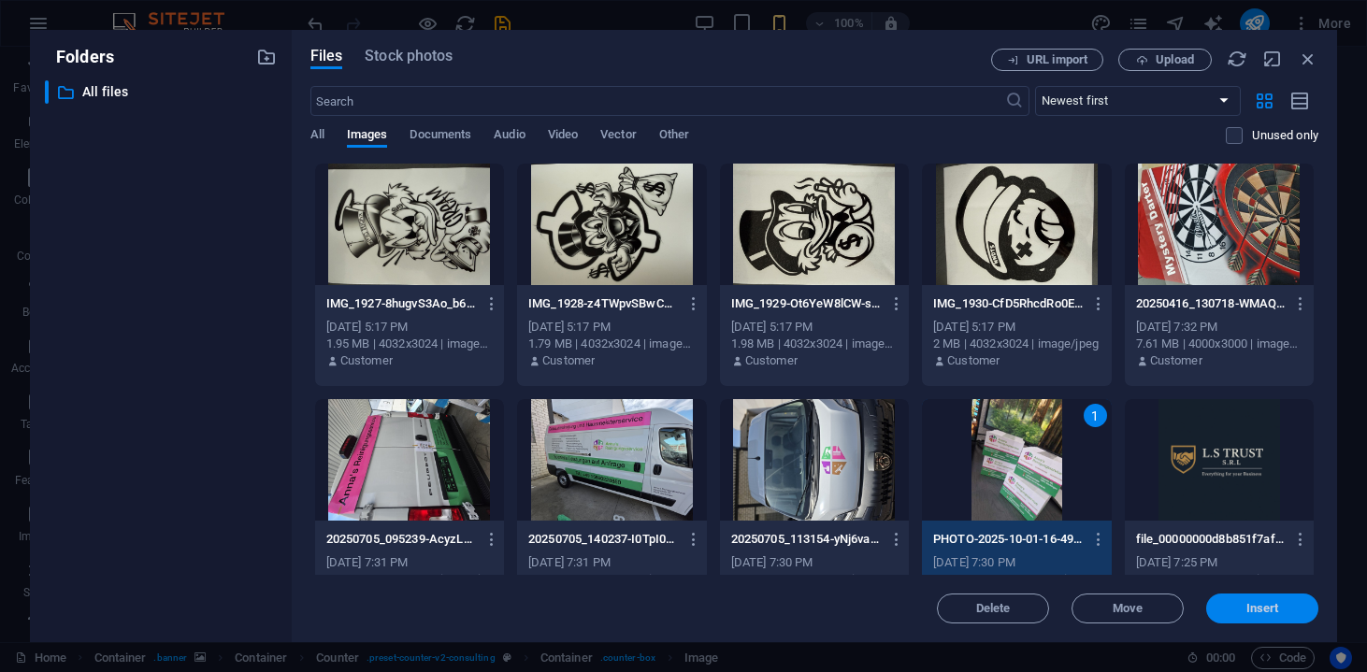
click at [1214, 605] on span "Insert" at bounding box center [1261, 608] width 97 height 11
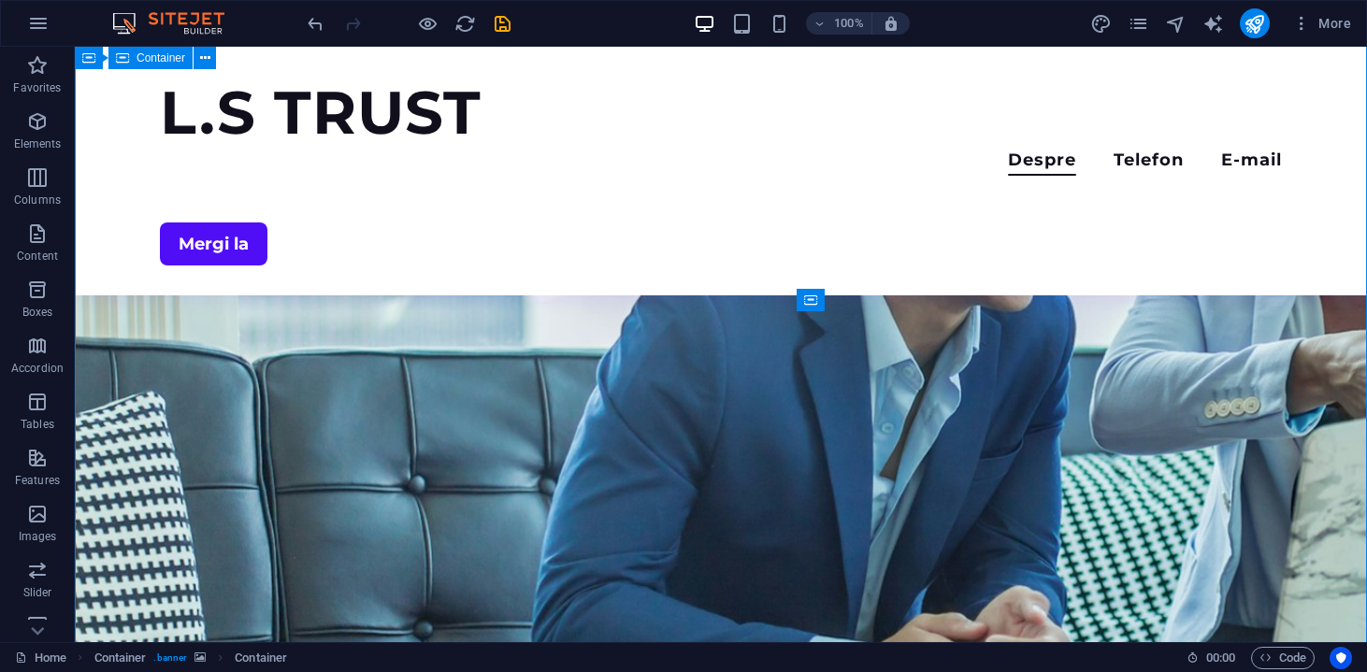
scroll to position [298, 0]
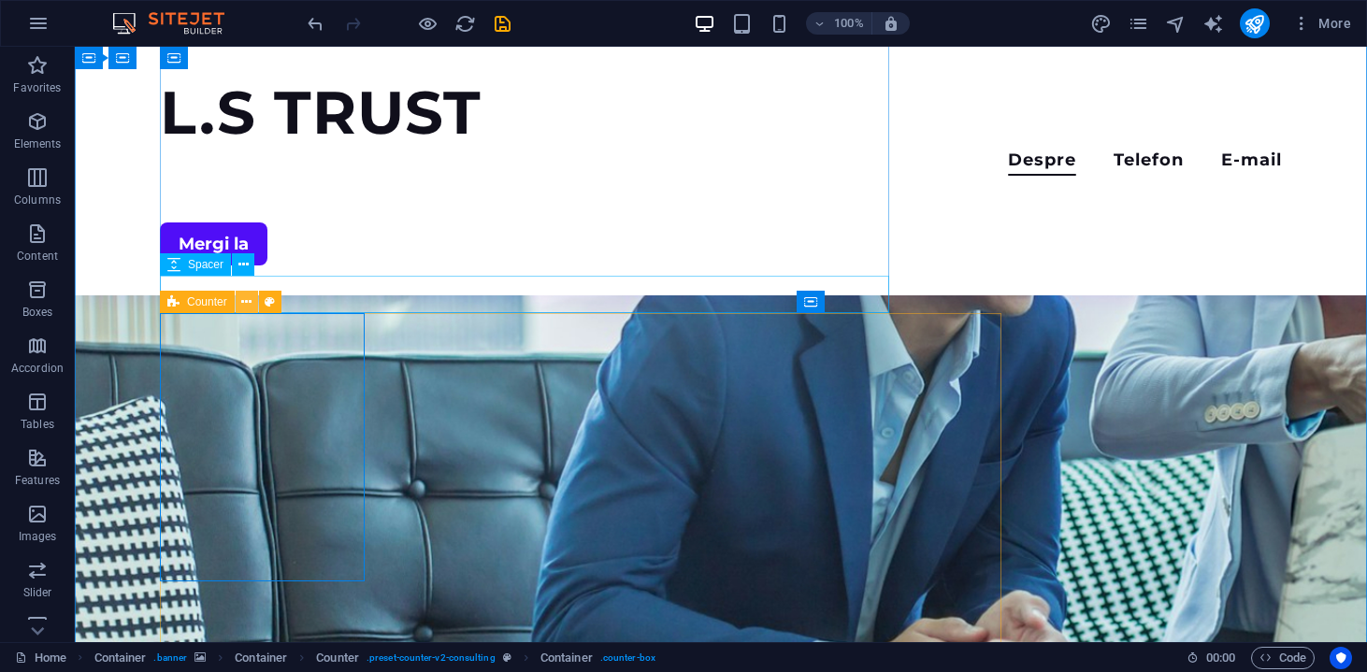
click at [242, 305] on icon at bounding box center [246, 303] width 10 height 20
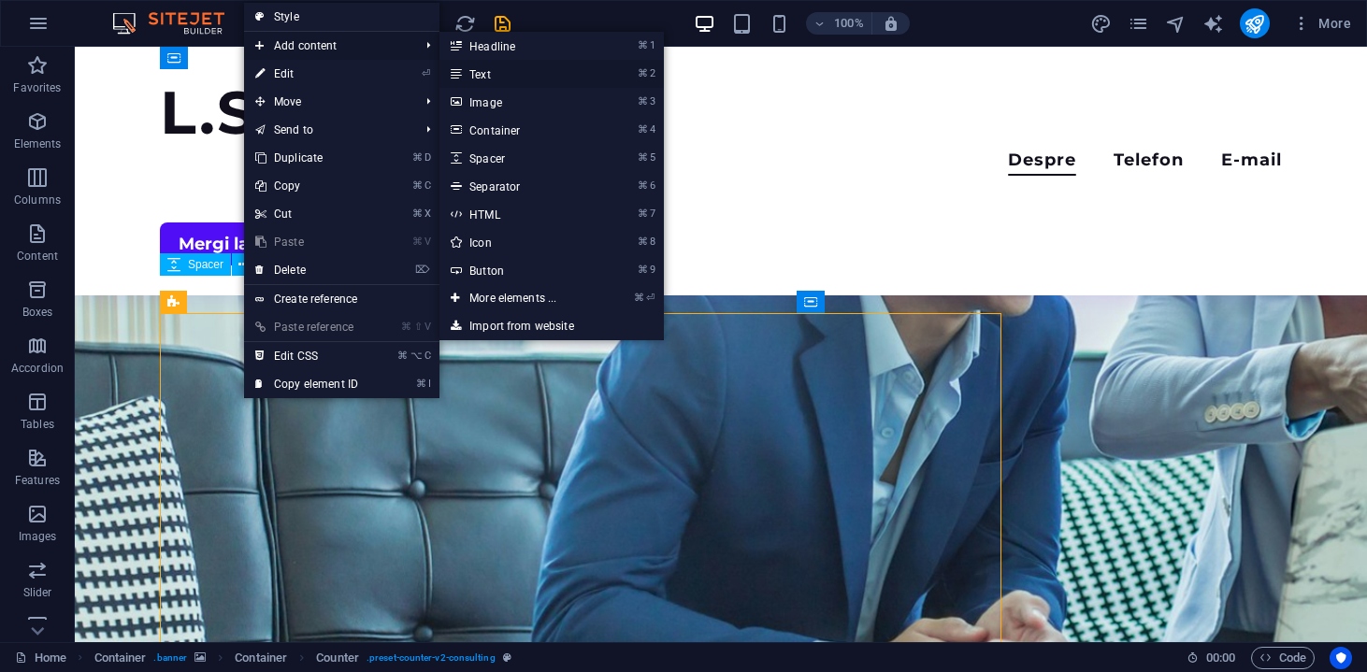
click at [515, 74] on link "⌘ 2 Text" at bounding box center [516, 74] width 154 height 28
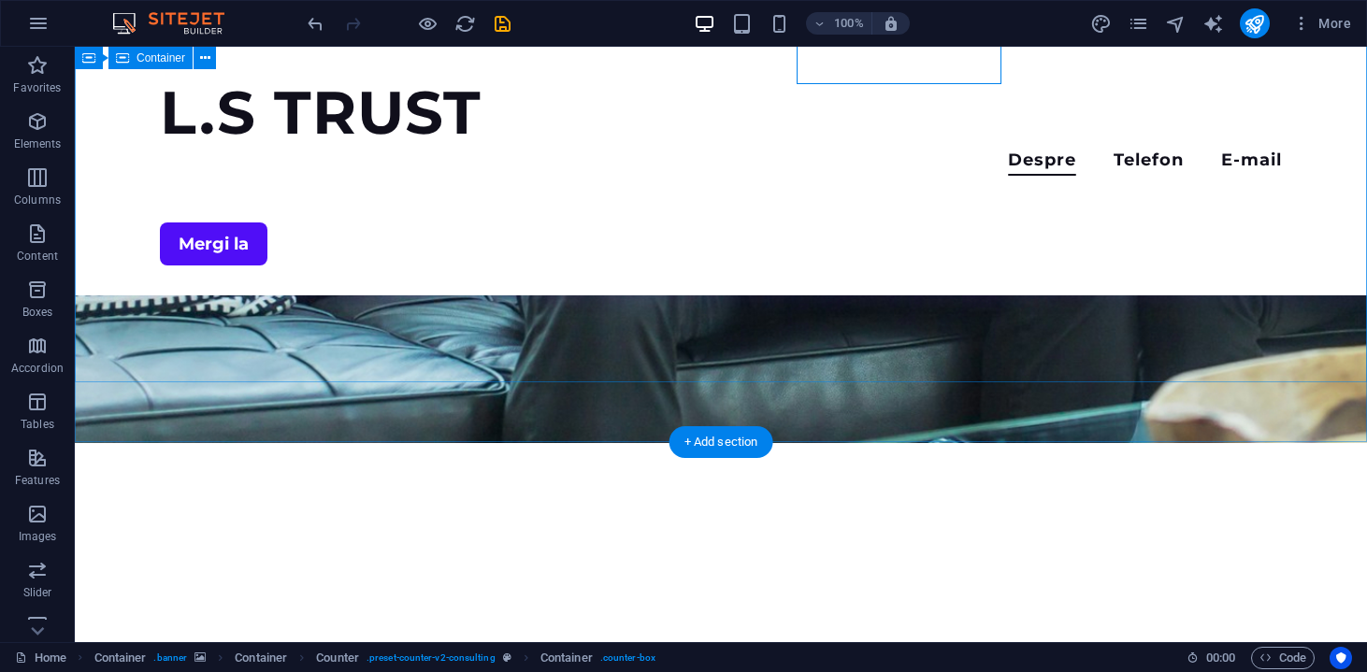
scroll to position [803, 0]
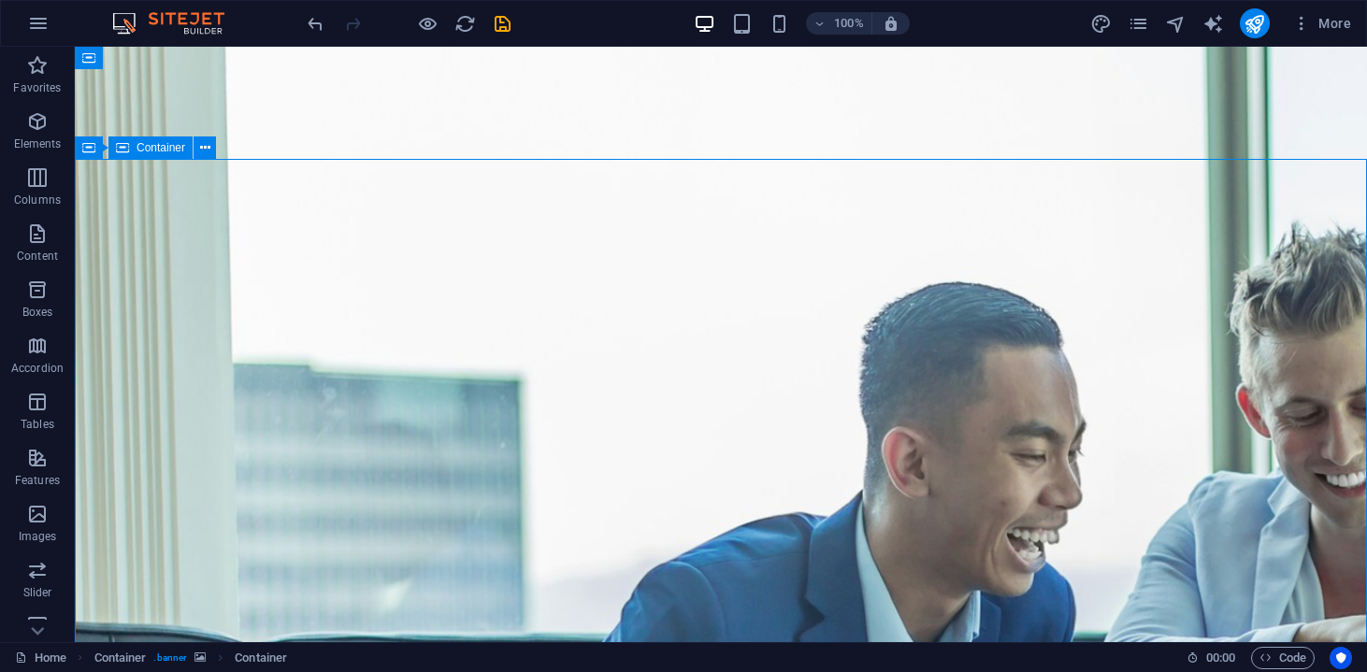
scroll to position [0, 0]
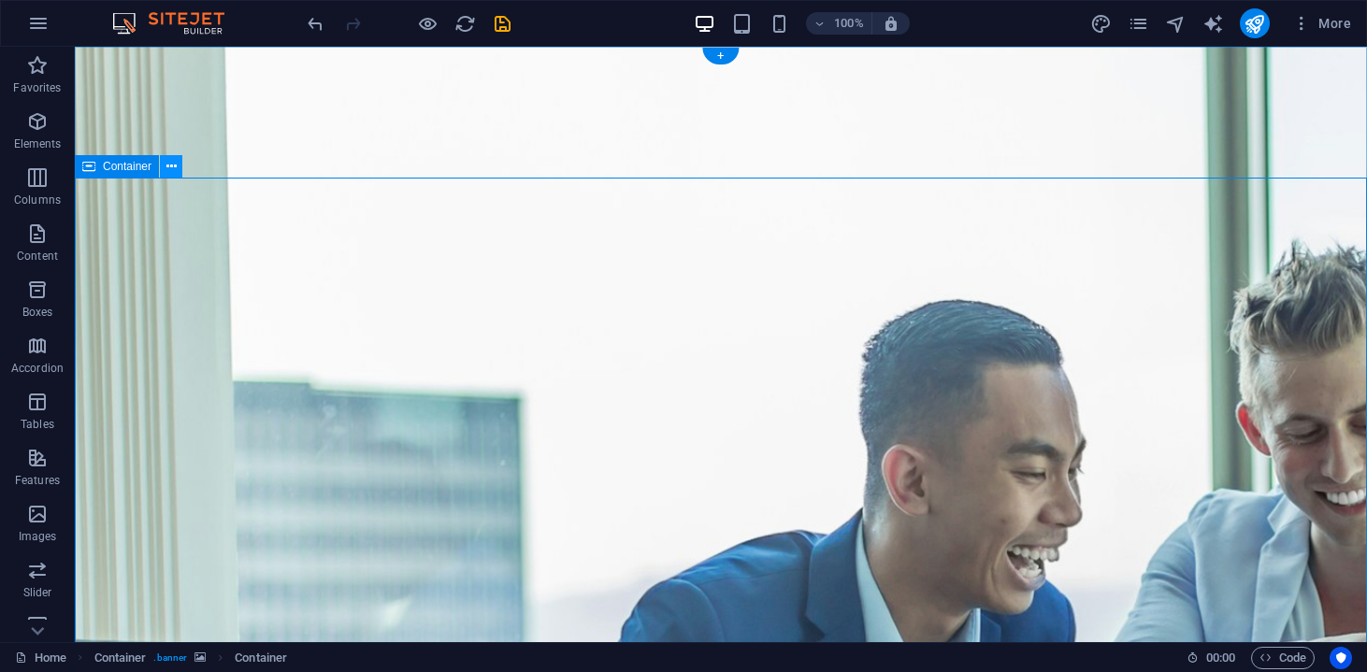
click at [169, 171] on icon at bounding box center [171, 167] width 10 height 20
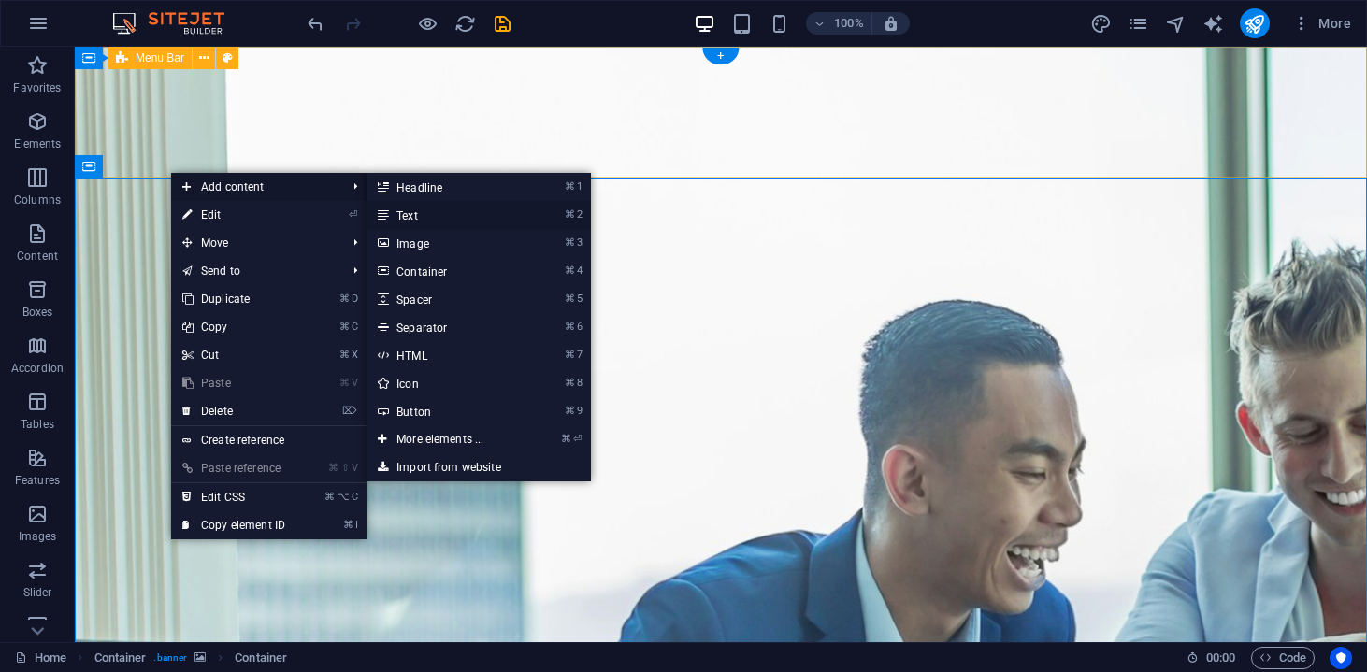
click at [397, 219] on link "⌘ 2 Text" at bounding box center [443, 215] width 154 height 28
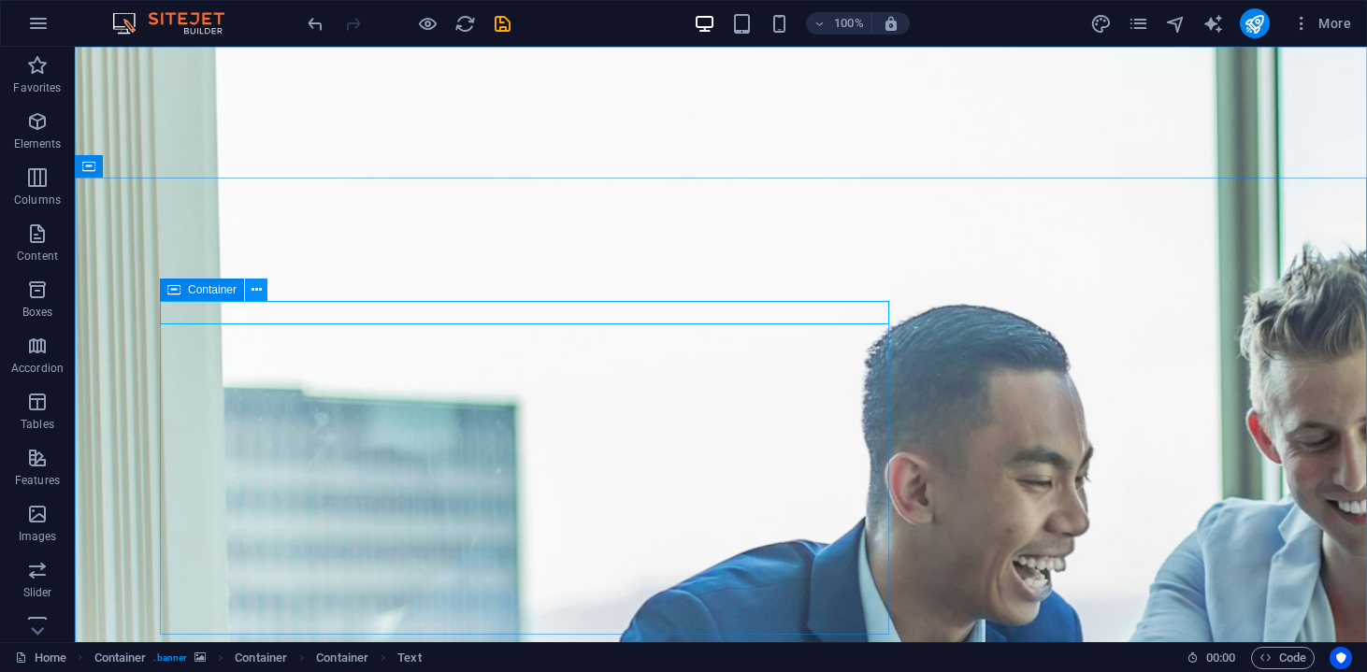
click at [253, 292] on icon at bounding box center [256, 290] width 10 height 20
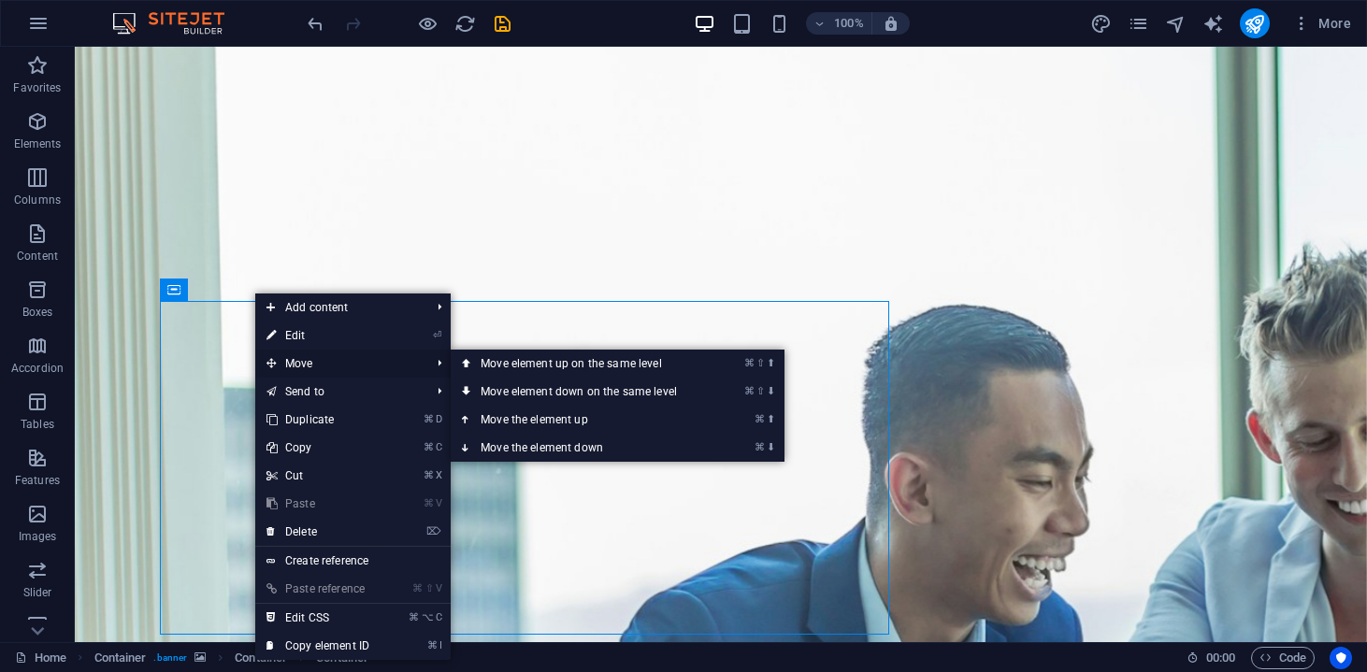
click at [293, 358] on span "Move" at bounding box center [338, 364] width 167 height 28
click at [496, 380] on link "⌘ ⇧ ⬇ Move element down on the same level" at bounding box center [583, 392] width 264 height 28
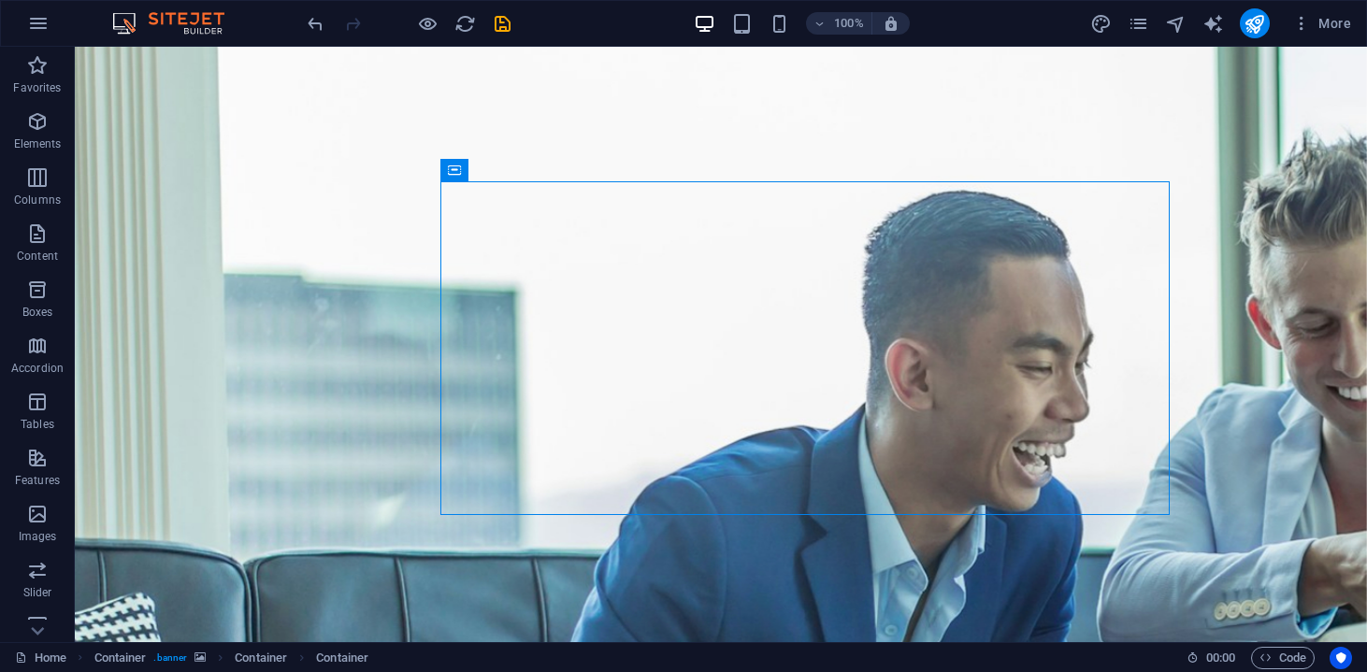
scroll to position [122, 0]
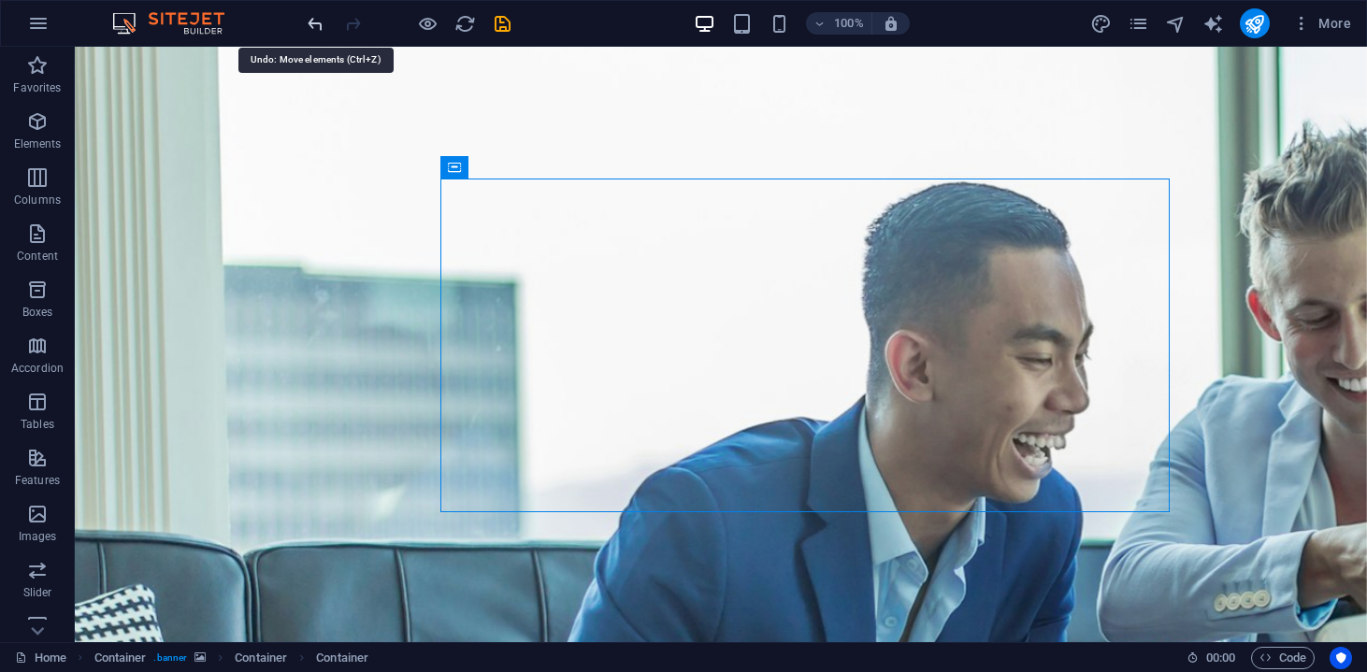
click at [321, 14] on icon "undo" at bounding box center [315, 23] width 21 height 21
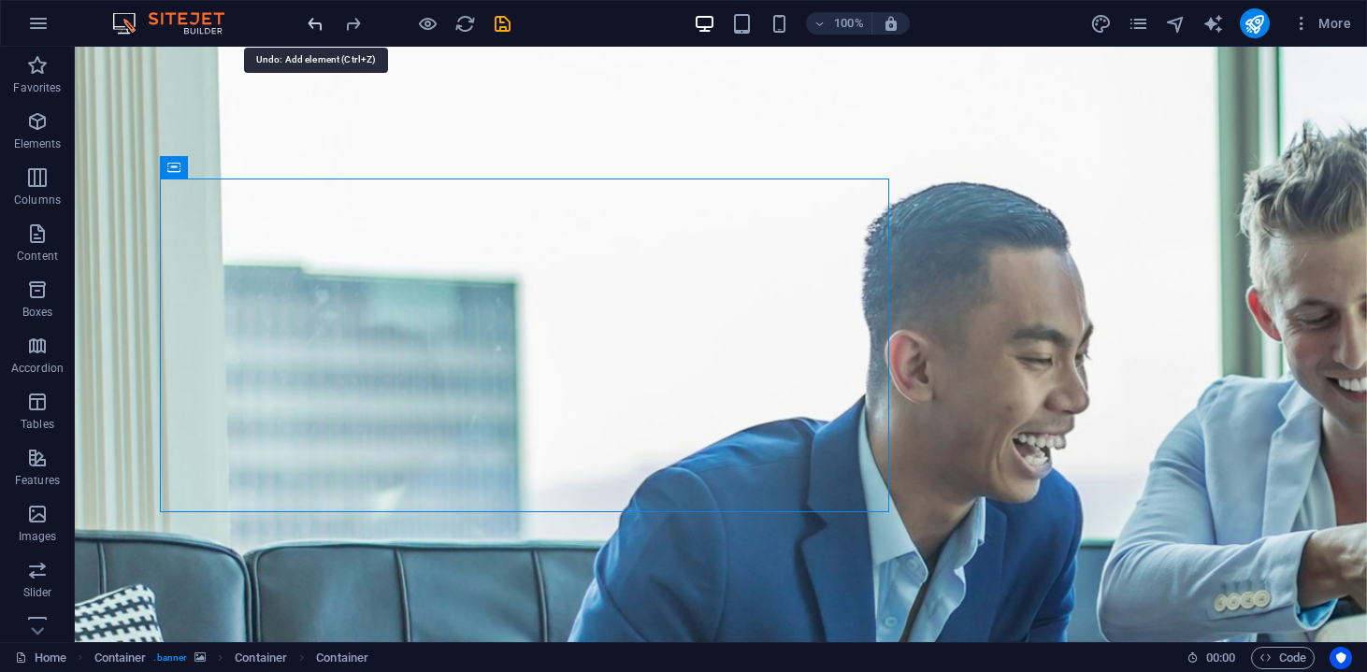
click at [321, 14] on icon "undo" at bounding box center [315, 23] width 21 height 21
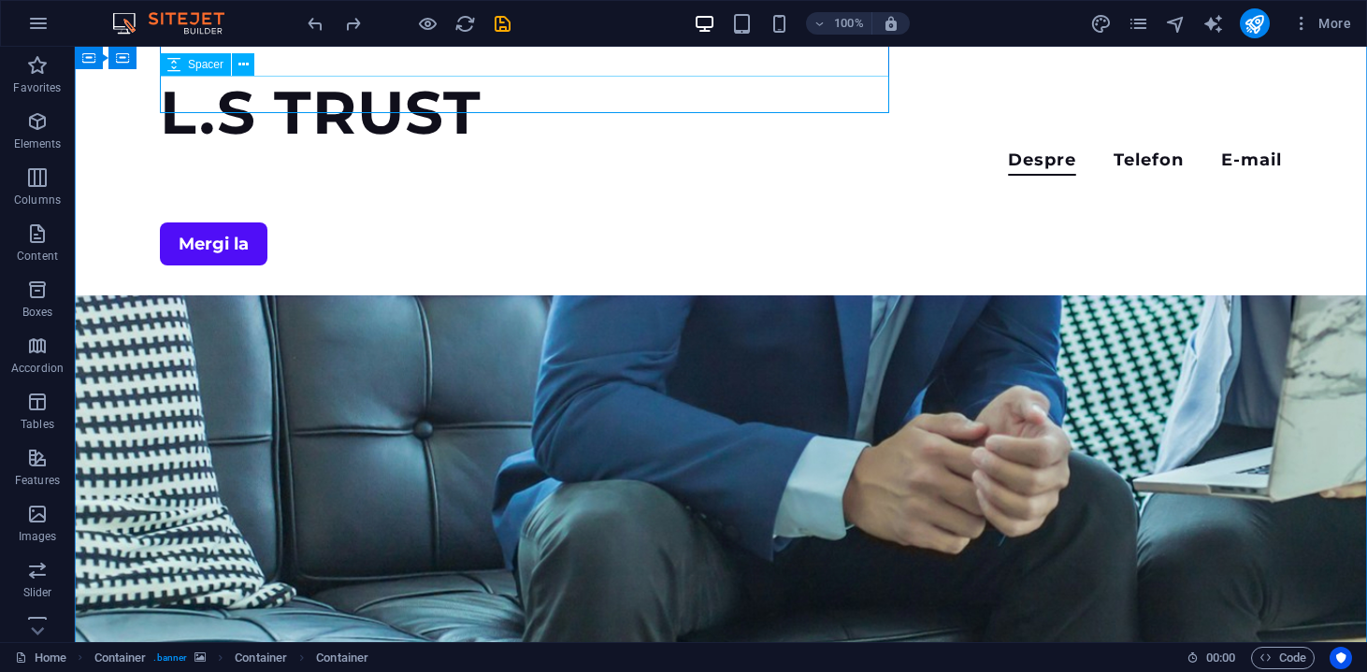
scroll to position [541, 0]
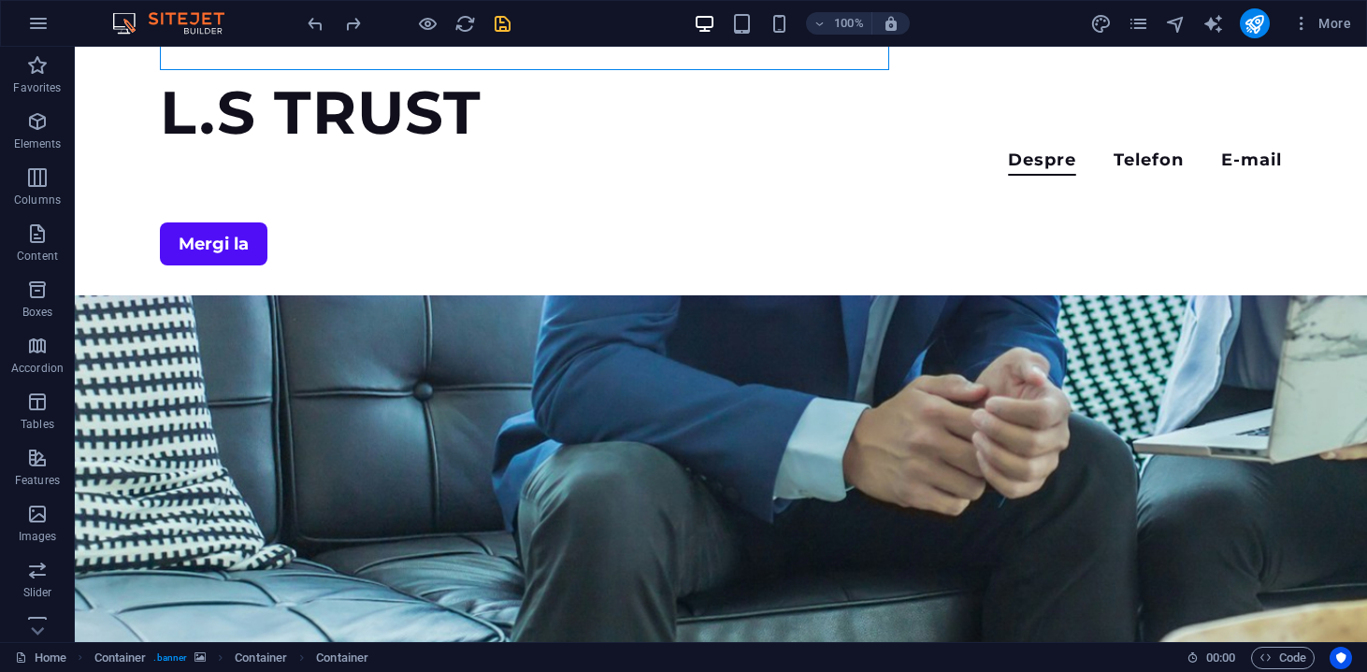
click at [510, 20] on icon "save" at bounding box center [502, 23] width 21 height 21
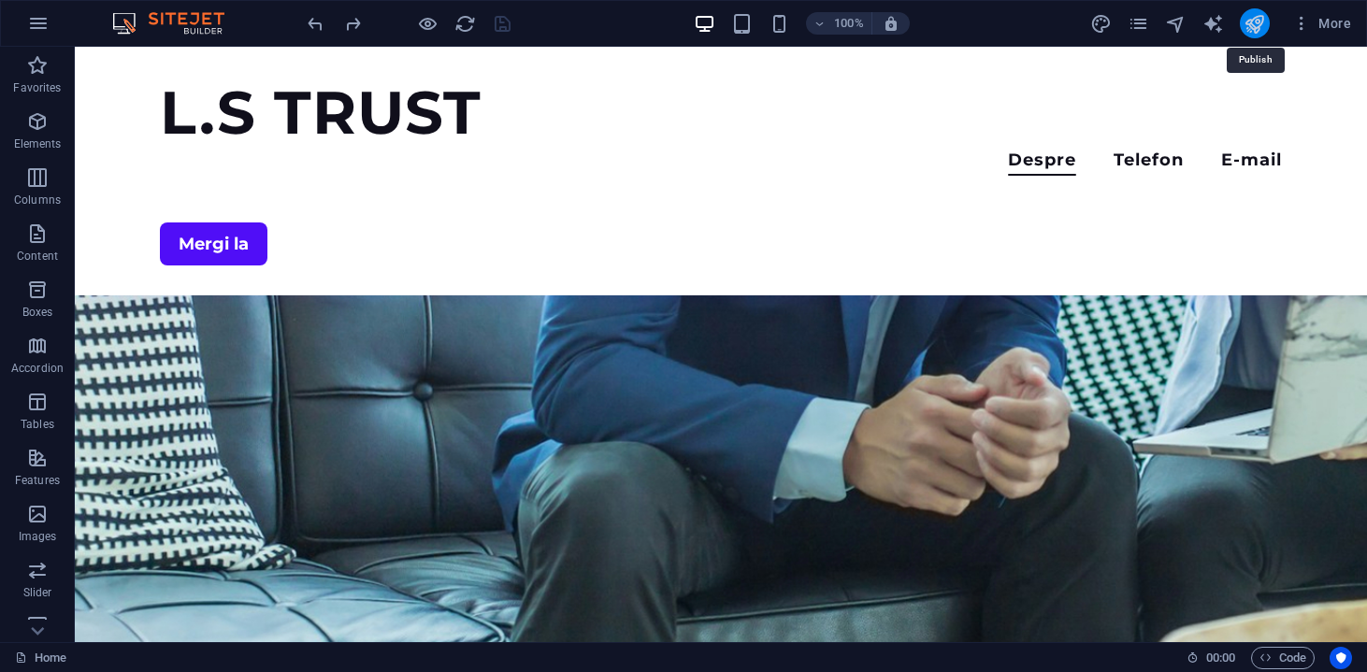
click at [1255, 27] on icon "publish" at bounding box center [1253, 23] width 21 height 21
